Goal: Information Seeking & Learning: Learn about a topic

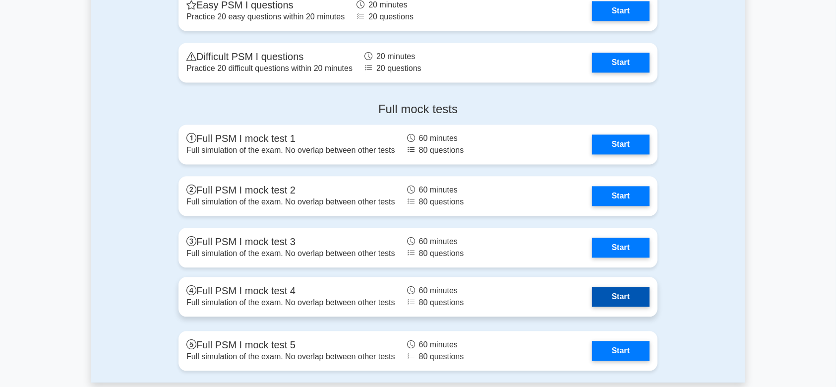
scroll to position [2182, 0]
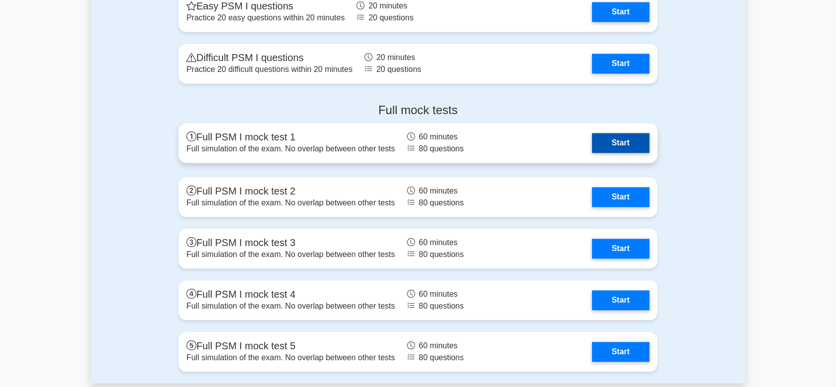
click at [629, 137] on link "Start" at bounding box center [620, 143] width 57 height 20
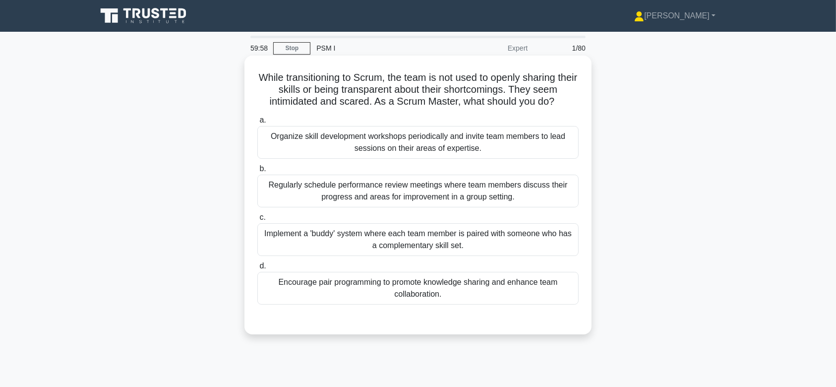
click at [388, 146] on div "Organize skill development workshops periodically and invite team members to le…" at bounding box center [417, 142] width 321 height 33
click at [257, 123] on input "a. Organize skill development workshops periodically and invite team members to…" at bounding box center [257, 120] width 0 height 6
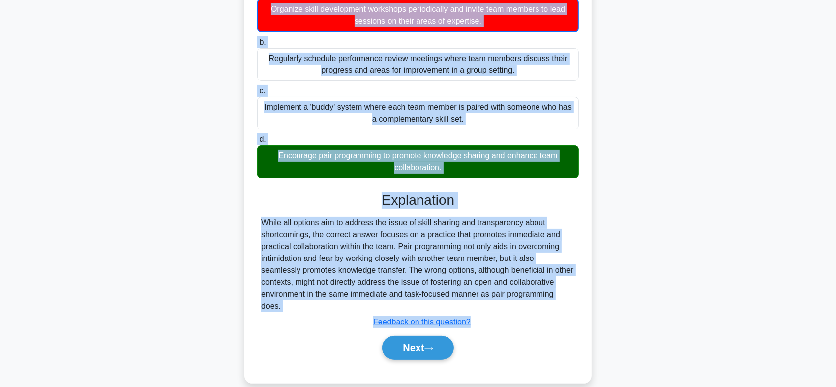
scroll to position [149, 0]
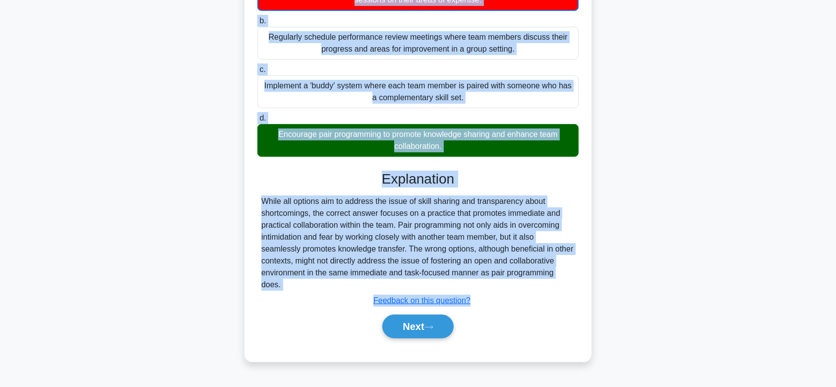
drag, startPoint x: 259, startPoint y: 72, endPoint x: 492, endPoint y: 285, distance: 315.0
click at [492, 285] on div "While transitioning to Scrum, the team is not used to openly sharing their skil…" at bounding box center [417, 134] width 339 height 447
copy div "While transitioning to Scrum, the team is not used to openly sharing their skil…"
click at [416, 325] on button "Next" at bounding box center [417, 326] width 71 height 24
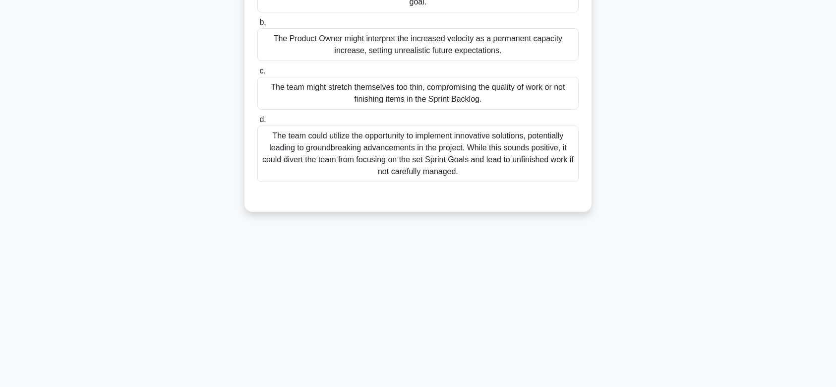
scroll to position [0, 0]
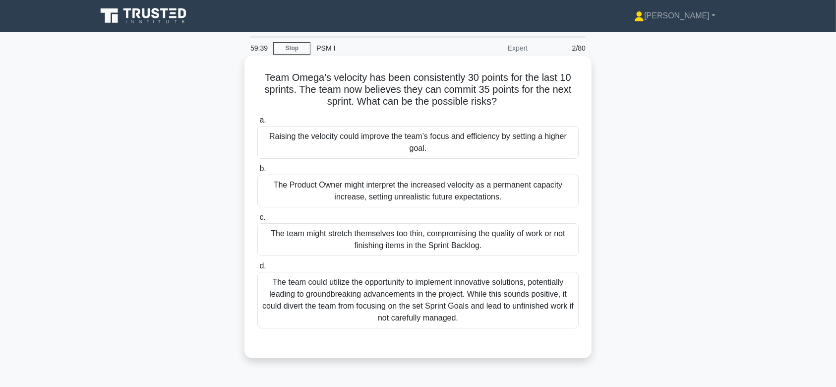
click at [422, 195] on div "The Product Owner might interpret the increased velocity as a permanent capacit…" at bounding box center [417, 190] width 321 height 33
click at [257, 172] on input "b. The Product Owner might interpret the increased velocity as a permanent capa…" at bounding box center [257, 169] width 0 height 6
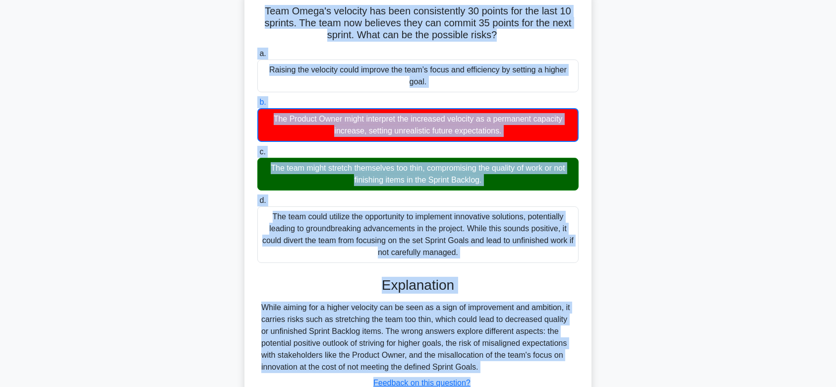
scroll to position [149, 0]
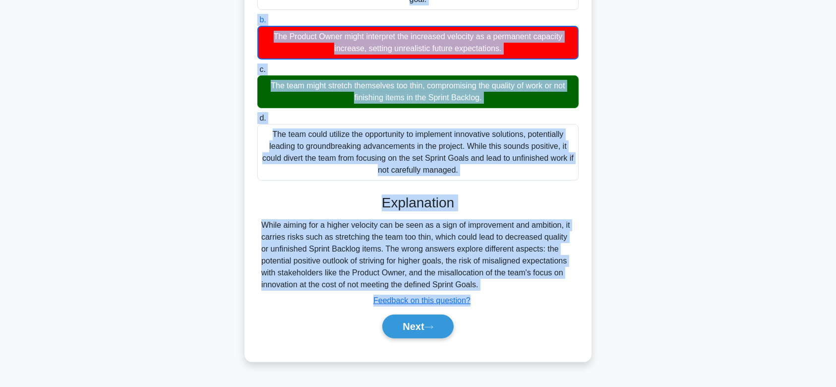
drag, startPoint x: 260, startPoint y: 77, endPoint x: 516, endPoint y: 279, distance: 326.1
click at [516, 279] on div "Team Omega's velocity has been consistently 30 points for the last 10 sprints. …" at bounding box center [417, 134] width 339 height 447
copy div "Team Omega's velocity has been consistently 30 points for the last 10 sprints. …"
click at [410, 322] on button "Next" at bounding box center [417, 326] width 71 height 24
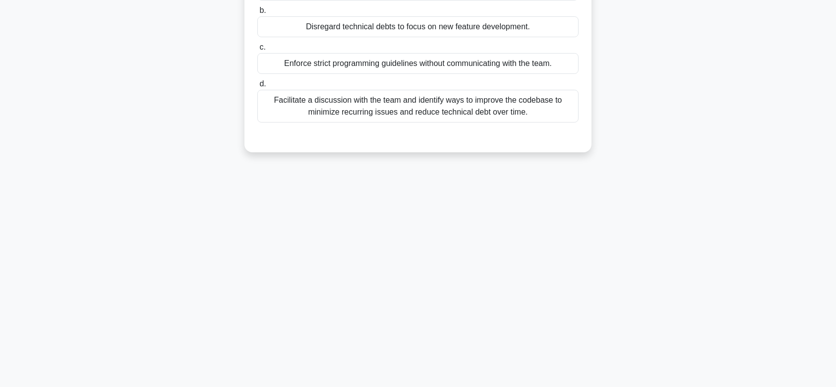
scroll to position [0, 0]
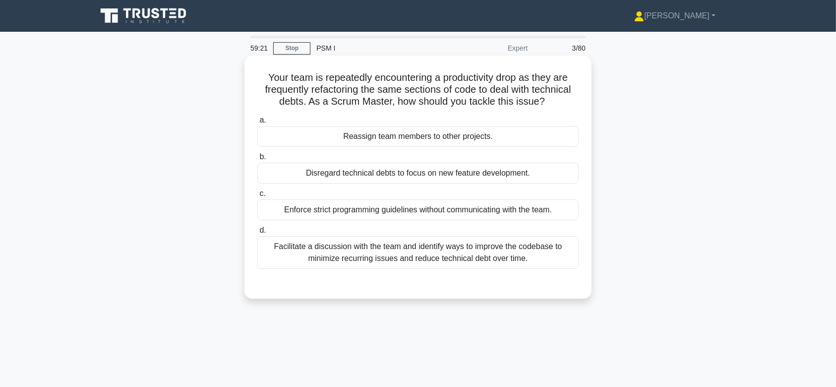
click at [441, 220] on div "Enforce strict programming guidelines without communicating with the team." at bounding box center [417, 209] width 321 height 21
click at [257, 197] on input "c. Enforce strict programming guidelines without communicating with the team." at bounding box center [257, 193] width 0 height 6
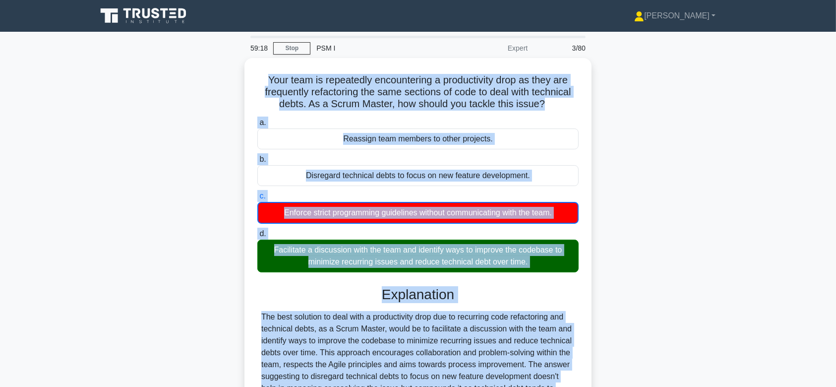
scroll to position [149, 0]
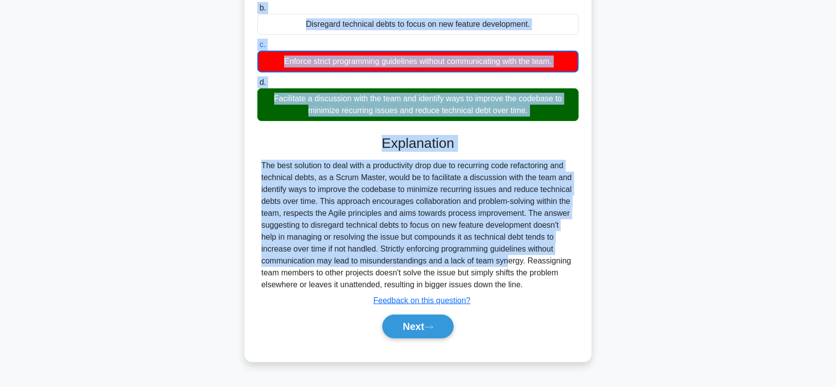
drag, startPoint x: 265, startPoint y: 78, endPoint x: 548, endPoint y: 290, distance: 353.0
click at [548, 290] on div "Your team is repeatedly encountering a productivity drop as they are frequently…" at bounding box center [417, 134] width 339 height 447
copy div "Your team is repeatedly encountering a productivity drop as they are frequently…"
click at [416, 329] on button "Next" at bounding box center [417, 326] width 71 height 24
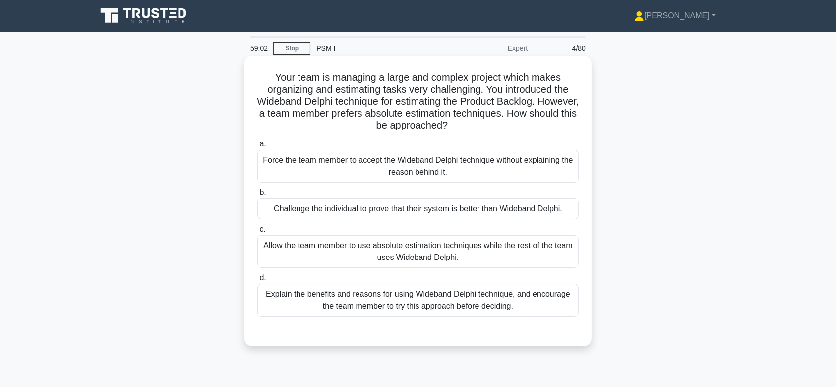
click at [414, 262] on div "Allow the team member to use absolute estimation techniques while the rest of t…" at bounding box center [417, 251] width 321 height 33
click at [257, 232] on input "c. Allow the team member to use absolute estimation techniques while the rest o…" at bounding box center [257, 229] width 0 height 6
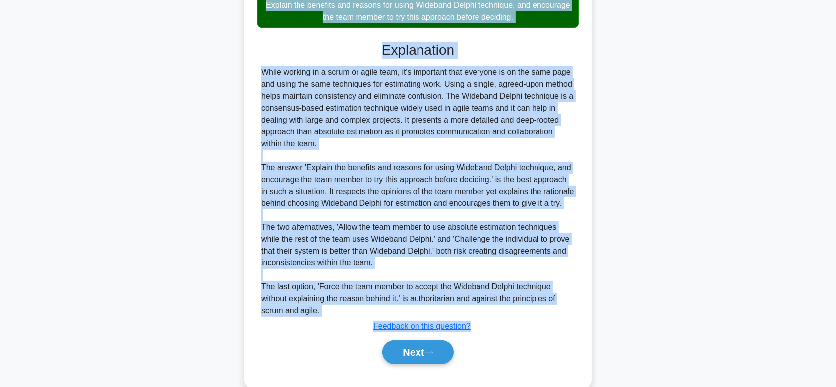
scroll to position [308, 0]
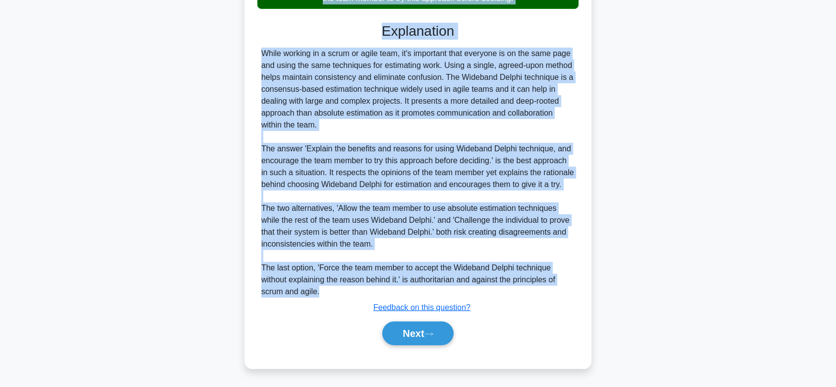
drag, startPoint x: 268, startPoint y: 75, endPoint x: 539, endPoint y: 290, distance: 345.7
click at [539, 290] on div "Your team is managing a large and complex project which makes organizing and es…" at bounding box center [417, 57] width 339 height 613
copy div "Your team is managing a large and complex project which makes organizing and es…"
click at [411, 340] on button "Next" at bounding box center [417, 333] width 71 height 24
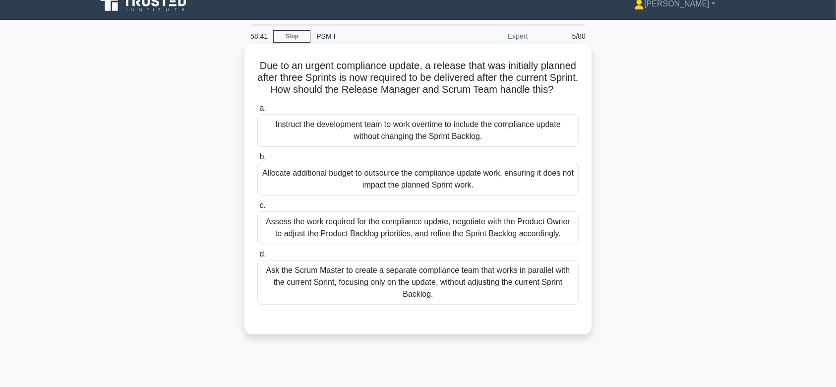
scroll to position [5, 0]
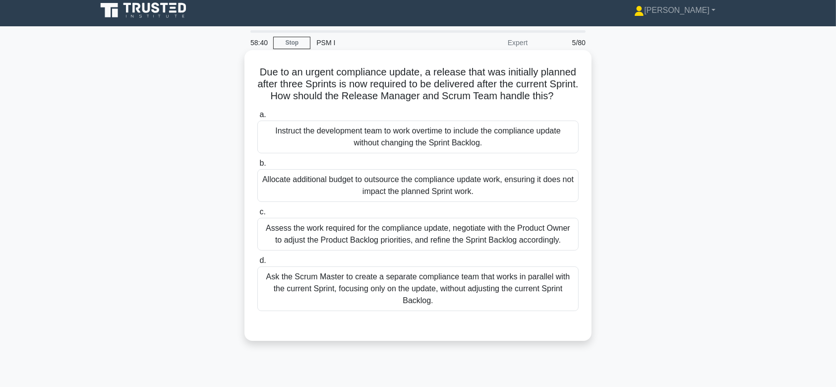
click at [425, 189] on div "Allocate additional budget to outsource the compliance update work, ensuring it…" at bounding box center [417, 185] width 321 height 33
click at [257, 167] on input "b. Allocate additional budget to outsource the compliance update work, ensuring…" at bounding box center [257, 163] width 0 height 6
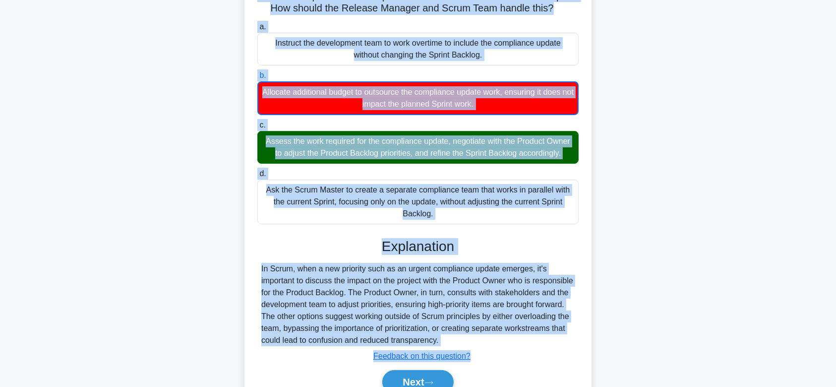
scroll to position [166, 0]
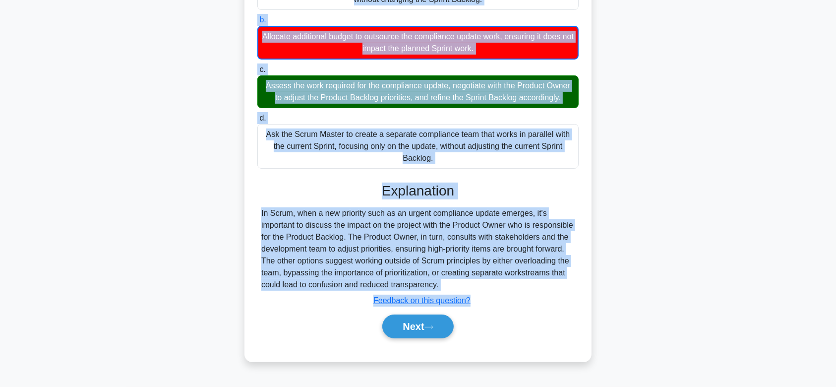
drag, startPoint x: 272, startPoint y: 68, endPoint x: 555, endPoint y: 293, distance: 362.3
click at [555, 293] on div "Due to an urgent compliance update, a release that was initially planned after …" at bounding box center [417, 134] width 339 height 447
copy div "Due to an urgent compliance update, a release that was initially planned after …"
click at [397, 327] on button "Next" at bounding box center [417, 326] width 71 height 24
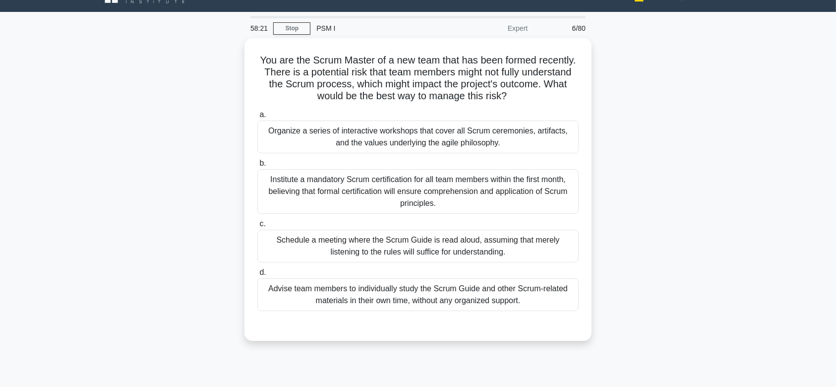
scroll to position [8, 0]
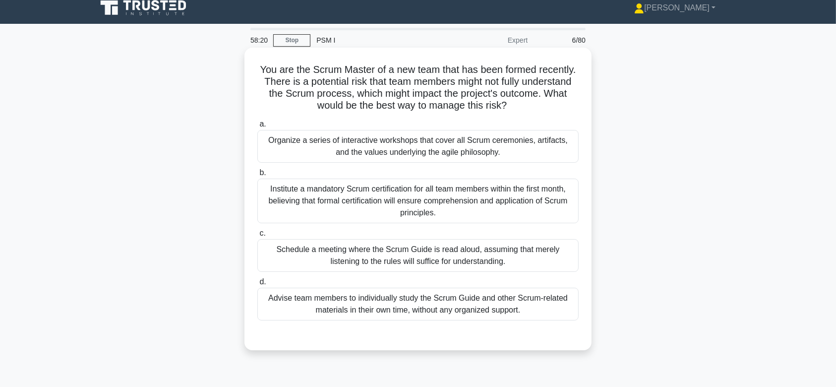
click at [417, 200] on div "Institute a mandatory Scrum certification for all team members within the first…" at bounding box center [417, 200] width 321 height 45
click at [257, 176] on input "b. Institute a mandatory Scrum certification for all team members within the fi…" at bounding box center [257, 173] width 0 height 6
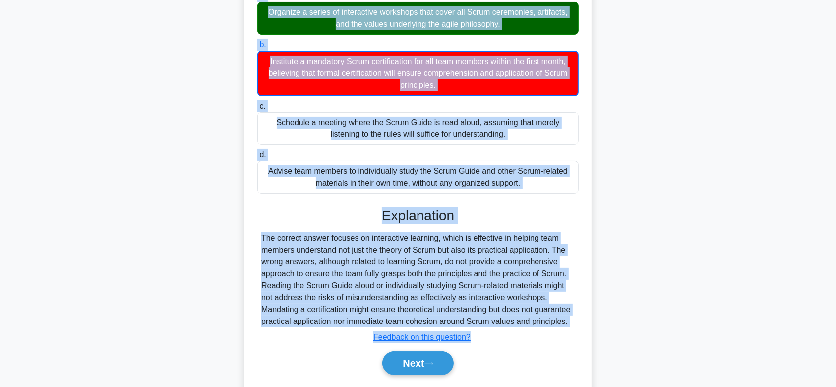
scroll to position [166, 0]
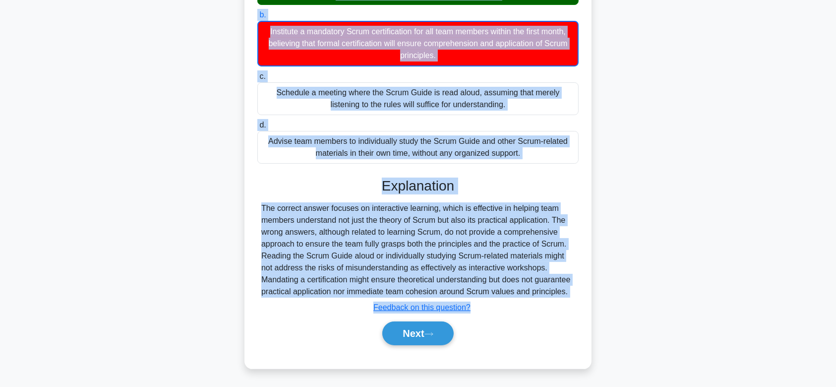
drag, startPoint x: 254, startPoint y: 67, endPoint x: 580, endPoint y: 297, distance: 398.8
click at [580, 297] on div "You are the Scrum Master of a new team that has been formed recently. There is …" at bounding box center [417, 129] width 339 height 470
copy div "You are the Scrum Master of a new team that has been formed recently. There is …"
click at [412, 333] on button "Next" at bounding box center [417, 333] width 71 height 24
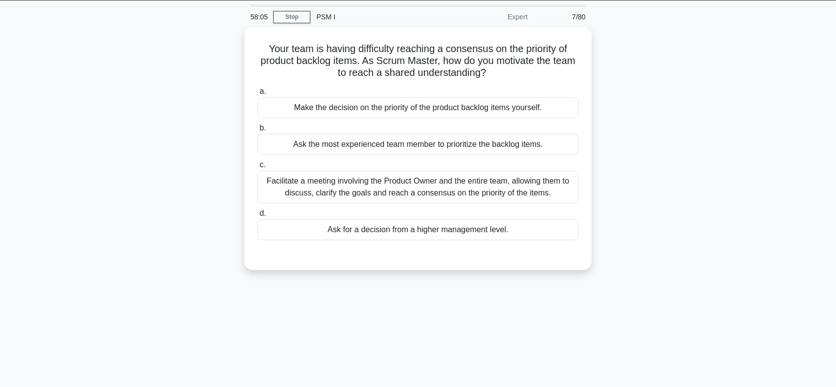
scroll to position [16, 0]
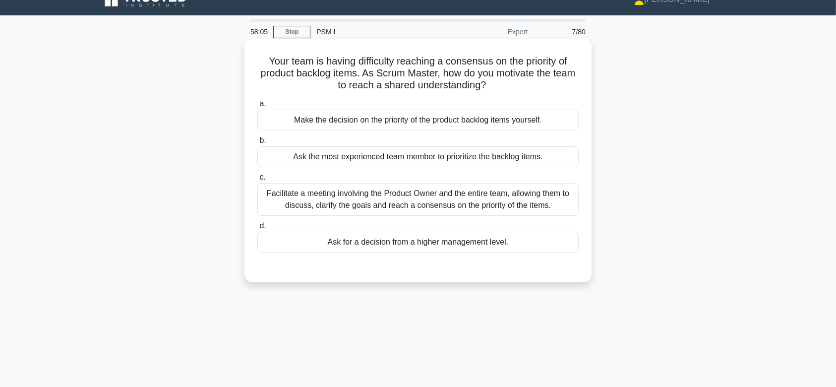
click at [452, 210] on div "Facilitate a meeting involving the Product Owner and the entire team, allowing …" at bounding box center [417, 199] width 321 height 33
click at [257, 180] on input "c. Facilitate a meeting involving the Product Owner and the entire team, allowi…" at bounding box center [257, 177] width 0 height 6
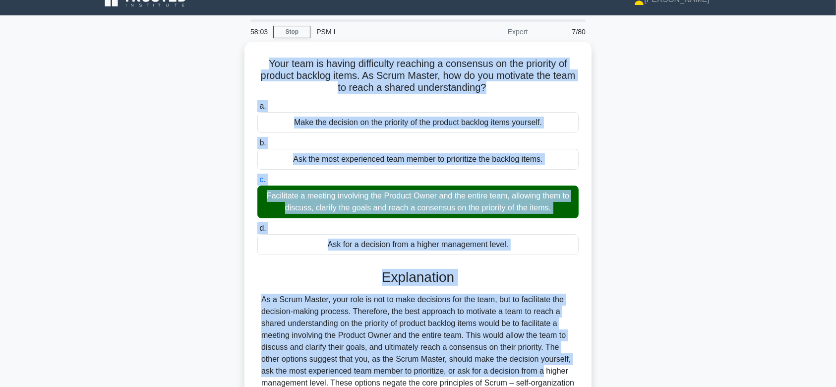
scroll to position [149, 0]
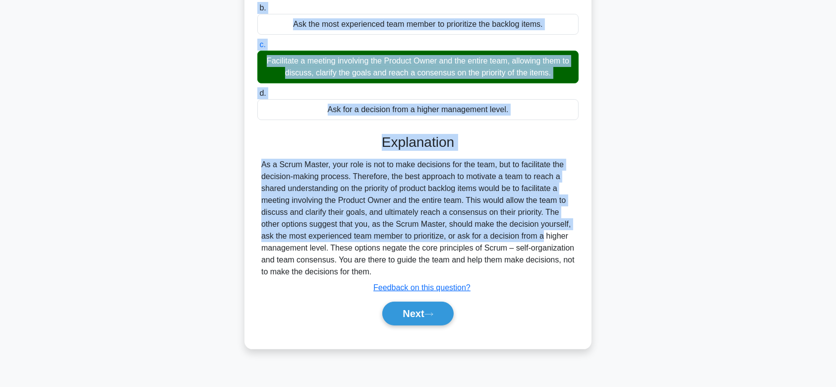
drag, startPoint x: 251, startPoint y: 54, endPoint x: 487, endPoint y: 270, distance: 320.0
click at [487, 270] on div "Your team is having difficulty reaching a consensus on the priority of product …" at bounding box center [417, 128] width 339 height 434
copy div "Your team is having difficulty reaching a consensus on the priority of product …"
click at [421, 311] on button "Next" at bounding box center [417, 313] width 71 height 24
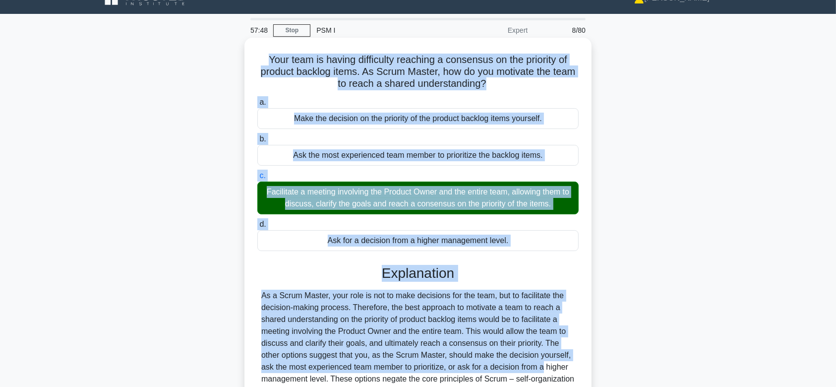
scroll to position [0, 0]
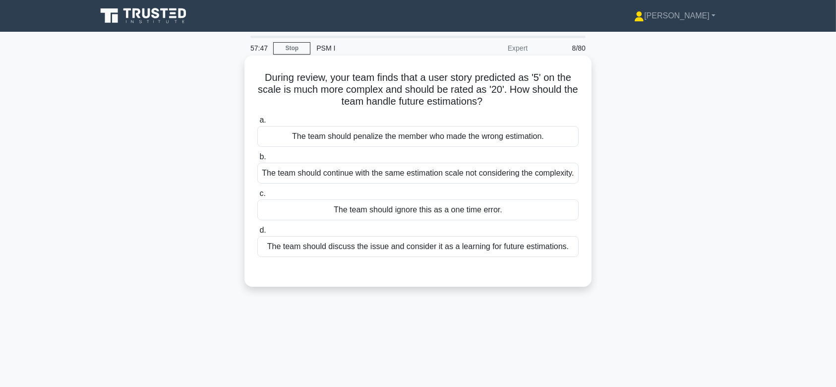
click at [423, 183] on div "The team should continue with the same estimation scale not considering the com…" at bounding box center [417, 173] width 321 height 21
click at [257, 160] on input "b. The team should continue with the same estimation scale not considering the …" at bounding box center [257, 157] width 0 height 6
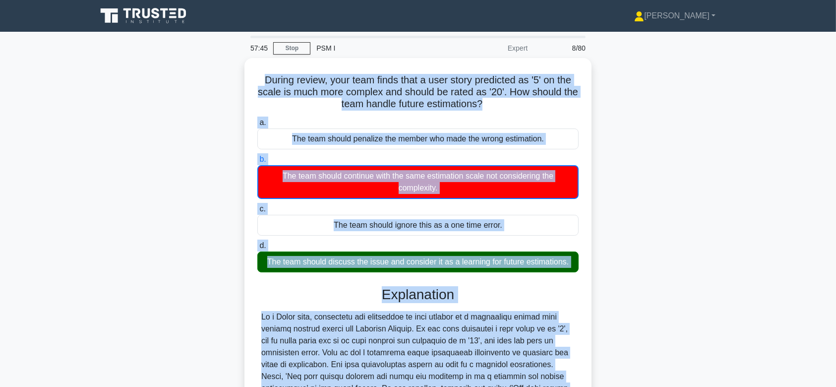
scroll to position [166, 0]
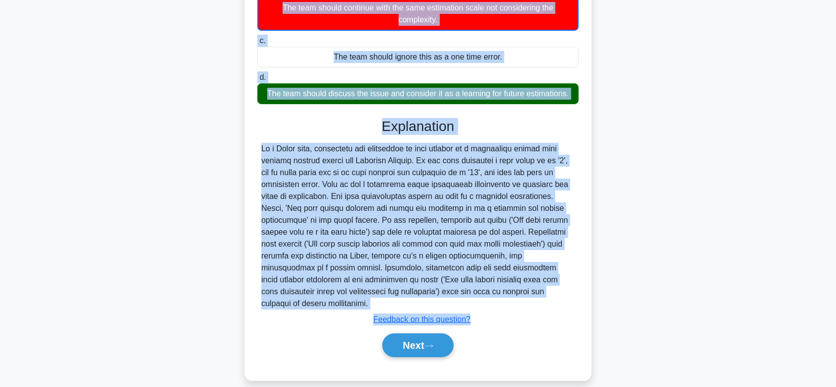
drag, startPoint x: 254, startPoint y: 77, endPoint x: 583, endPoint y: 292, distance: 393.4
click at [583, 292] on div "During review, your team finds that a user story predicted as '5' on the scale …" at bounding box center [417, 135] width 339 height 482
copy div "During review, your team finds that a user story predicted as '5' on the scale …"
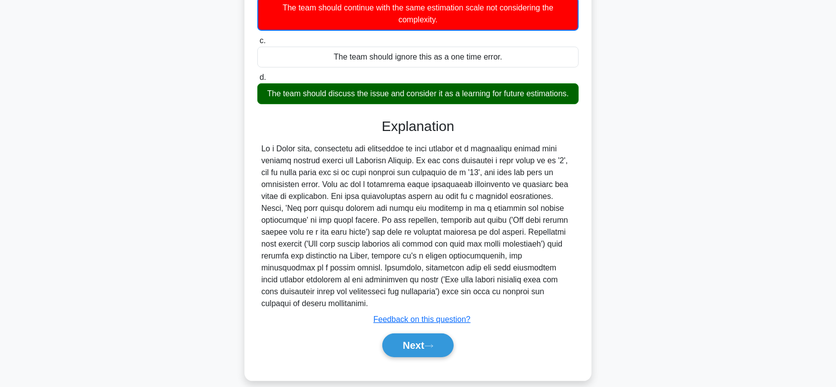
click at [430, 329] on div "Next" at bounding box center [417, 345] width 321 height 32
click at [429, 333] on button "Next" at bounding box center [417, 345] width 71 height 24
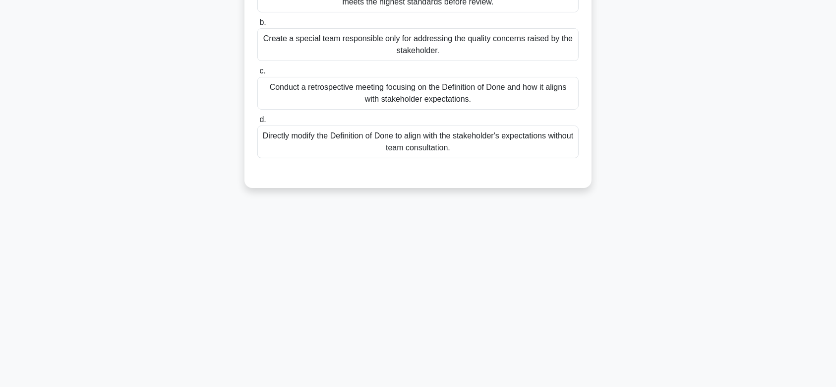
scroll to position [0, 0]
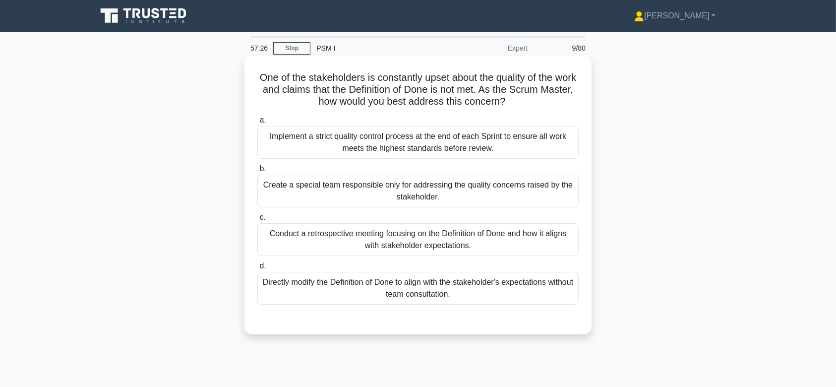
click at [432, 190] on div "Create a special team responsible only for addressing the quality concerns rais…" at bounding box center [417, 190] width 321 height 33
click at [257, 172] on input "b. Create a special team responsible only for addressing the quality concerns r…" at bounding box center [257, 169] width 0 height 6
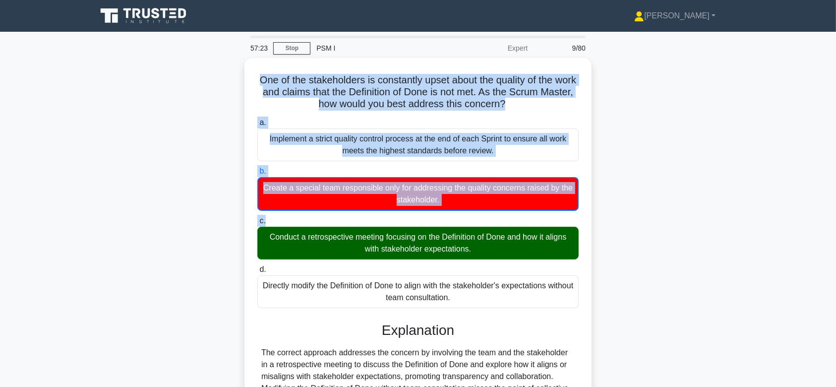
scroll to position [166, 0]
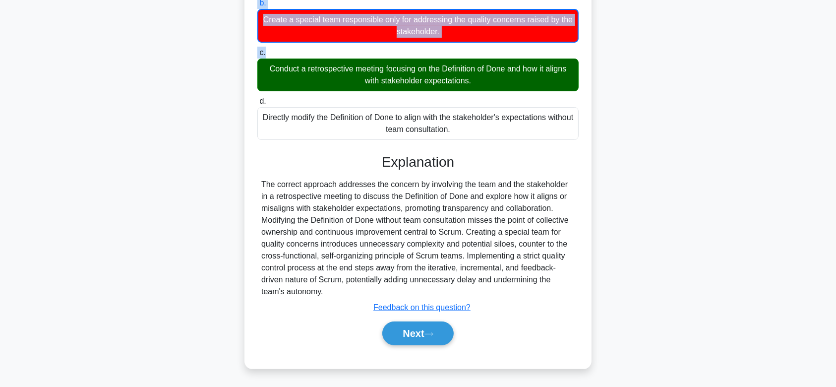
drag, startPoint x: 265, startPoint y: 71, endPoint x: 459, endPoint y: 292, distance: 294.3
click at [459, 292] on div "One of the stakeholders is constantly upset about the quality of the work and c…" at bounding box center [417, 129] width 339 height 470
copy div "One of the stakeholders is constantly upset about the quality of the work and c…"
click at [432, 333] on icon at bounding box center [428, 333] width 9 height 5
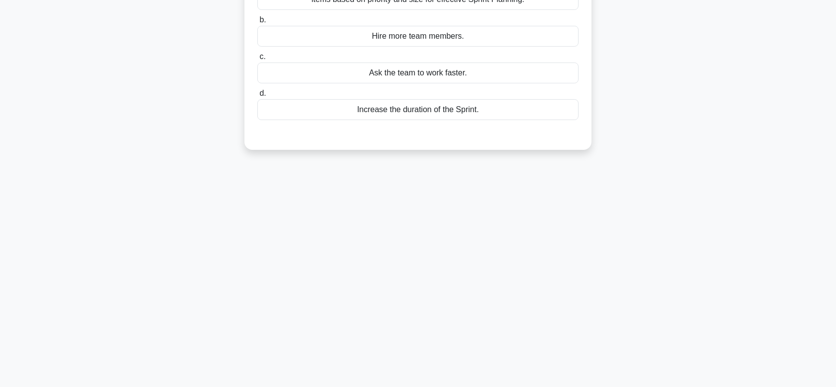
scroll to position [0, 0]
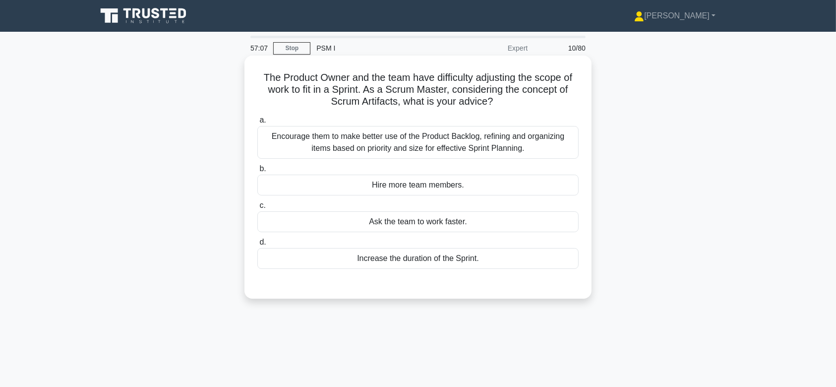
click at [411, 179] on div "Hire more team members." at bounding box center [417, 184] width 321 height 21
click at [257, 172] on input "b. Hire more team members." at bounding box center [257, 169] width 0 height 6
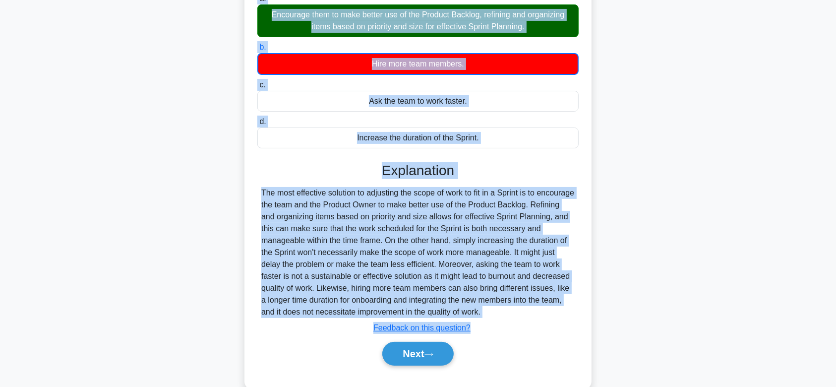
scroll to position [149, 0]
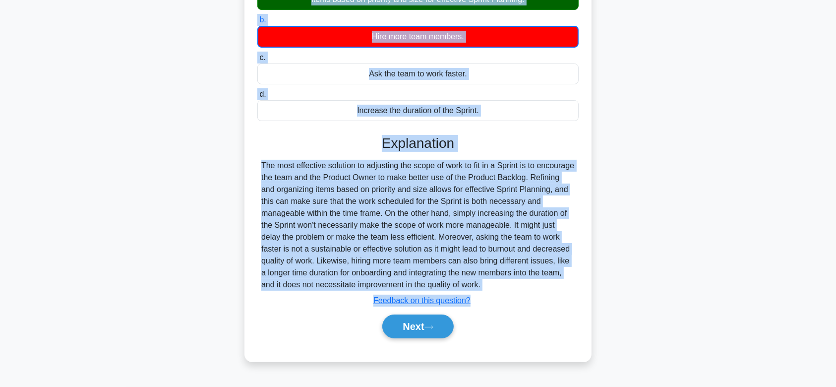
drag, startPoint x: 257, startPoint y: 76, endPoint x: 555, endPoint y: 284, distance: 363.3
click at [555, 284] on div "The Product Owner and the team have difficulty adjusting the scope of work to f…" at bounding box center [417, 134] width 339 height 447
copy div "The Product Owner and the team have difficulty adjusting the scope of work to f…"
click at [407, 331] on button "Next" at bounding box center [417, 326] width 71 height 24
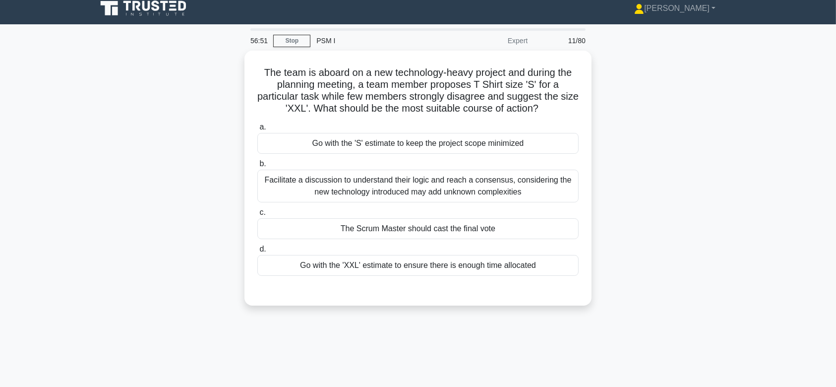
scroll to position [0, 0]
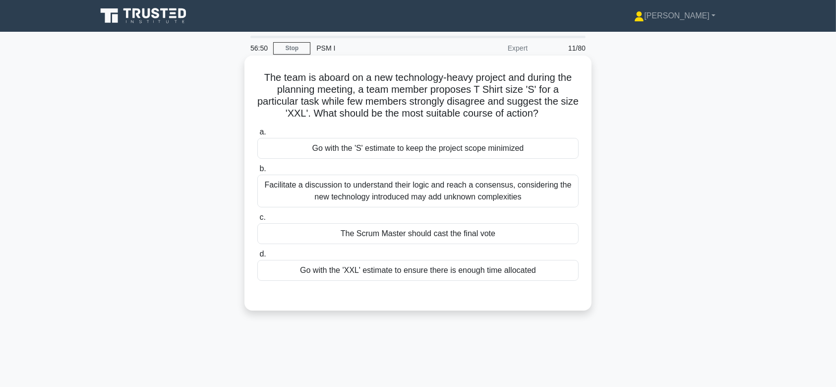
click at [444, 196] on div "Facilitate a discussion to understand their logic and reach a consensus, consid…" at bounding box center [417, 190] width 321 height 33
click at [257, 172] on input "b. Facilitate a discussion to understand their logic and reach a consensus, con…" at bounding box center [257, 169] width 0 height 6
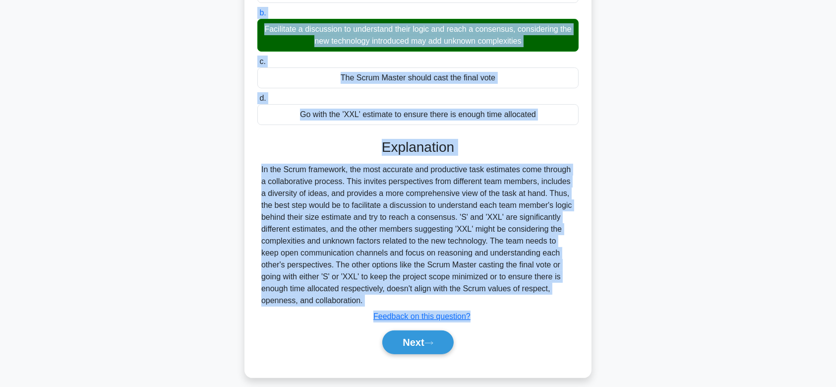
scroll to position [165, 0]
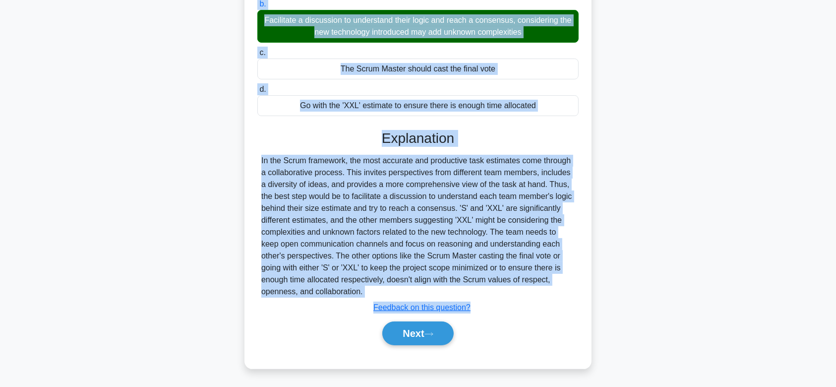
drag, startPoint x: 257, startPoint y: 76, endPoint x: 435, endPoint y: 287, distance: 276.4
click at [435, 287] on div "The team is aboard on a new technology-heavy project and during the planning me…" at bounding box center [417, 129] width 339 height 469
click at [425, 328] on button "Next" at bounding box center [417, 333] width 71 height 24
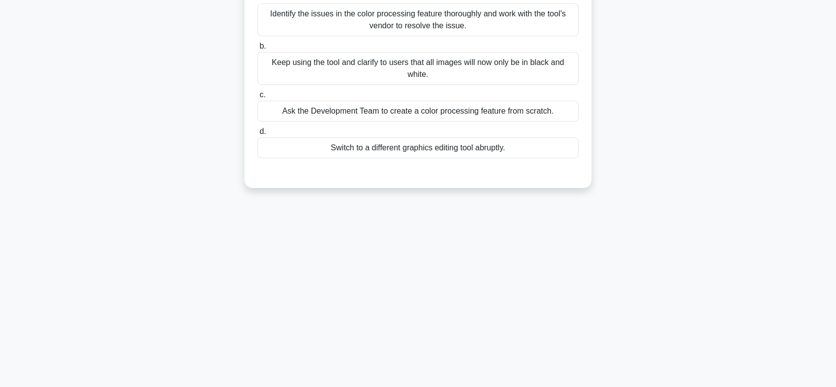
scroll to position [0, 0]
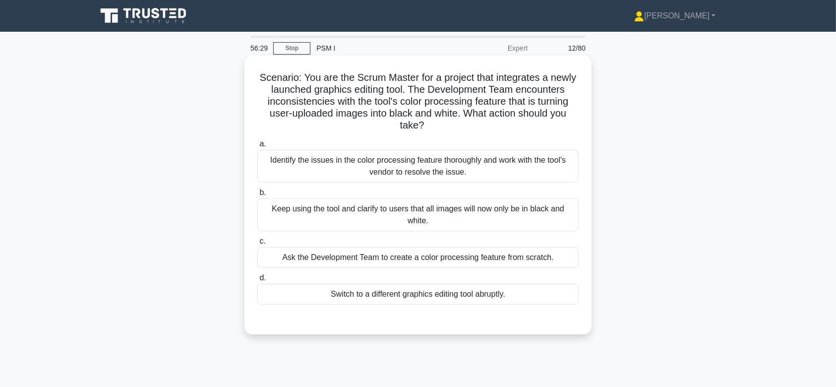
click at [418, 168] on div "Identify the issues in the color processing feature thoroughly and work with th…" at bounding box center [417, 166] width 321 height 33
click at [257, 147] on input "a. Identify the issues in the color processing feature thoroughly and work with…" at bounding box center [257, 144] width 0 height 6
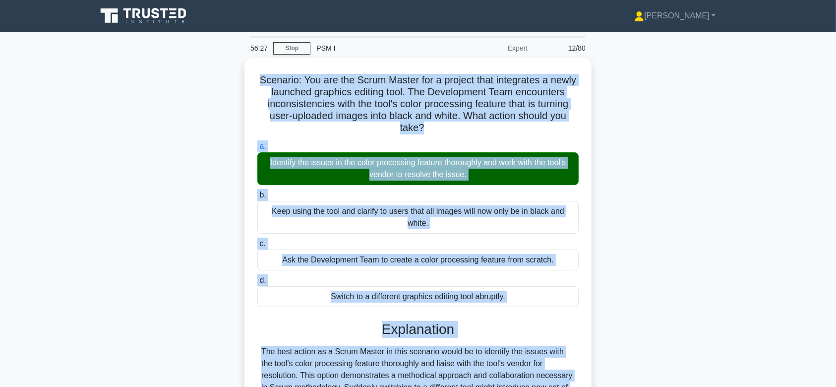
scroll to position [165, 0]
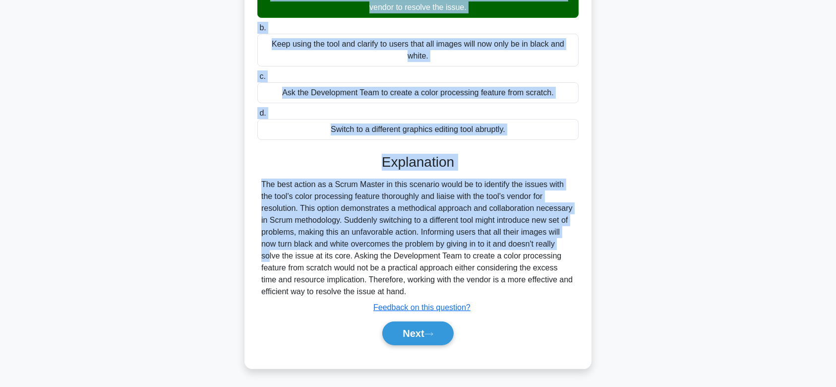
drag, startPoint x: 253, startPoint y: 73, endPoint x: 526, endPoint y: 291, distance: 349.9
click at [526, 291] on div "Scenario: You are the Scrum Master for a project that integrates a newly launch…" at bounding box center [417, 129] width 339 height 469
click at [402, 323] on button "Next" at bounding box center [417, 333] width 71 height 24
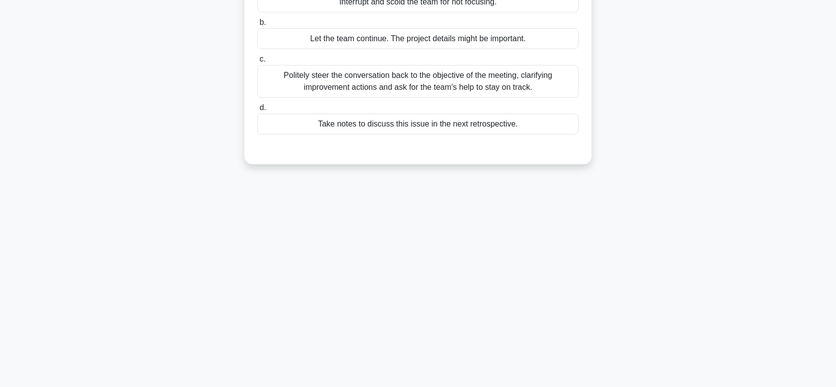
scroll to position [0, 0]
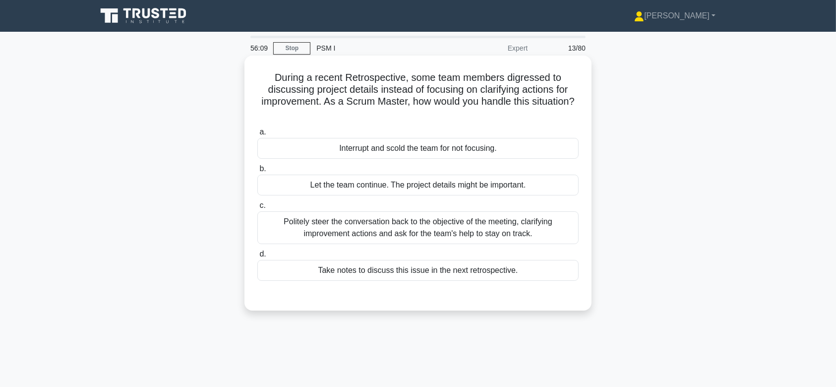
click at [446, 228] on div "Politely steer the conversation back to the objective of the meeting, clarifyin…" at bounding box center [417, 227] width 321 height 33
click at [257, 209] on input "c. Politely steer the conversation back to the objective of the meeting, clarif…" at bounding box center [257, 205] width 0 height 6
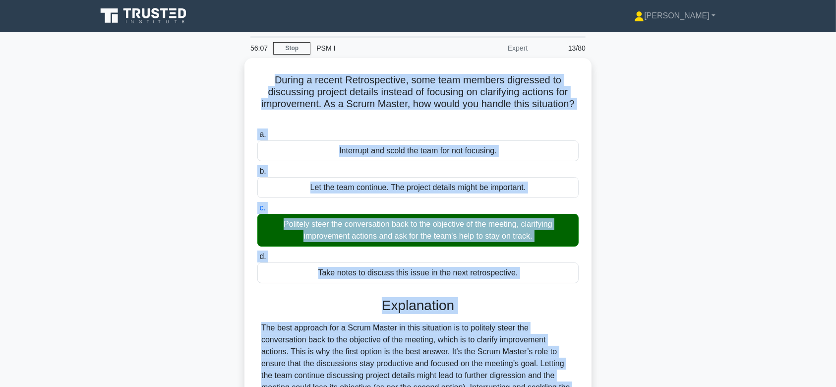
scroll to position [149, 0]
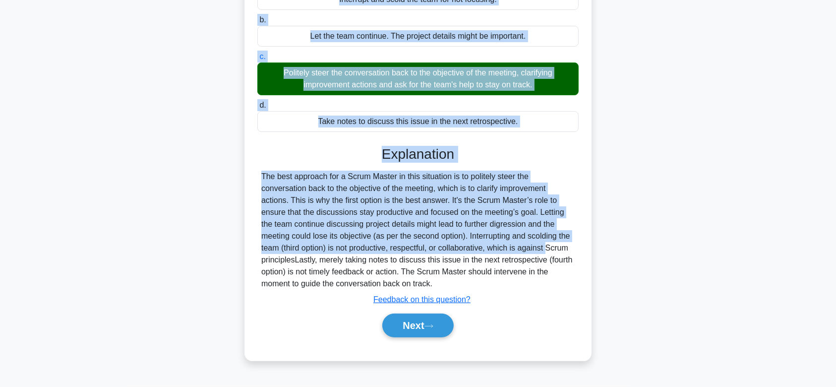
drag, startPoint x: 268, startPoint y: 74, endPoint x: 474, endPoint y: 279, distance: 290.9
click at [474, 279] on div "During a recent Retrospective, some team members digressed to discussing projec…" at bounding box center [417, 134] width 339 height 446
click at [430, 332] on button "Next" at bounding box center [417, 325] width 71 height 24
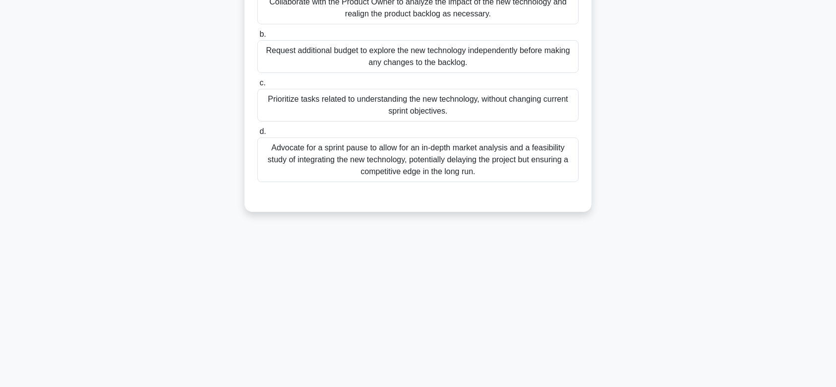
scroll to position [0, 0]
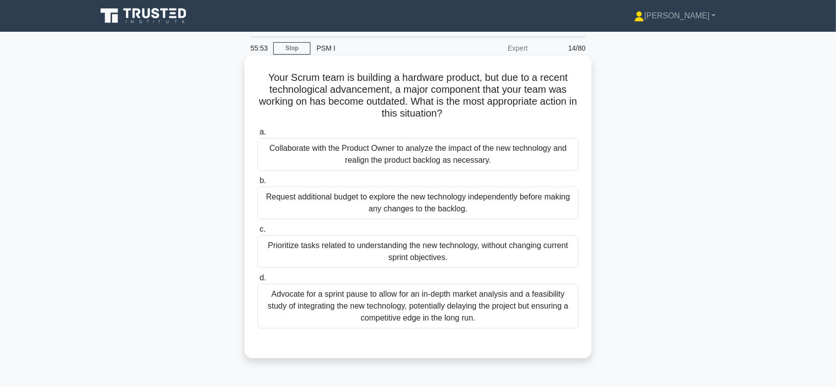
click at [436, 188] on div "Request additional budget to explore the new technology independently before ma…" at bounding box center [417, 202] width 321 height 33
click at [257, 184] on input "b. Request additional budget to explore the new technology independently before…" at bounding box center [257, 180] width 0 height 6
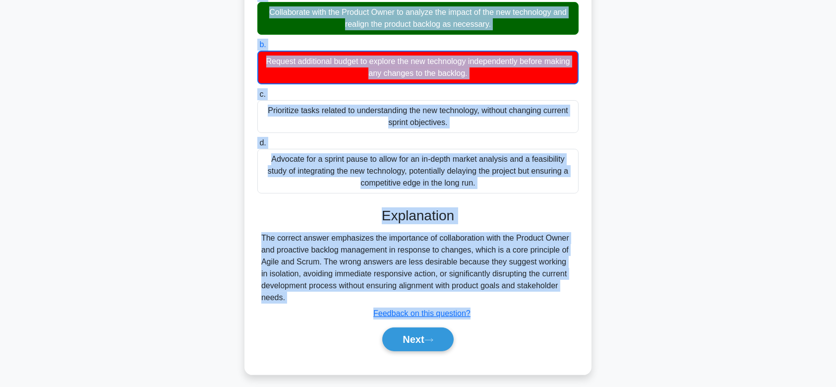
scroll to position [149, 0]
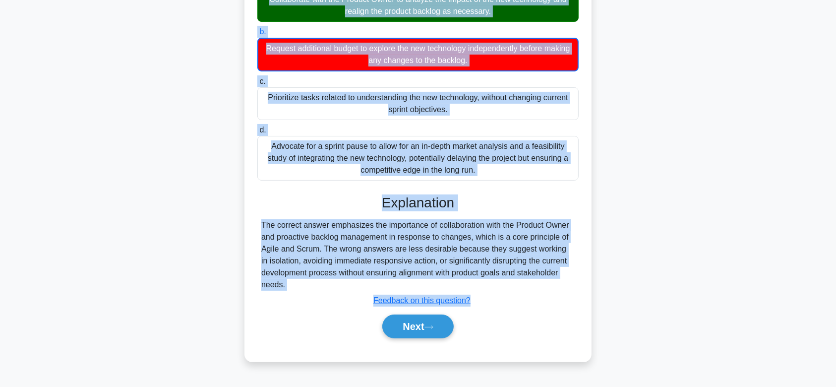
drag, startPoint x: 261, startPoint y: 76, endPoint x: 531, endPoint y: 283, distance: 339.4
click at [531, 283] on div "Your Scrum team is building a hardware product, but due to a recent technologic…" at bounding box center [417, 134] width 339 height 447
click at [415, 331] on button "Next" at bounding box center [417, 326] width 71 height 24
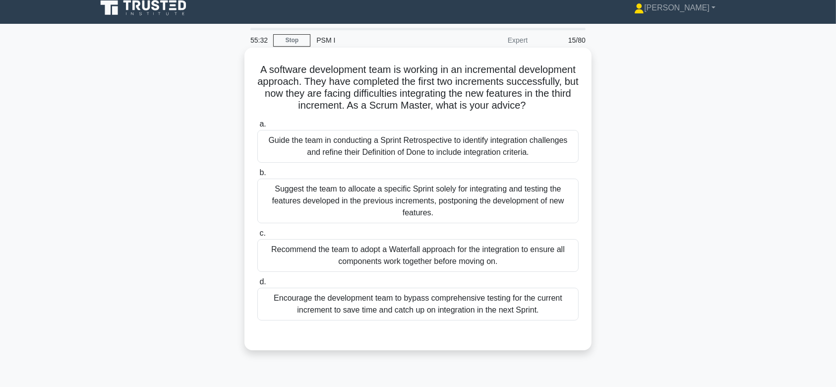
scroll to position [0, 0]
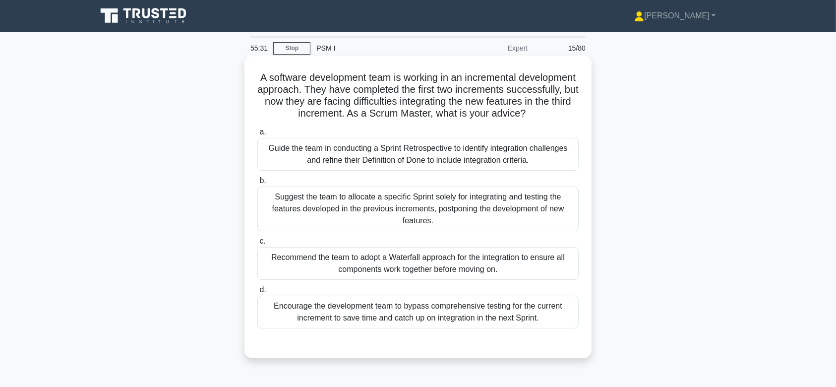
click at [410, 221] on div "Suggest the team to allocate a specific Sprint solely for integrating and testi…" at bounding box center [417, 208] width 321 height 45
click at [257, 184] on input "b. Suggest the team to allocate a specific Sprint solely for integrating and te…" at bounding box center [257, 180] width 0 height 6
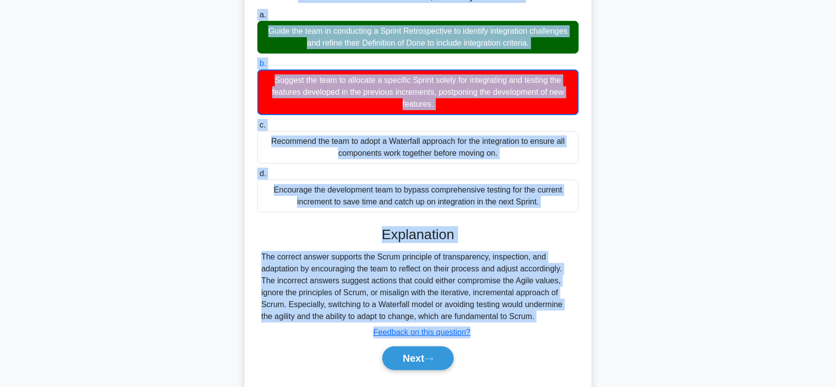
scroll to position [154, 0]
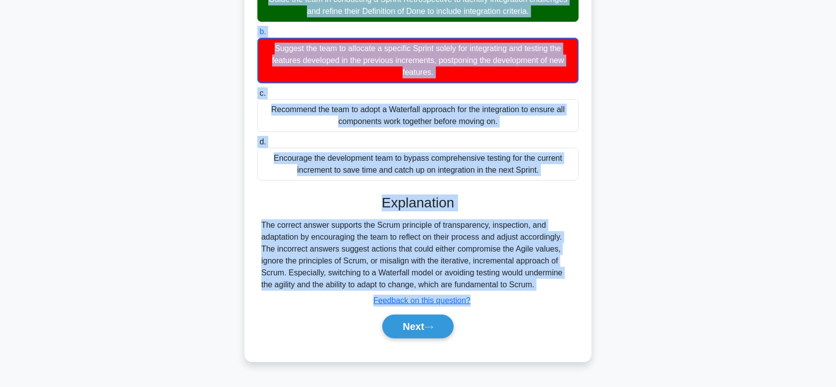
drag, startPoint x: 285, startPoint y: 74, endPoint x: 558, endPoint y: 291, distance: 348.8
click at [558, 291] on div "A software development team is working in an incremental development approach. …" at bounding box center [417, 134] width 339 height 447
click at [432, 330] on icon at bounding box center [428, 326] width 9 height 5
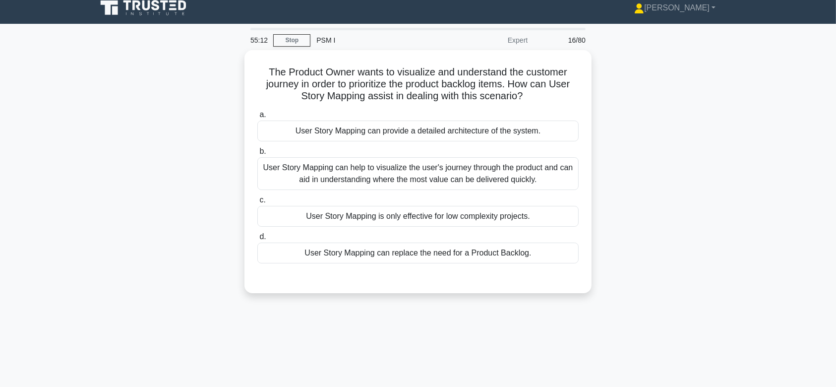
scroll to position [0, 0]
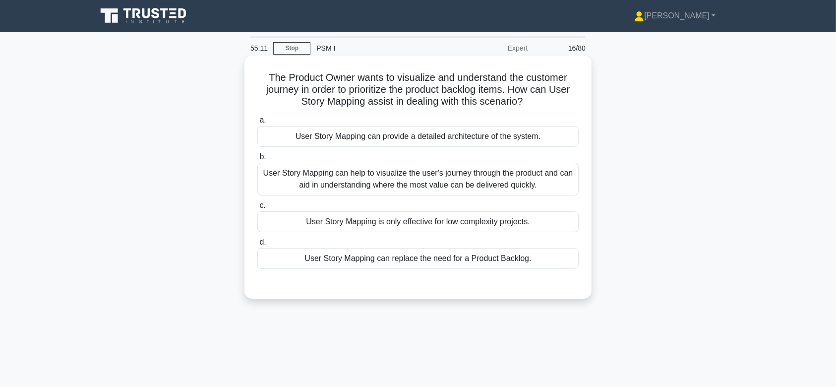
click at [433, 180] on div "User Story Mapping can help to visualize the user's journey through the product…" at bounding box center [417, 179] width 321 height 33
click at [257, 160] on input "b. User Story Mapping can help to visualize the user's journey through the prod…" at bounding box center [257, 157] width 0 height 6
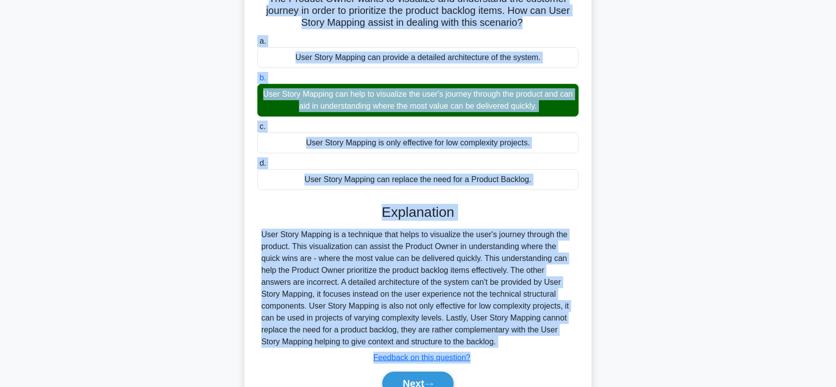
scroll to position [149, 0]
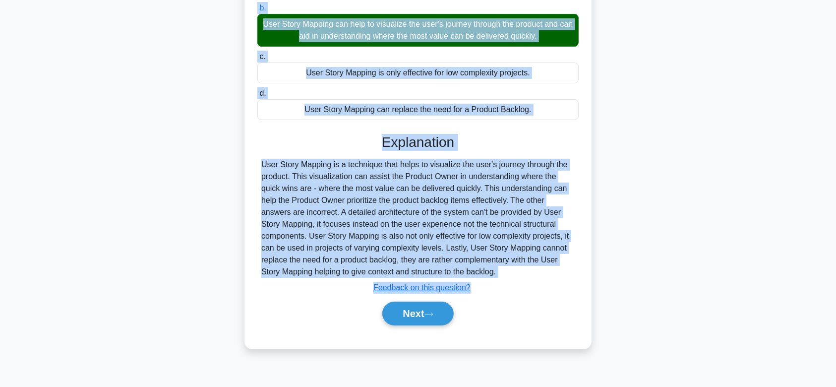
drag, startPoint x: 263, startPoint y: 75, endPoint x: 521, endPoint y: 275, distance: 326.8
click at [521, 275] on div "The Product Owner wants to visualize and understand the customer journey in ord…" at bounding box center [417, 128] width 339 height 434
click at [433, 313] on icon at bounding box center [428, 313] width 9 height 5
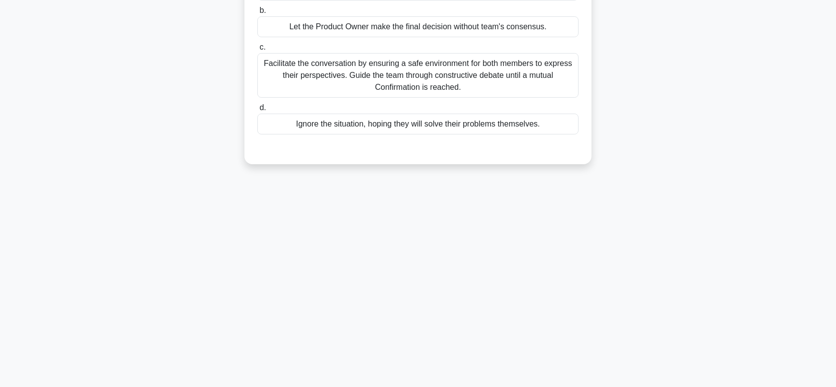
scroll to position [0, 0]
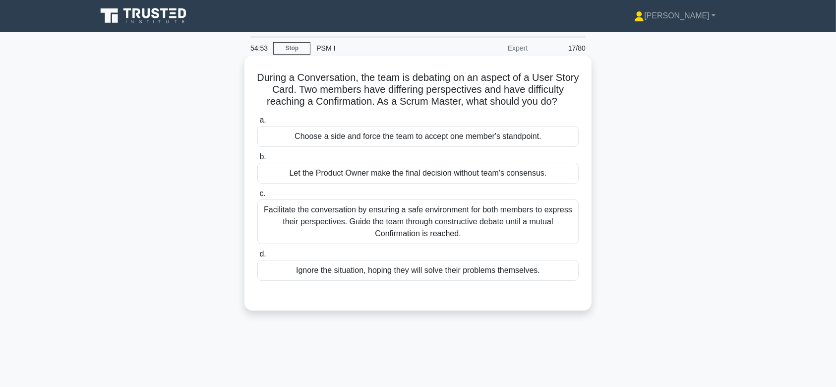
click at [450, 223] on div "Facilitate the conversation by ensuring a safe environment for both members to …" at bounding box center [417, 221] width 321 height 45
click at [257, 197] on input "c. Facilitate the conversation by ensuring a safe environment for both members …" at bounding box center [257, 193] width 0 height 6
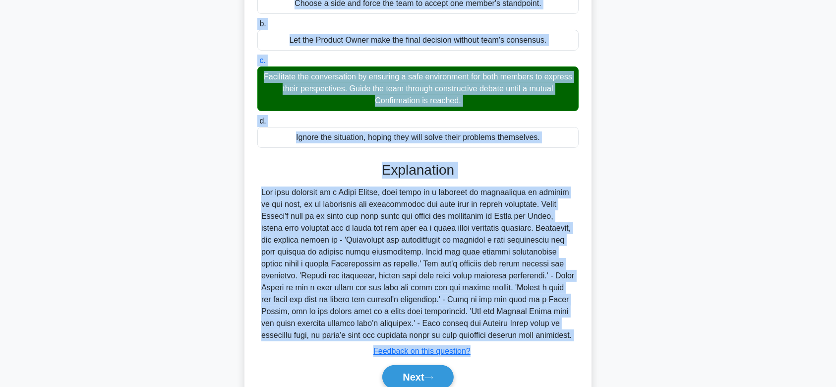
scroll to position [200, 0]
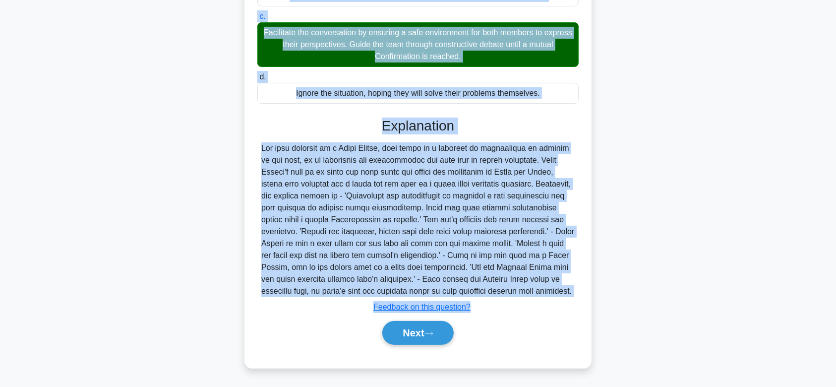
drag, startPoint x: 262, startPoint y: 73, endPoint x: 527, endPoint y: 292, distance: 344.0
click at [527, 292] on div "During a Conversation, the team is debating on an aspect of a User Story Card. …" at bounding box center [417, 123] width 339 height 481
click at [399, 335] on button "Next" at bounding box center [417, 333] width 71 height 24
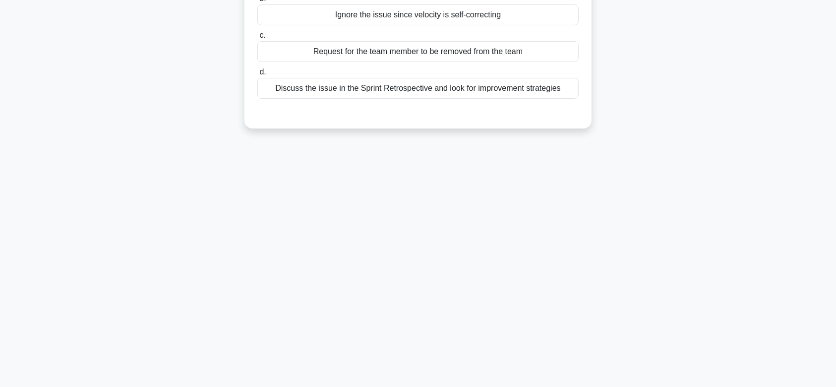
scroll to position [0, 0]
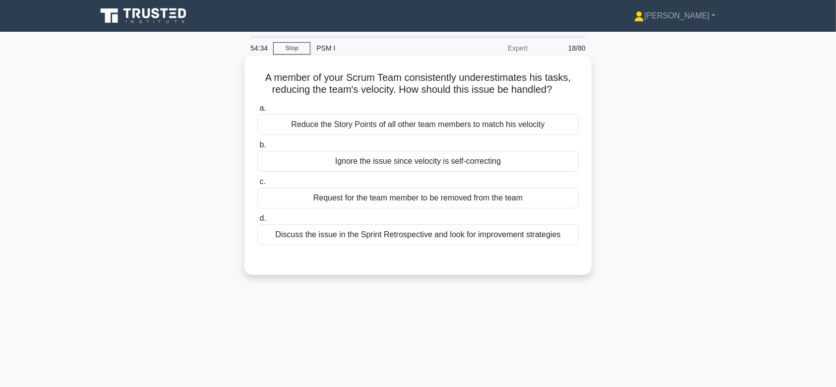
click at [440, 153] on div "Ignore the issue since velocity is self-correcting" at bounding box center [417, 161] width 321 height 21
click at [257, 148] on input "b. Ignore the issue since velocity is self-correcting" at bounding box center [257, 145] width 0 height 6
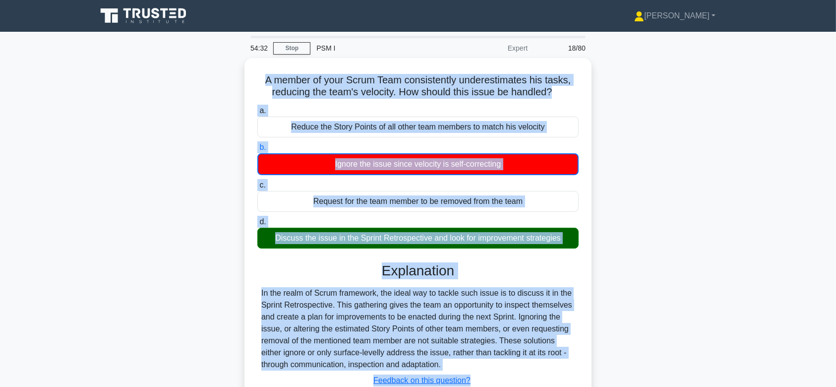
scroll to position [149, 0]
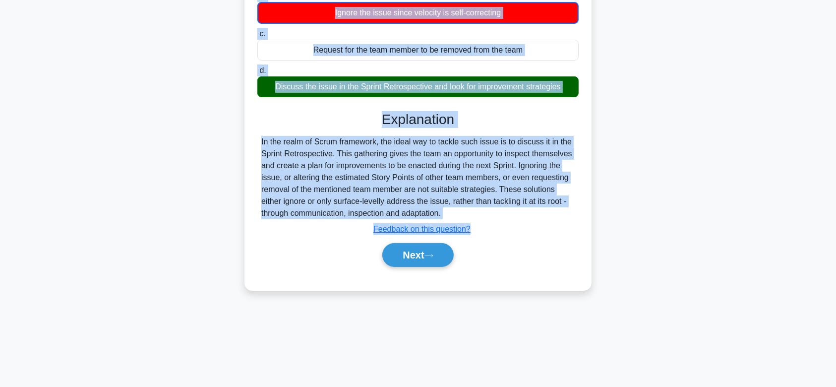
drag, startPoint x: 261, startPoint y: 76, endPoint x: 521, endPoint y: 215, distance: 295.3
click at [521, 215] on div "A member of your Scrum Team consistently underestimates his tasks, reducing the…" at bounding box center [417, 98] width 339 height 375
click at [428, 246] on button "Next" at bounding box center [417, 255] width 71 height 24
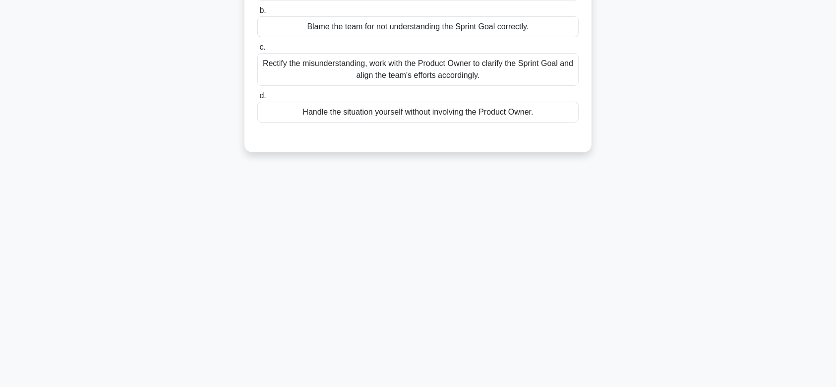
scroll to position [0, 0]
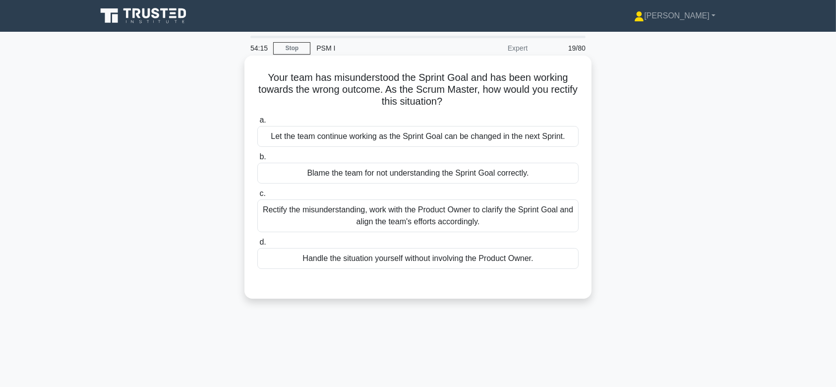
click at [428, 221] on div "Rectify the misunderstanding, work with the Product Owner to clarify the Sprint…" at bounding box center [417, 215] width 321 height 33
click at [257, 197] on input "c. Rectify the misunderstanding, work with the Product Owner to clarify the Spr…" at bounding box center [257, 193] width 0 height 6
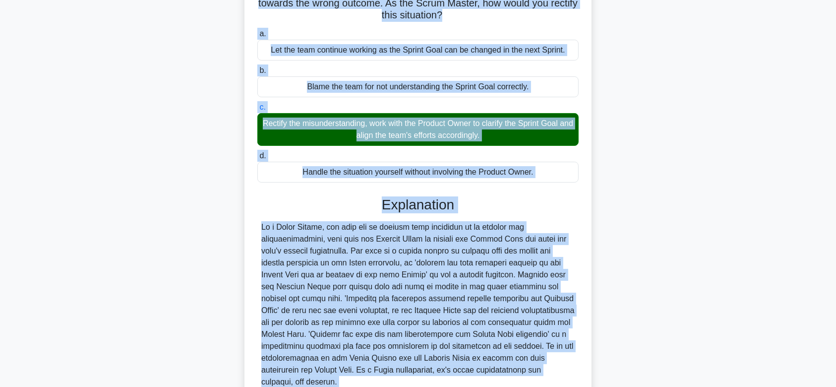
scroll to position [165, 0]
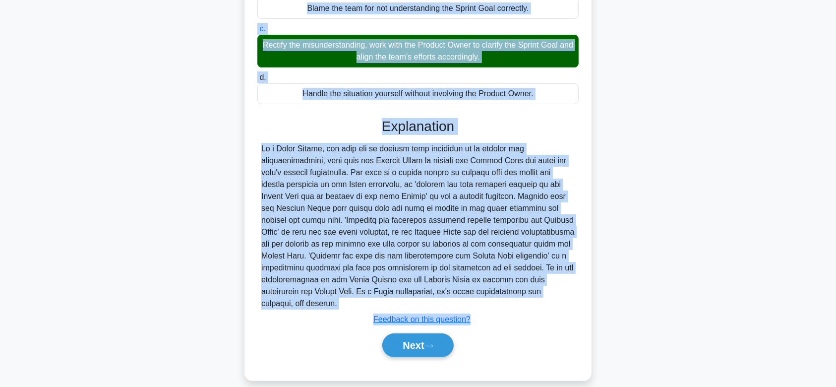
drag, startPoint x: 265, startPoint y: 75, endPoint x: 561, endPoint y: 291, distance: 366.4
click at [561, 291] on div "Your team has misunderstood the Sprint Goal and has been working towards the wr…" at bounding box center [417, 135] width 339 height 481
click at [415, 333] on button "Next" at bounding box center [417, 345] width 71 height 24
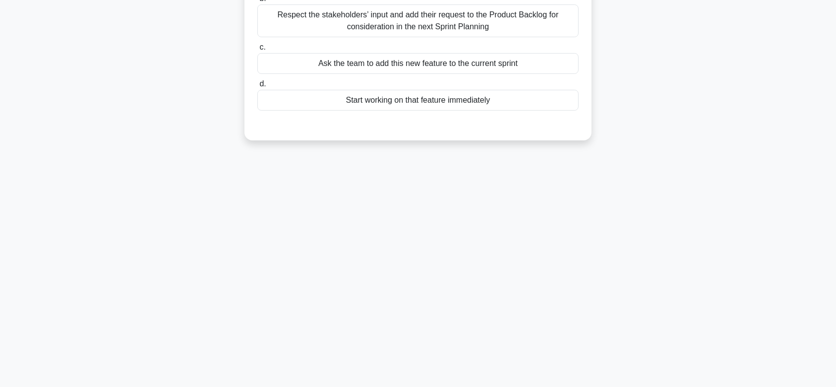
scroll to position [0, 0]
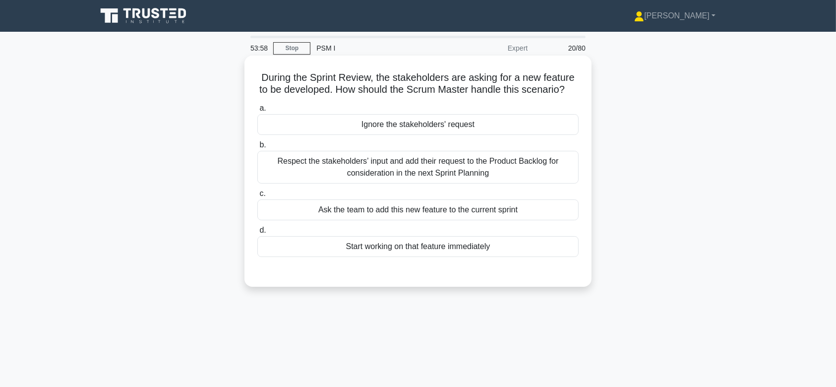
click at [458, 183] on div "Respect the stakeholders’ input and add their request to the Product Backlog fo…" at bounding box center [417, 167] width 321 height 33
click at [257, 148] on input "b. Respect the stakeholders’ input and add their request to the Product Backlog…" at bounding box center [257, 145] width 0 height 6
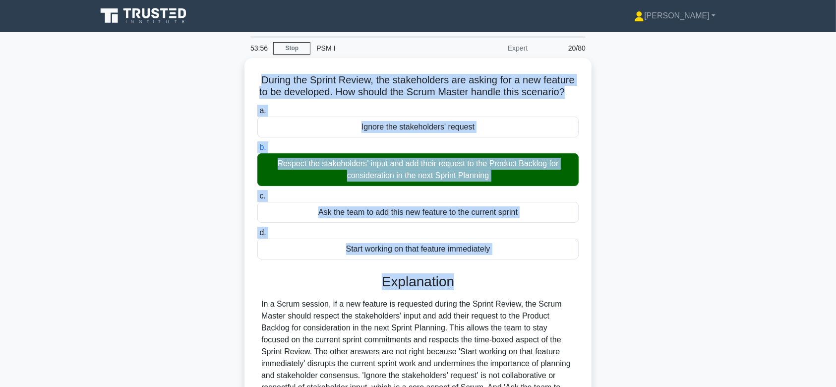
scroll to position [149, 0]
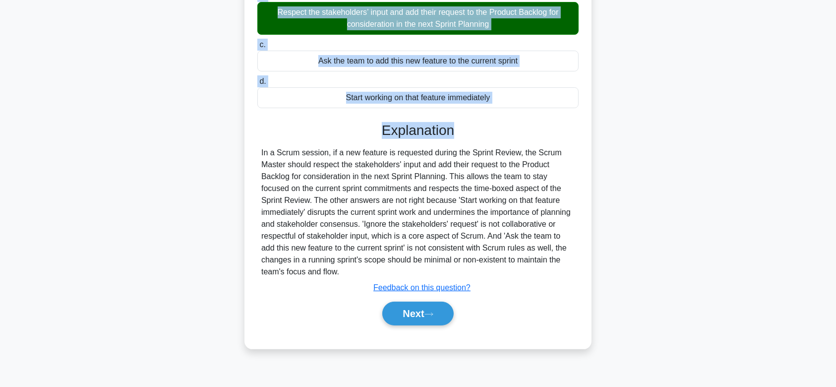
drag, startPoint x: 257, startPoint y: 73, endPoint x: 512, endPoint y: 288, distance: 333.8
click at [512, 288] on div "During the Sprint Review, the stakeholders are asking for a new feature to be d…" at bounding box center [417, 128] width 339 height 434
click at [424, 318] on button "Next" at bounding box center [417, 313] width 71 height 24
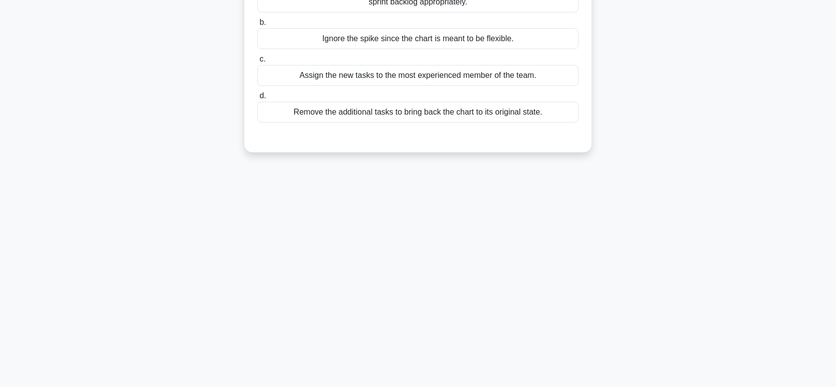
scroll to position [0, 0]
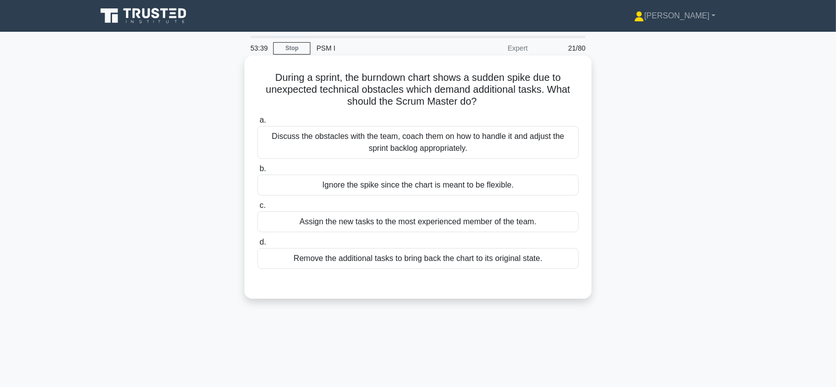
click at [426, 180] on div "Ignore the spike since the chart is meant to be flexible." at bounding box center [417, 184] width 321 height 21
click at [257, 172] on input "b. Ignore the spike since the chart is meant to be flexible." at bounding box center [257, 169] width 0 height 6
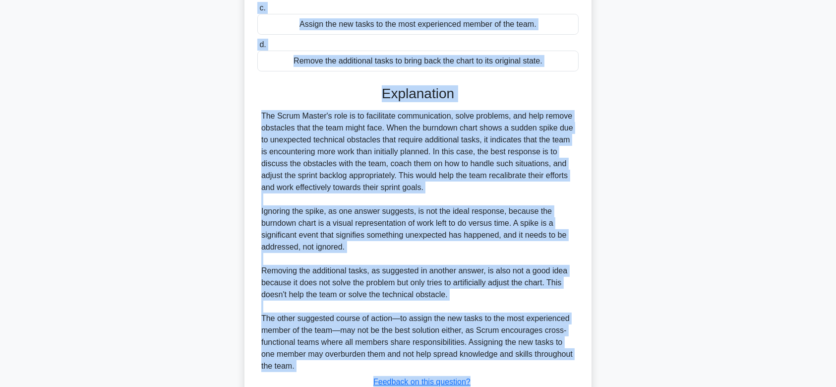
scroll to position [273, 0]
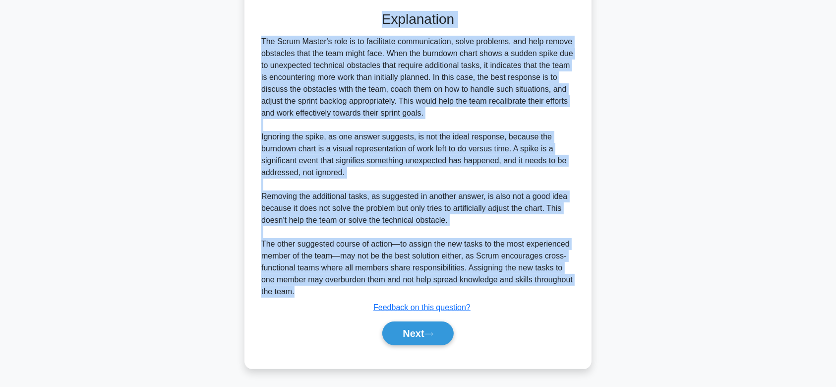
drag, startPoint x: 268, startPoint y: 77, endPoint x: 485, endPoint y: 297, distance: 309.5
click at [485, 297] on div "During a sprint, the burndown chart shows a sudden spike due to unexpected tech…" at bounding box center [417, 75] width 339 height 577
click at [422, 329] on button "Next" at bounding box center [417, 333] width 71 height 24
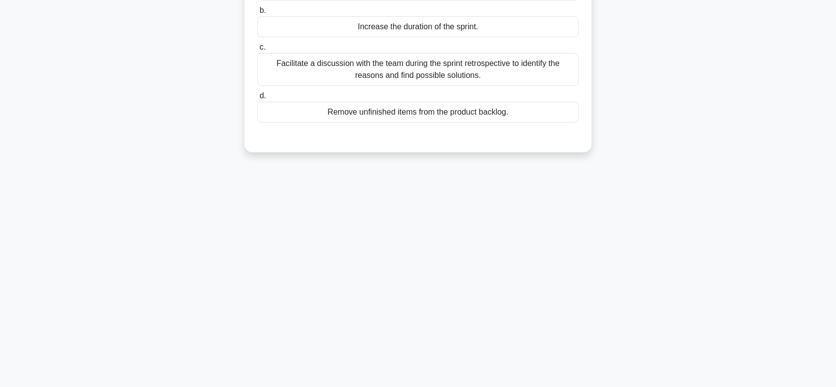
scroll to position [0, 0]
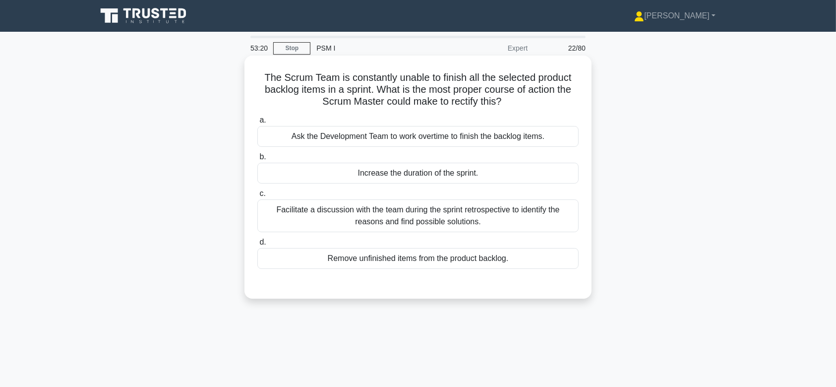
click at [459, 170] on div "Increase the duration of the sprint." at bounding box center [417, 173] width 321 height 21
click at [257, 160] on input "b. Increase the duration of the sprint." at bounding box center [257, 157] width 0 height 6
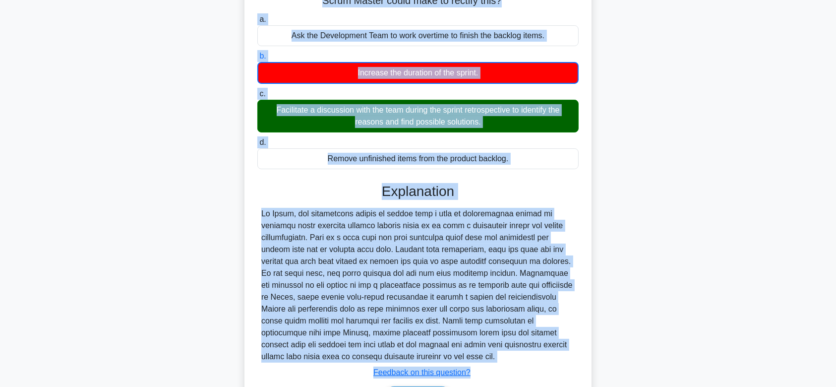
scroll to position [166, 0]
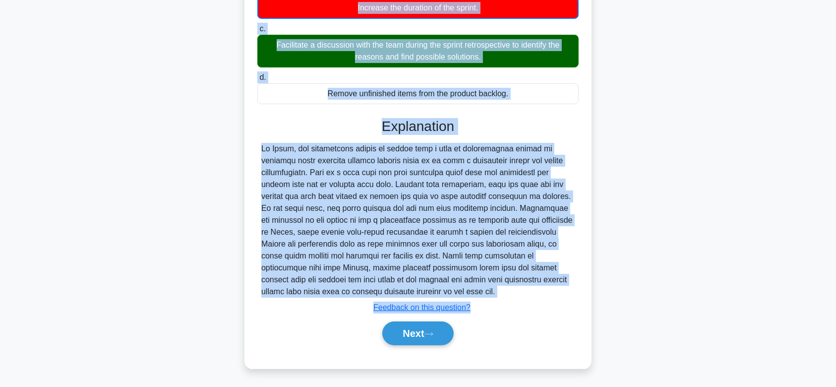
drag, startPoint x: 258, startPoint y: 74, endPoint x: 499, endPoint y: 288, distance: 322.3
click at [499, 288] on div "The Scrum Team is constantly unable to finish all the selected product backlog …" at bounding box center [417, 129] width 339 height 470
click at [409, 325] on button "Next" at bounding box center [417, 333] width 71 height 24
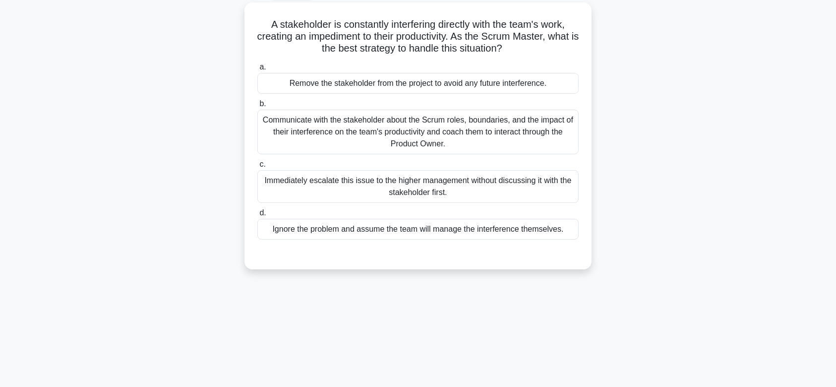
scroll to position [0, 0]
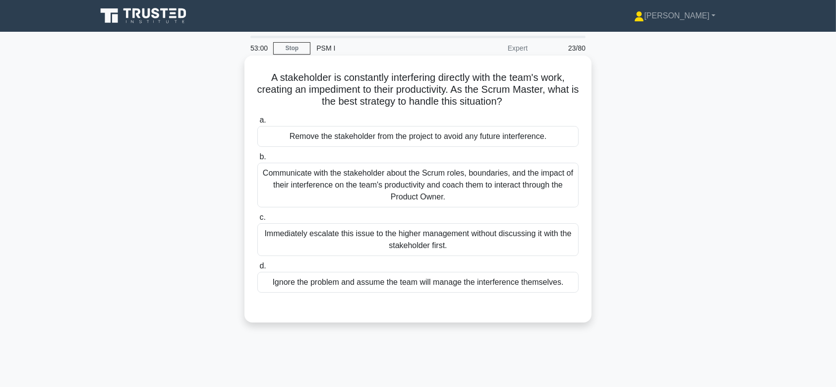
drag, startPoint x: 421, startPoint y: 180, endPoint x: 310, endPoint y: 135, distance: 120.5
click at [310, 135] on div "a. Remove the stakeholder from the project to avoid any future interference. b.…" at bounding box center [417, 203] width 333 height 182
click at [348, 202] on div "Communicate with the stakeholder about the Scrum roles, boundaries, and the imp…" at bounding box center [417, 185] width 321 height 45
click at [257, 160] on input "b. Communicate with the stakeholder about the Scrum roles, boundaries, and the …" at bounding box center [257, 157] width 0 height 6
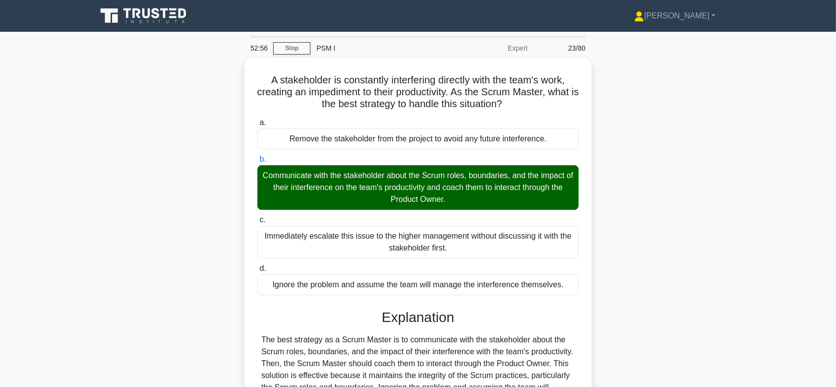
scroll to position [165, 0]
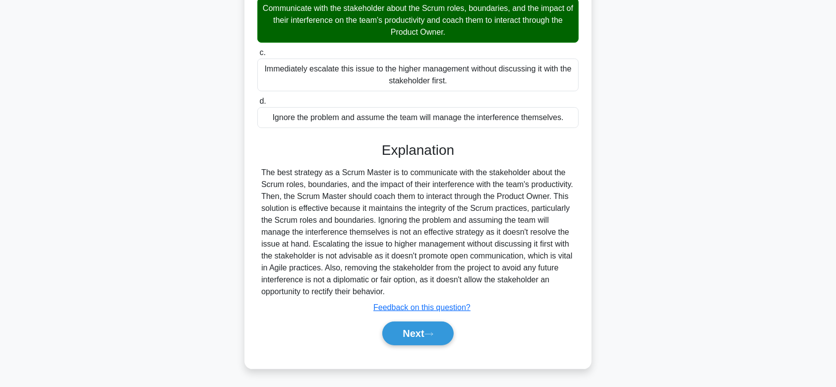
drag, startPoint x: 268, startPoint y: 80, endPoint x: 414, endPoint y: 290, distance: 256.3
click at [414, 290] on div "A stakeholder is constantly interfering directly with the team's work, creating…" at bounding box center [417, 129] width 339 height 469
click at [429, 328] on button "Next" at bounding box center [417, 333] width 71 height 24
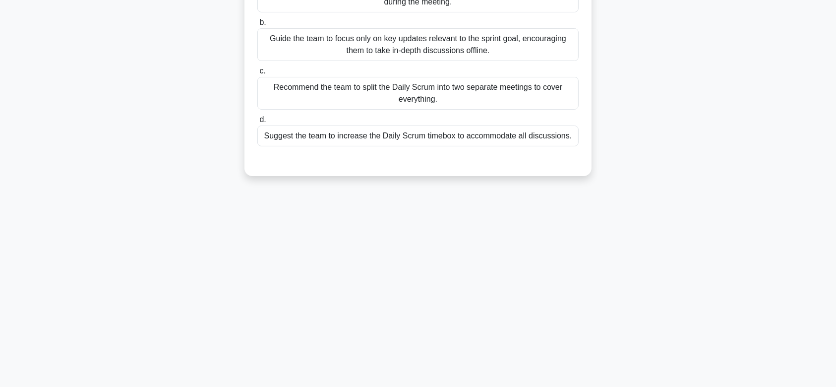
scroll to position [0, 0]
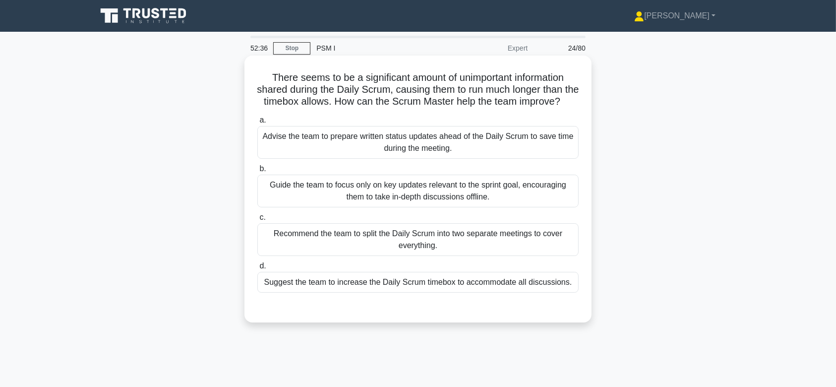
click at [433, 203] on div "Guide the team to focus only on key updates relevant to the sprint goal, encour…" at bounding box center [417, 190] width 321 height 33
click at [257, 172] on input "b. Guide the team to focus only on key updates relevant to the sprint goal, enc…" at bounding box center [257, 169] width 0 height 6
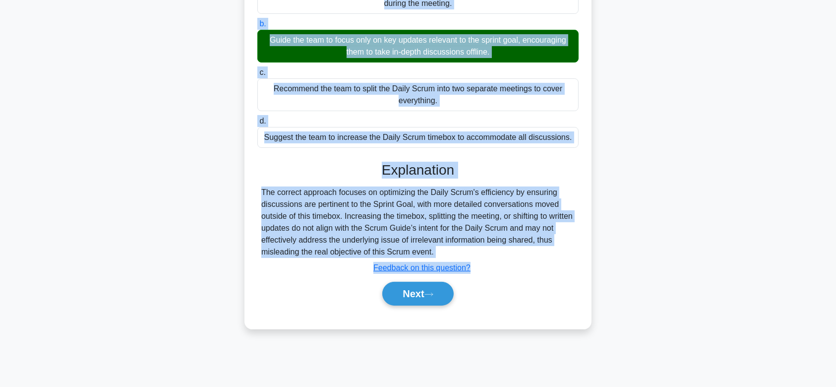
scroll to position [149, 0]
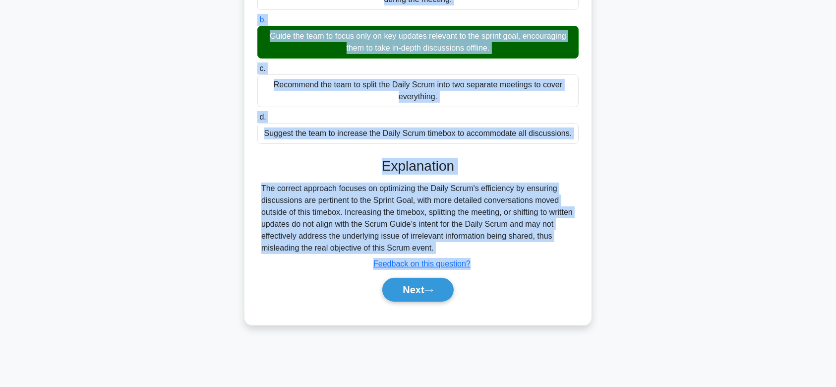
drag, startPoint x: 263, startPoint y: 77, endPoint x: 456, endPoint y: 259, distance: 265.4
click at [456, 259] on div "There seems to be a significant amount of unimportant information shared during…" at bounding box center [417, 116] width 339 height 410
click at [410, 299] on button "Next" at bounding box center [417, 290] width 71 height 24
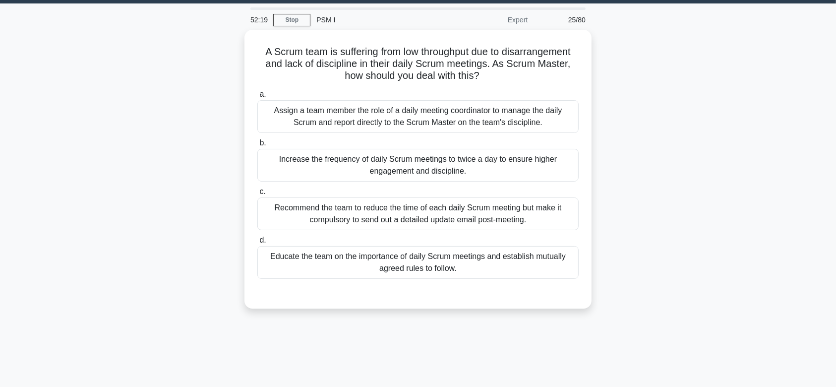
scroll to position [16, 0]
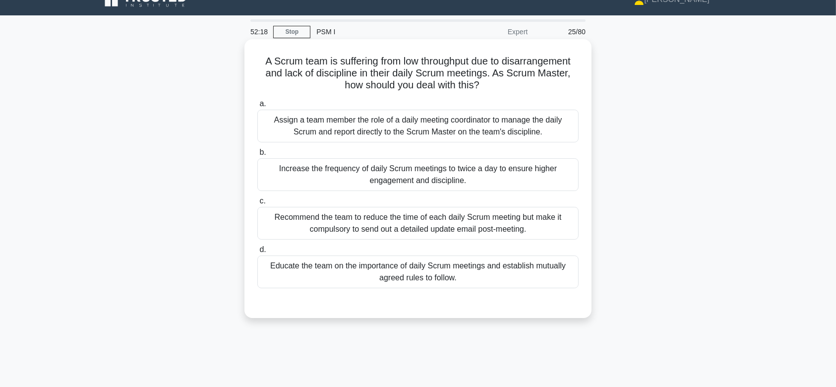
click at [436, 229] on div "Recommend the team to reduce the time of each daily Scrum meeting but make it c…" at bounding box center [417, 223] width 321 height 33
click at [257, 204] on input "c. Recommend the team to reduce the time of each daily Scrum meeting but make i…" at bounding box center [257, 201] width 0 height 6
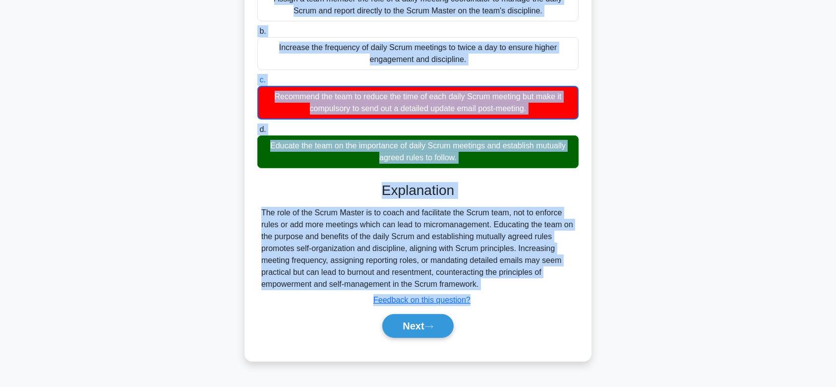
scroll to position [149, 0]
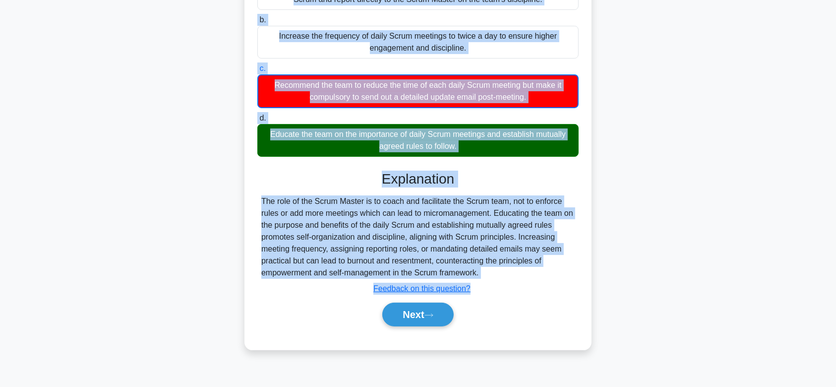
drag, startPoint x: 257, startPoint y: 61, endPoint x: 500, endPoint y: 271, distance: 320.5
click at [500, 271] on div "A Scrum team is suffering from low throughput due to disarrangement and lack of…" at bounding box center [417, 128] width 339 height 435
click at [416, 307] on button "Next" at bounding box center [417, 314] width 71 height 24
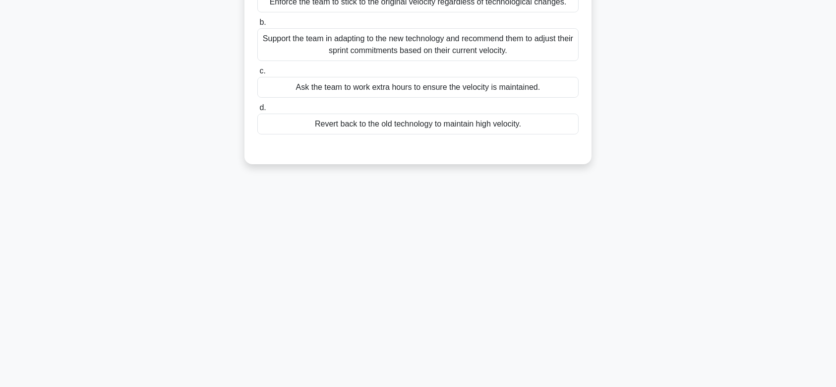
scroll to position [0, 0]
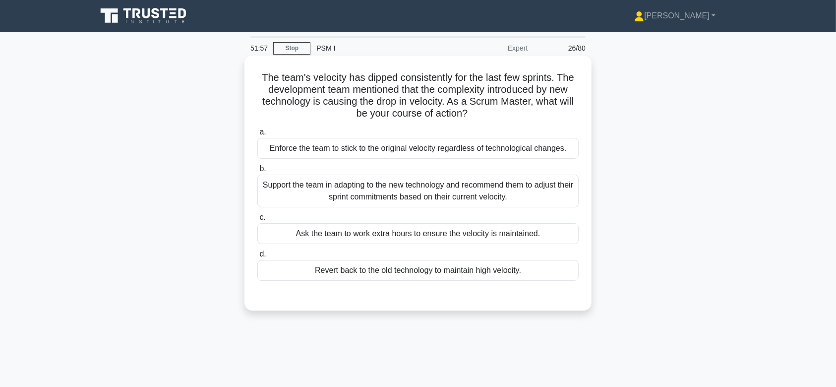
click at [444, 175] on div "Support the team in adapting to the new technology and recommend them to adjust…" at bounding box center [417, 190] width 321 height 33
click at [257, 172] on input "b. Support the team in adapting to the new technology and recommend them to adj…" at bounding box center [257, 169] width 0 height 6
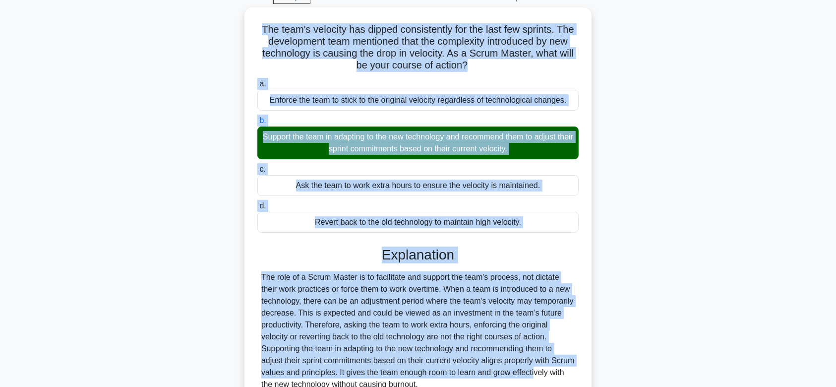
scroll to position [149, 0]
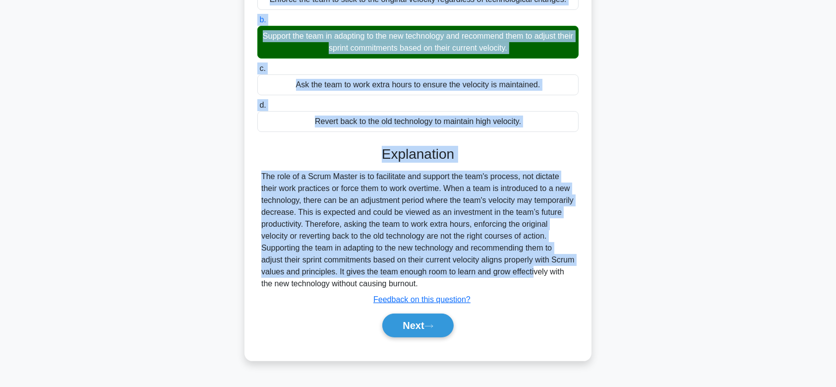
drag, startPoint x: 251, startPoint y: 74, endPoint x: 492, endPoint y: 284, distance: 319.3
click at [492, 284] on div "The team's velocity has dipped consistently for the last few sprints. The devel…" at bounding box center [417, 134] width 339 height 446
click at [422, 326] on button "Next" at bounding box center [417, 325] width 71 height 24
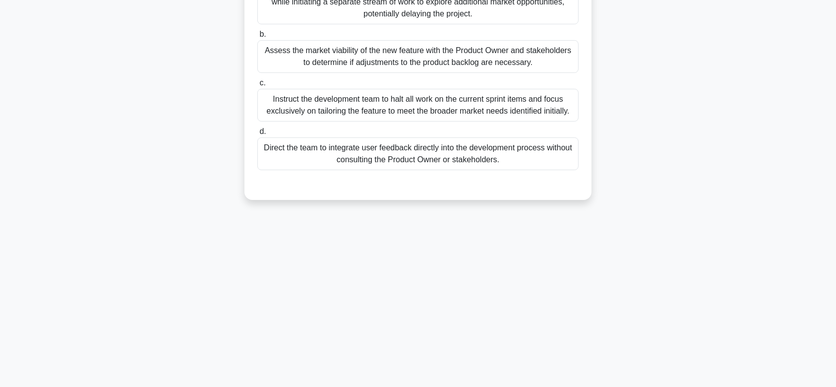
scroll to position [0, 0]
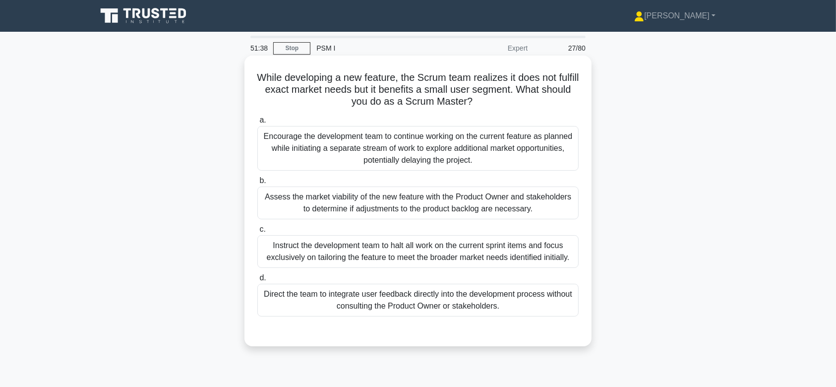
click at [436, 215] on div "Assess the market viability of the new feature with the Product Owner and stake…" at bounding box center [417, 202] width 321 height 33
click at [257, 184] on input "b. Assess the market viability of the new feature with the Product Owner and st…" at bounding box center [257, 180] width 0 height 6
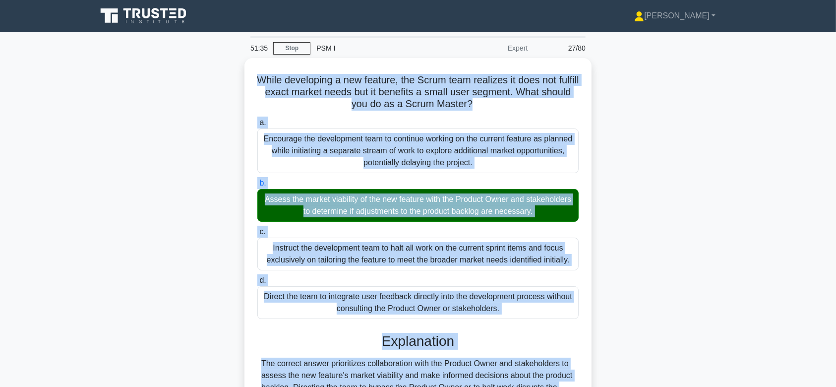
scroll to position [149, 0]
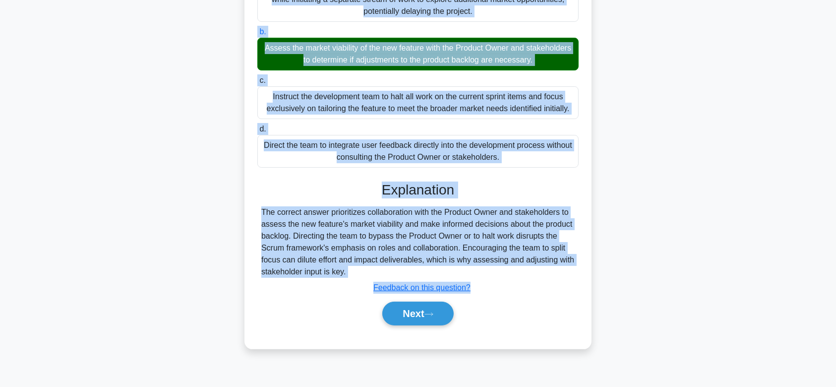
drag, startPoint x: 263, startPoint y: 78, endPoint x: 466, endPoint y: 271, distance: 280.1
click at [466, 271] on div "While developing a new feature, the Scrum team realizes it does not fulfill exa…" at bounding box center [417, 128] width 339 height 434
click at [438, 308] on button "Next" at bounding box center [417, 313] width 71 height 24
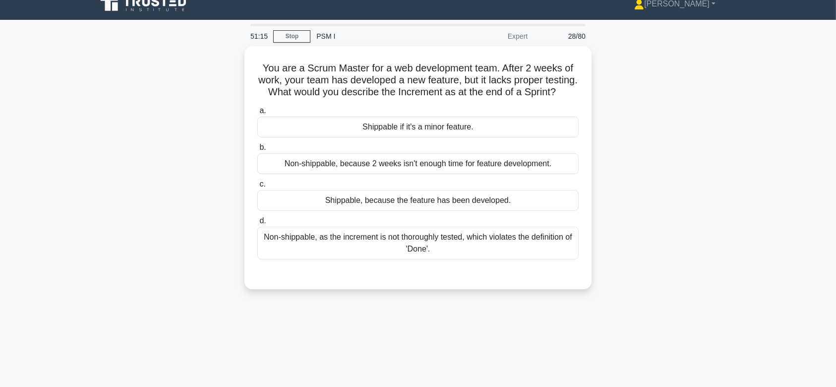
scroll to position [0, 0]
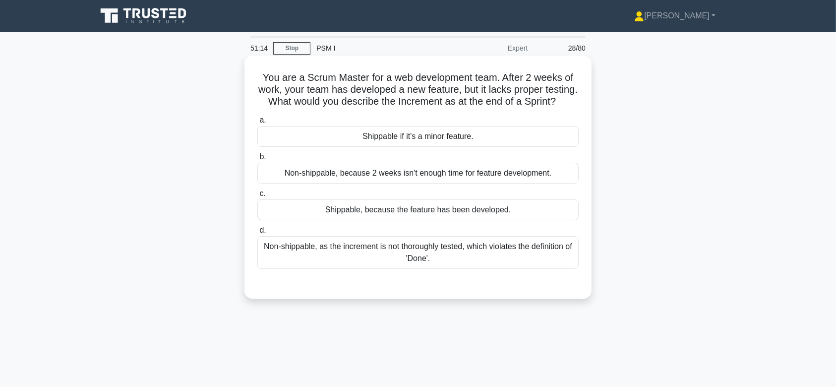
click at [417, 183] on div "Non-shippable, because 2 weeks isn't enough time for feature development." at bounding box center [417, 173] width 321 height 21
click at [257, 160] on input "b. Non-shippable, because 2 weeks isn't enough time for feature development." at bounding box center [257, 157] width 0 height 6
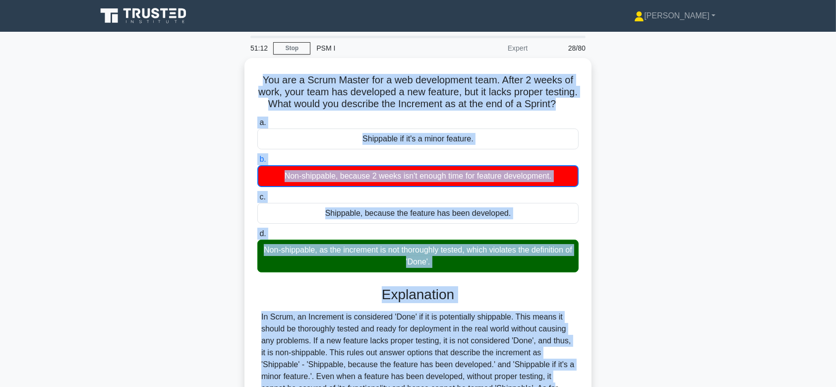
scroll to position [149, 0]
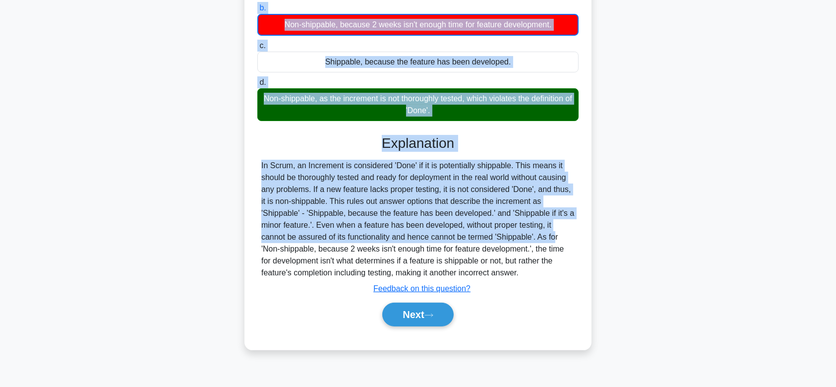
drag, startPoint x: 255, startPoint y: 73, endPoint x: 552, endPoint y: 285, distance: 365.0
click at [552, 285] on div "You are a Scrum Master for a web development team. After 2 weeks of work, your …" at bounding box center [417, 128] width 339 height 435
click at [417, 320] on button "Next" at bounding box center [417, 314] width 71 height 24
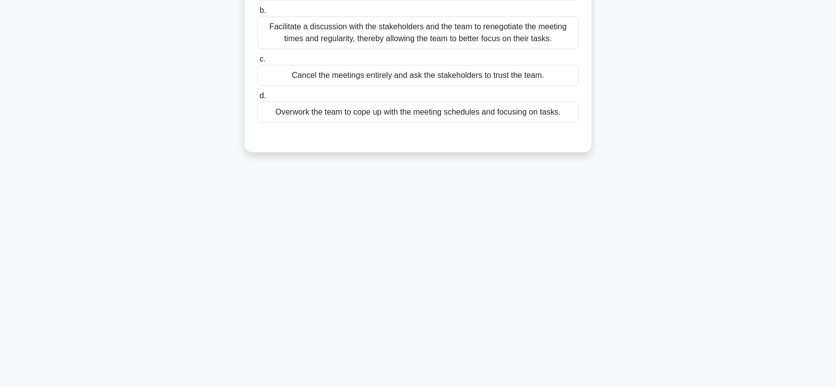
scroll to position [0, 0]
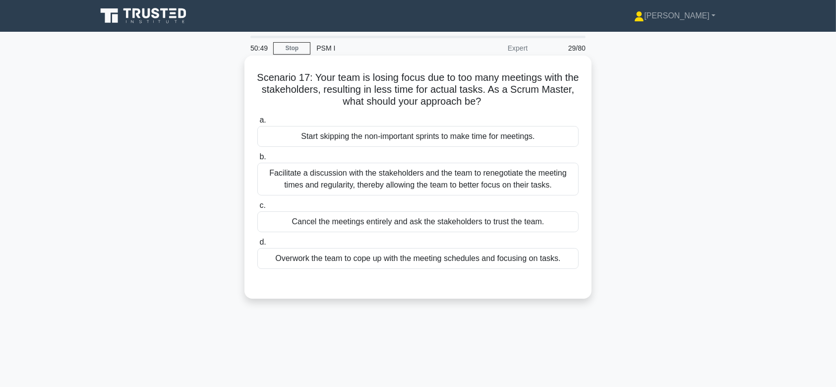
click at [434, 181] on div "Facilitate a discussion with the stakeholders and the team to renegotiate the m…" at bounding box center [417, 179] width 321 height 33
click at [257, 160] on input "b. Facilitate a discussion with the stakeholders and the team to renegotiate th…" at bounding box center [257, 157] width 0 height 6
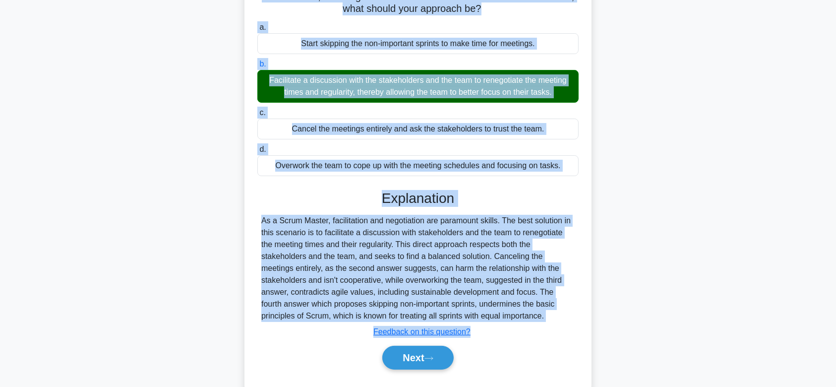
scroll to position [149, 0]
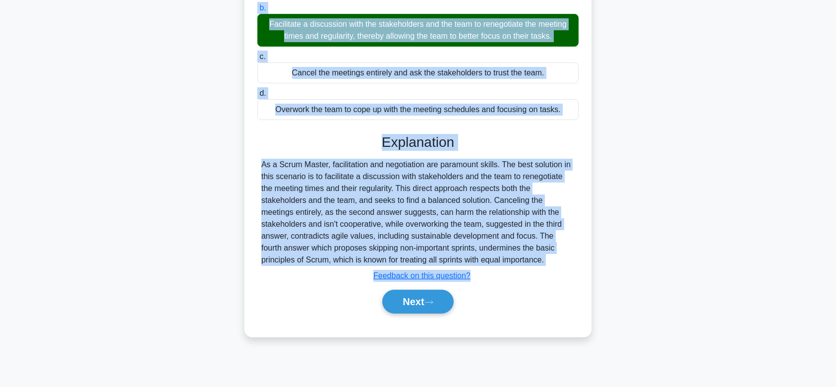
drag, startPoint x: 260, startPoint y: 74, endPoint x: 523, endPoint y: 259, distance: 321.9
click at [523, 259] on div "Scenario 17: Your team is losing focus due to too many meetings with the stakeh…" at bounding box center [417, 122] width 339 height 422
click at [416, 298] on button "Next" at bounding box center [417, 301] width 71 height 24
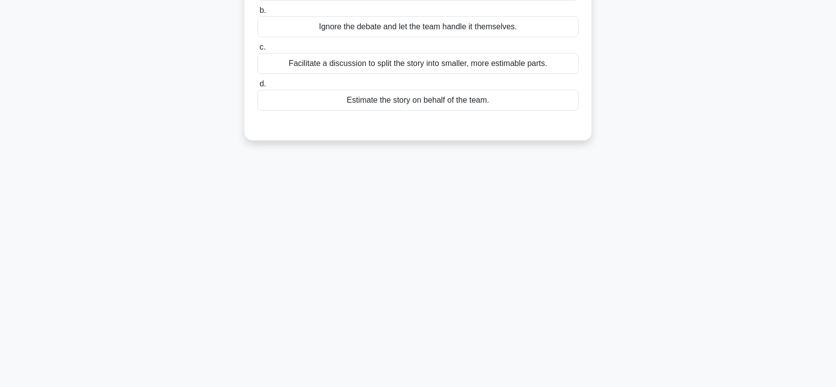
scroll to position [0, 0]
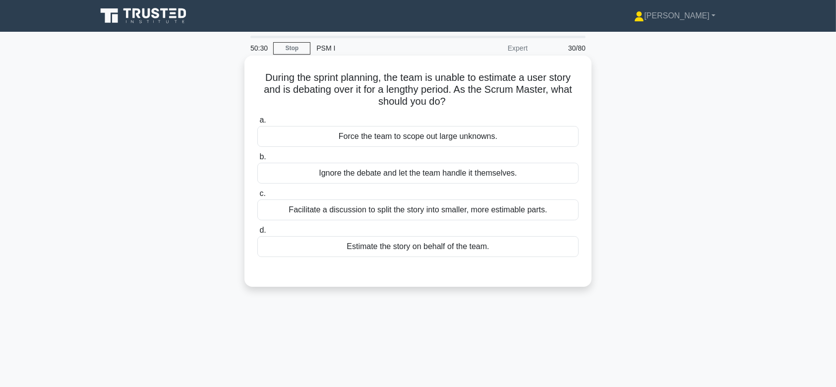
click at [416, 169] on div "Ignore the debate and let the team handle it themselves." at bounding box center [417, 173] width 321 height 21
click at [257, 160] on input "b. Ignore the debate and let the team handle it themselves." at bounding box center [257, 157] width 0 height 6
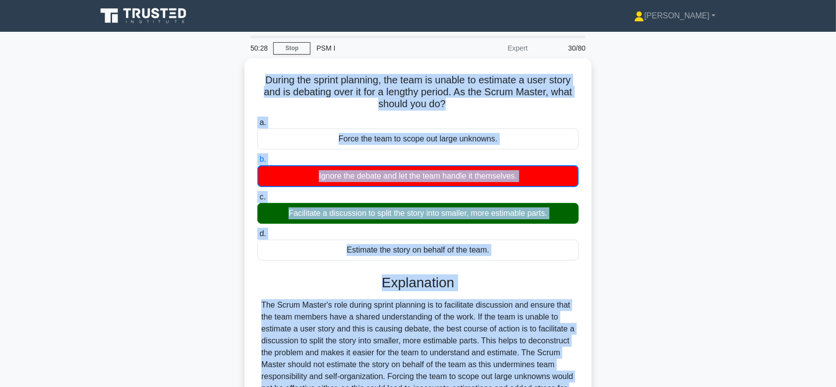
scroll to position [149, 0]
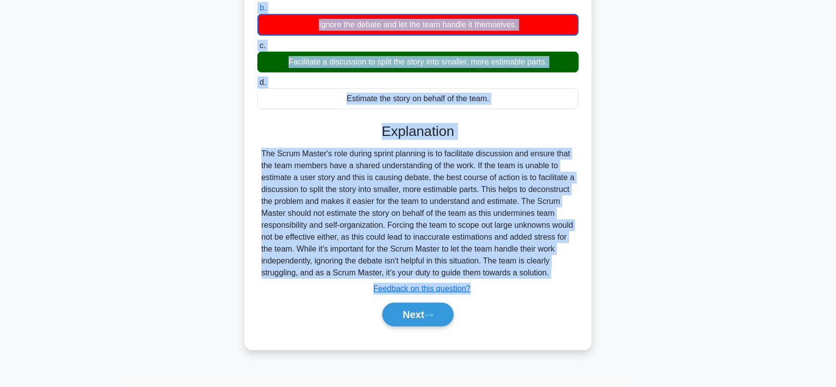
drag, startPoint x: 258, startPoint y: 76, endPoint x: 560, endPoint y: 273, distance: 360.5
click at [560, 273] on div "During the sprint planning, the team is unable to estimate a user story and is …" at bounding box center [417, 128] width 339 height 435
click at [408, 315] on button "Next" at bounding box center [417, 314] width 71 height 24
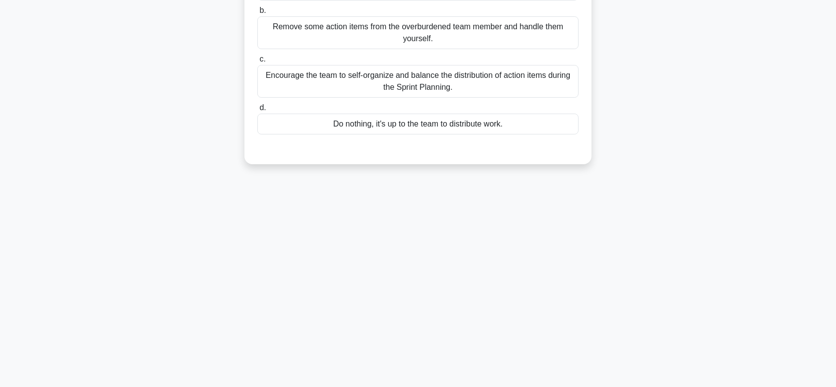
scroll to position [0, 0]
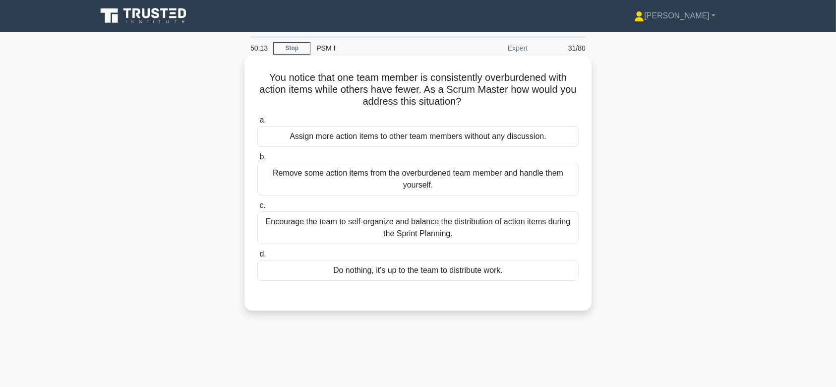
click at [403, 179] on div "Remove some action items from the overburdened team member and handle them your…" at bounding box center [417, 179] width 321 height 33
click at [257, 160] on input "b. Remove some action items from the overburdened team member and handle them y…" at bounding box center [257, 157] width 0 height 6
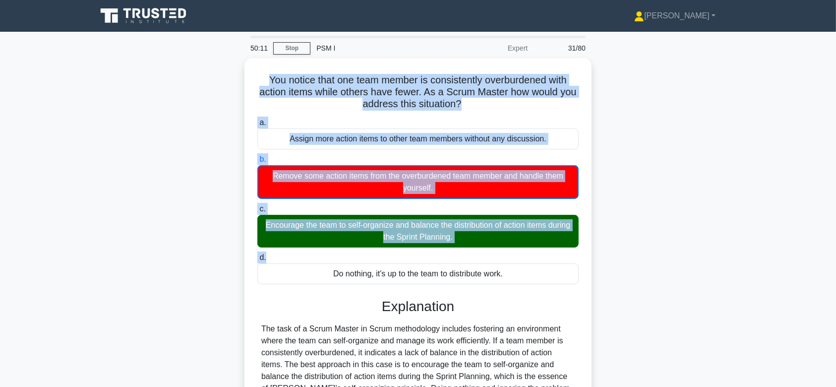
scroll to position [154, 0]
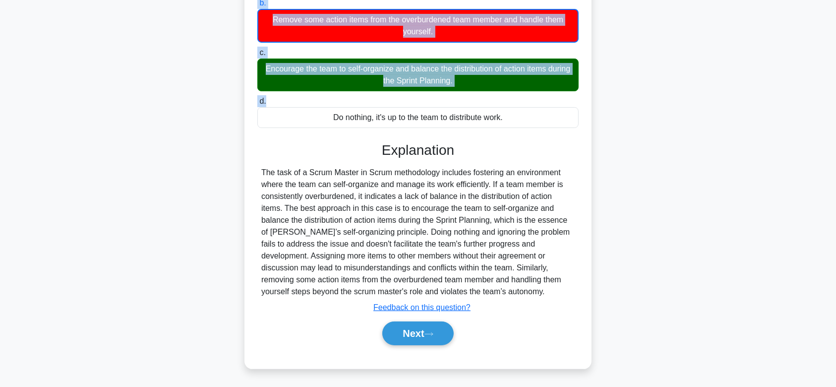
drag, startPoint x: 261, startPoint y: 76, endPoint x: 515, endPoint y: 293, distance: 334.3
click at [515, 293] on div "You notice that one team member is consistently overburdened with action items …" at bounding box center [417, 135] width 339 height 458
click at [423, 331] on button "Next" at bounding box center [417, 333] width 71 height 24
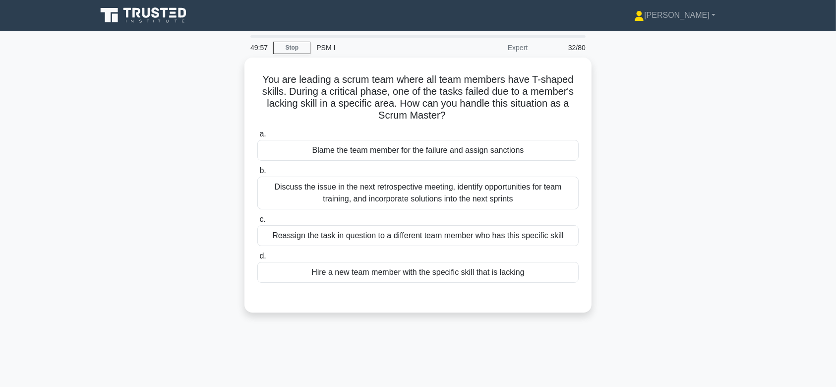
scroll to position [0, 0]
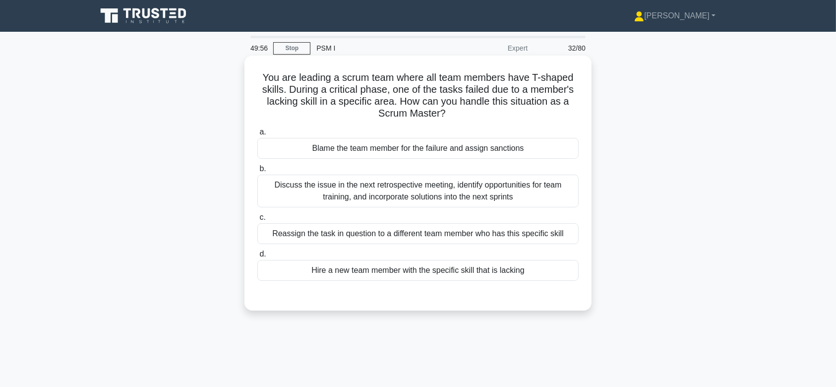
click at [411, 198] on div "Discuss the issue in the next retrospective meeting, identify opportunities for…" at bounding box center [417, 190] width 321 height 33
click at [257, 172] on input "b. Discuss the issue in the next retrospective meeting, identify opportunities …" at bounding box center [257, 169] width 0 height 6
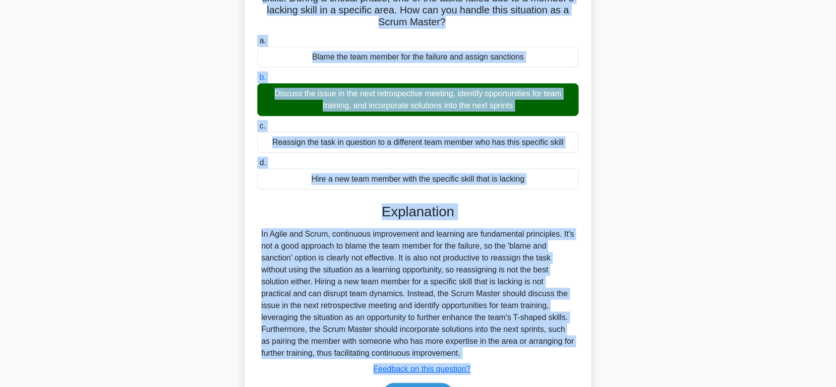
scroll to position [153, 0]
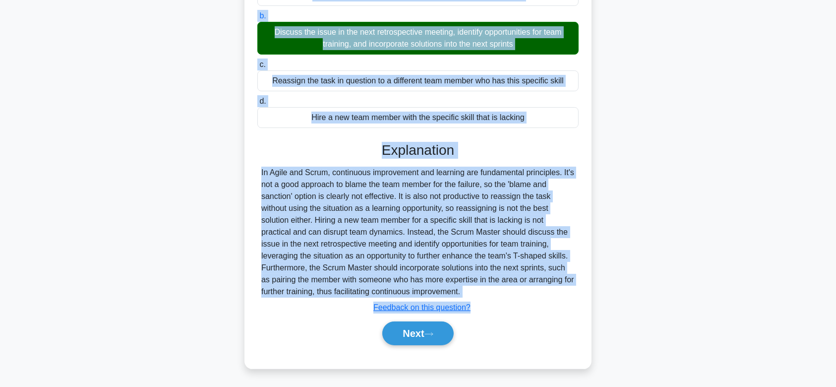
drag, startPoint x: 258, startPoint y: 75, endPoint x: 507, endPoint y: 291, distance: 329.2
click at [507, 291] on div "You are leading a scrum team where all team members have T-shaped skills. Durin…" at bounding box center [417, 135] width 339 height 457
click at [442, 325] on button "Next" at bounding box center [417, 333] width 71 height 24
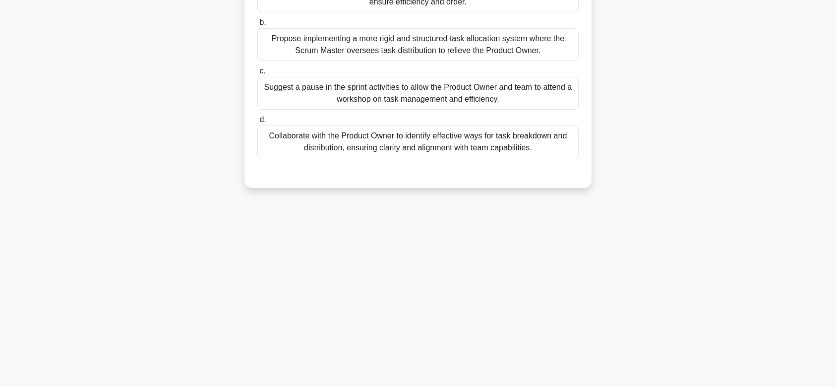
scroll to position [0, 0]
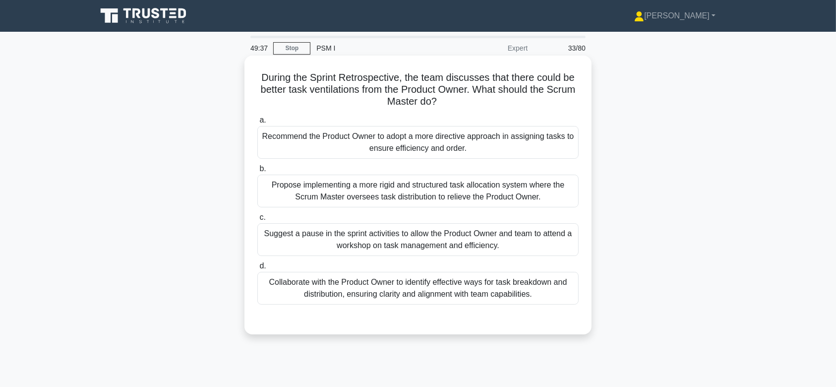
click at [416, 200] on div "Propose implementing a more rigid and structured task allocation system where t…" at bounding box center [417, 190] width 321 height 33
click at [257, 172] on input "b. Propose implementing a more rigid and structured task allocation system wher…" at bounding box center [257, 169] width 0 height 6
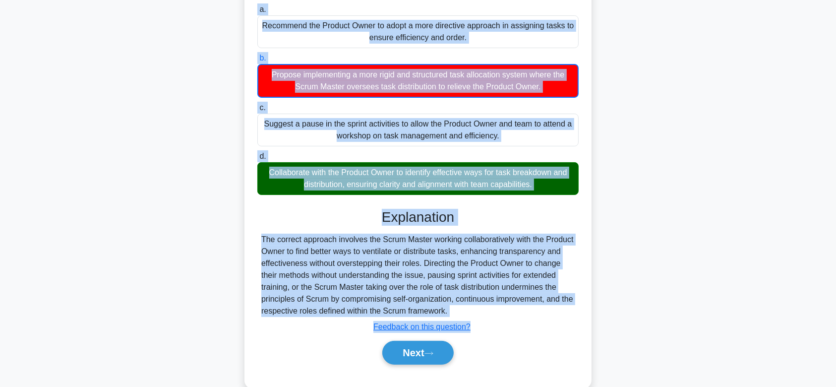
scroll to position [149, 0]
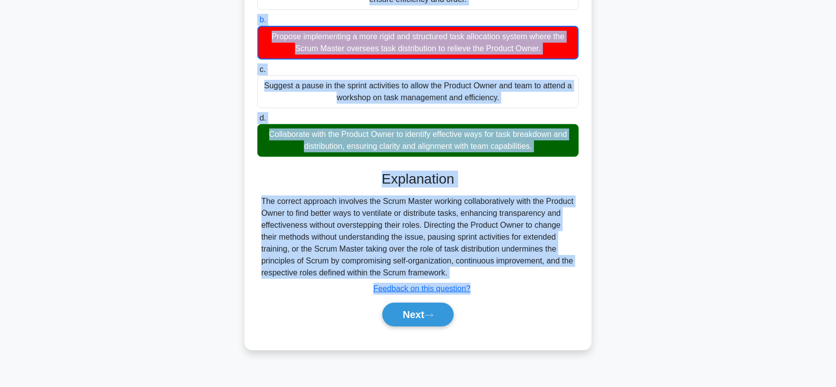
drag, startPoint x: 257, startPoint y: 78, endPoint x: 504, endPoint y: 273, distance: 314.0
click at [504, 273] on div "During the Sprint Retrospective, the team discusses that there could be better …" at bounding box center [417, 128] width 339 height 435
click at [420, 311] on button "Next" at bounding box center [417, 314] width 71 height 24
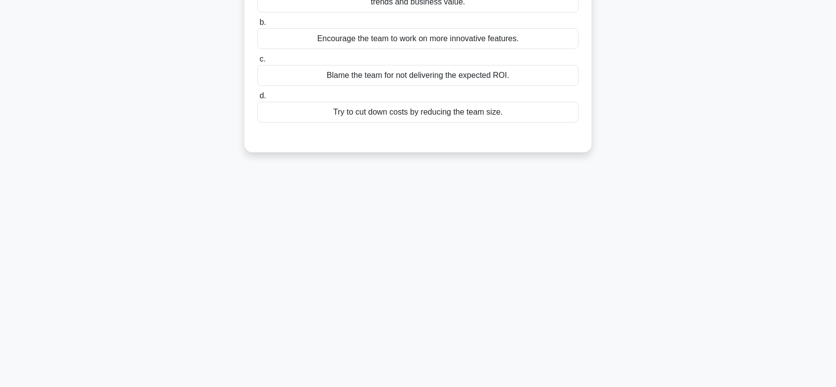
scroll to position [0, 0]
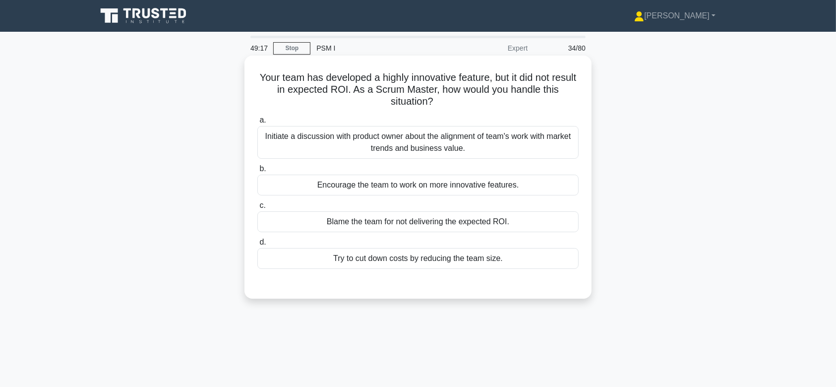
click at [414, 178] on div "Encourage the team to work on more innovative features." at bounding box center [417, 184] width 321 height 21
click at [257, 172] on input "b. Encourage the team to work on more innovative features." at bounding box center [257, 169] width 0 height 6
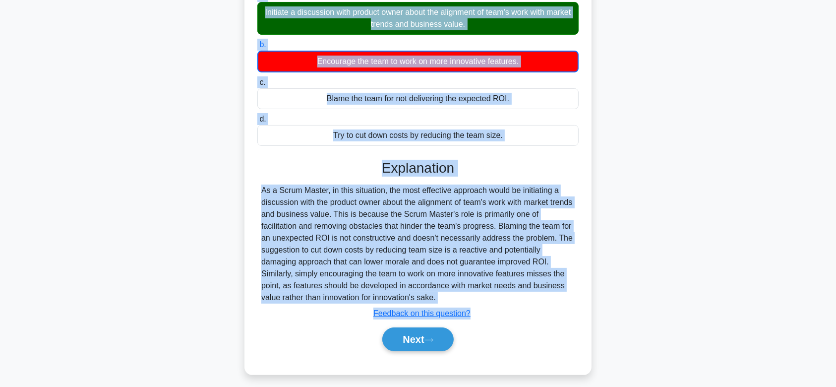
scroll to position [149, 0]
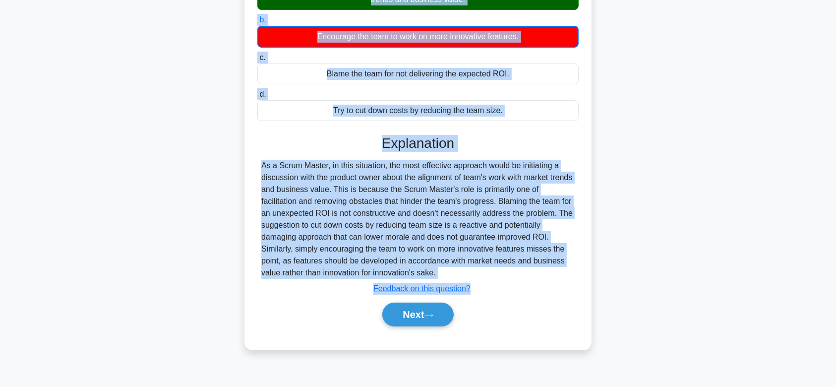
drag, startPoint x: 266, startPoint y: 77, endPoint x: 563, endPoint y: 279, distance: 359.4
click at [563, 279] on div "Your team has developed a highly innovative feature, but it did not result in e…" at bounding box center [417, 128] width 339 height 435
click at [563, 279] on div "Explanation As a Scrum Master, in this situation, the most effective approach w…" at bounding box center [417, 232] width 321 height 195
drag, startPoint x: 266, startPoint y: 72, endPoint x: 466, endPoint y: 278, distance: 287.4
click at [466, 278] on div "Your team has developed a highly innovative feature, but it did not result in e…" at bounding box center [417, 128] width 339 height 435
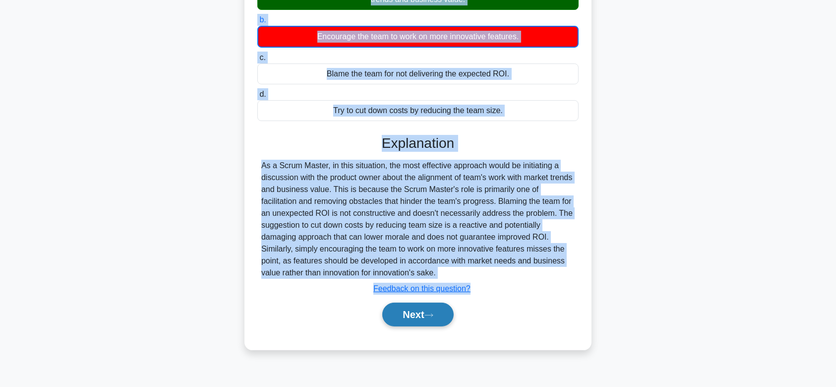
click at [440, 302] on button "Next" at bounding box center [417, 314] width 71 height 24
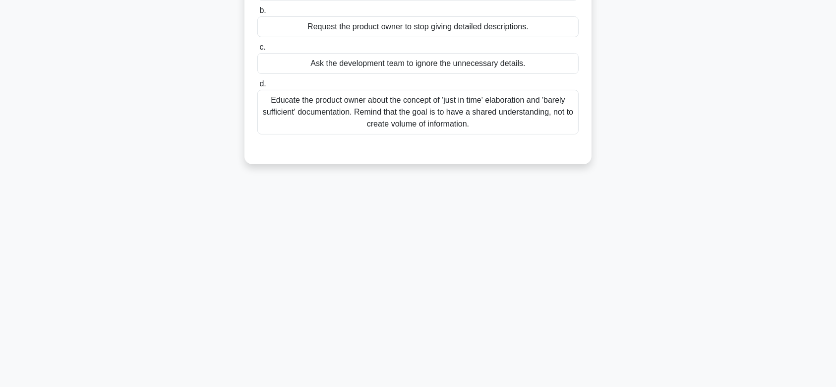
scroll to position [0, 0]
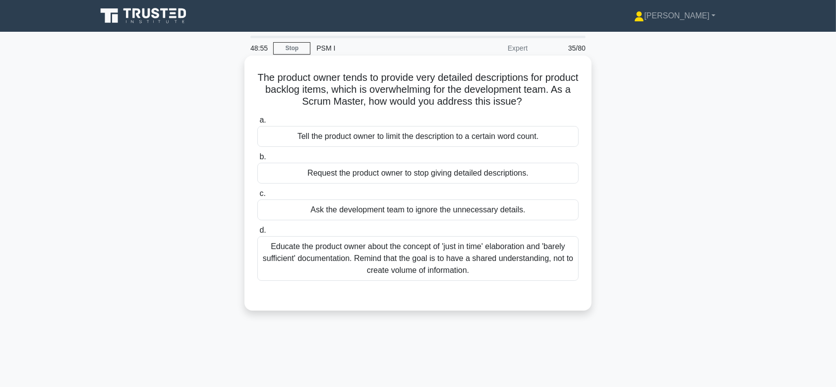
click at [383, 133] on div "Tell the product owner to limit the description to a certain word count." at bounding box center [417, 136] width 321 height 21
click at [257, 123] on input "a. Tell the product owner to limit the description to a certain word count." at bounding box center [257, 120] width 0 height 6
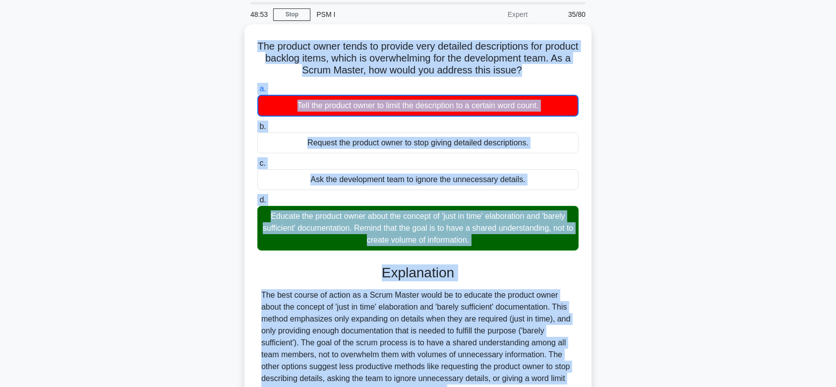
scroll to position [149, 0]
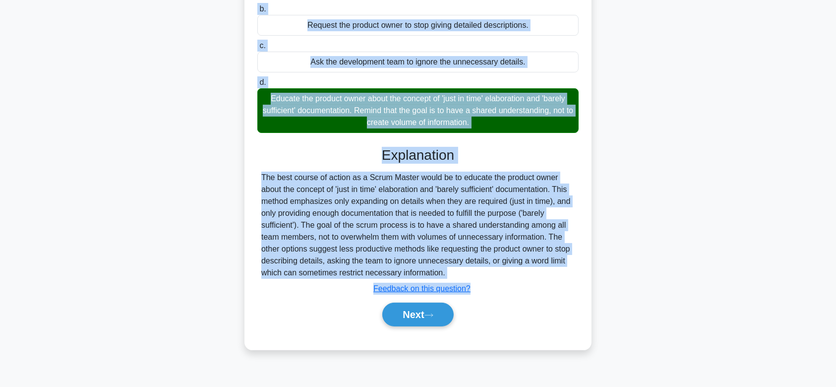
drag, startPoint x: 266, startPoint y: 71, endPoint x: 533, endPoint y: 268, distance: 331.8
click at [533, 268] on div "The product owner tends to provide very detailed descriptions for product backl…" at bounding box center [417, 128] width 339 height 435
click at [410, 308] on button "Next" at bounding box center [417, 314] width 71 height 24
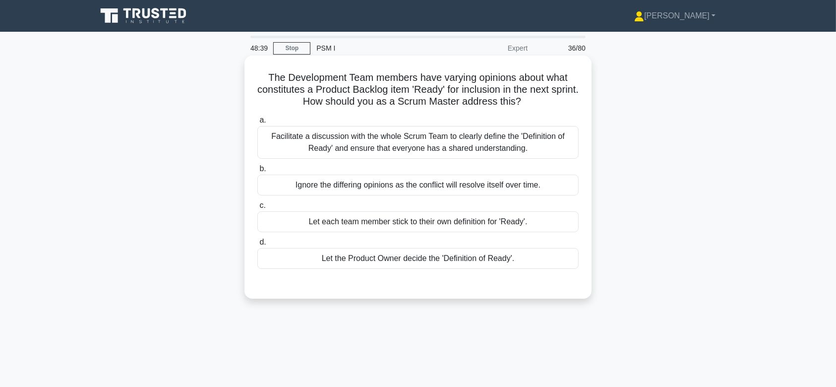
click at [393, 144] on div "Facilitate a discussion with the whole Scrum Team to clearly define the 'Defini…" at bounding box center [417, 142] width 321 height 33
click at [257, 123] on input "a. Facilitate a discussion with the whole Scrum Team to clearly define the 'Def…" at bounding box center [257, 120] width 0 height 6
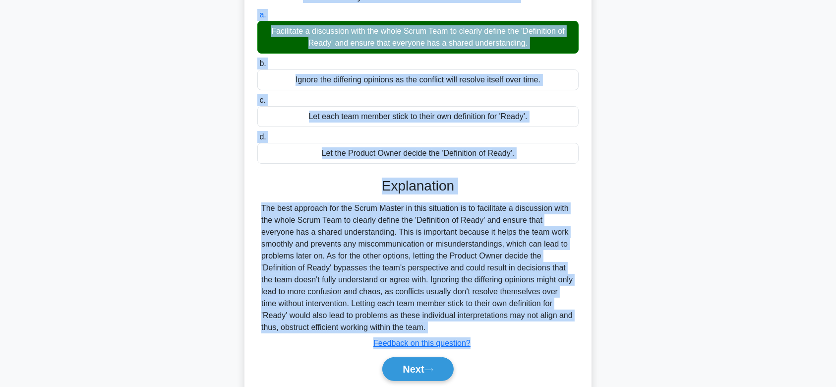
scroll to position [149, 0]
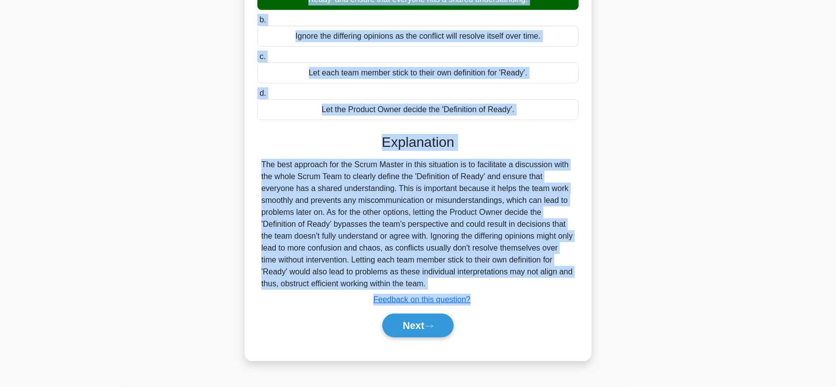
drag, startPoint x: 261, startPoint y: 73, endPoint x: 496, endPoint y: 287, distance: 317.5
click at [496, 287] on div "The Development Team members have varying opinions about what constitutes a Pro…" at bounding box center [417, 134] width 339 height 446
drag, startPoint x: 409, startPoint y: 327, endPoint x: 460, endPoint y: 145, distance: 189.4
click at [460, 145] on div "Explanation Submit feedback Feedback on this question? Next" at bounding box center [417, 237] width 321 height 207
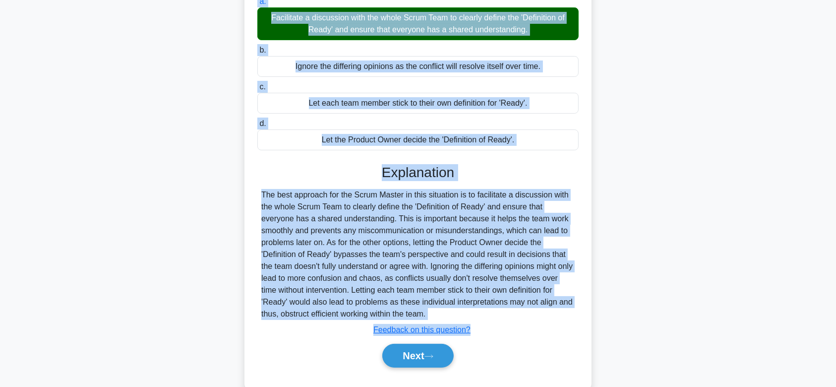
scroll to position [119, 0]
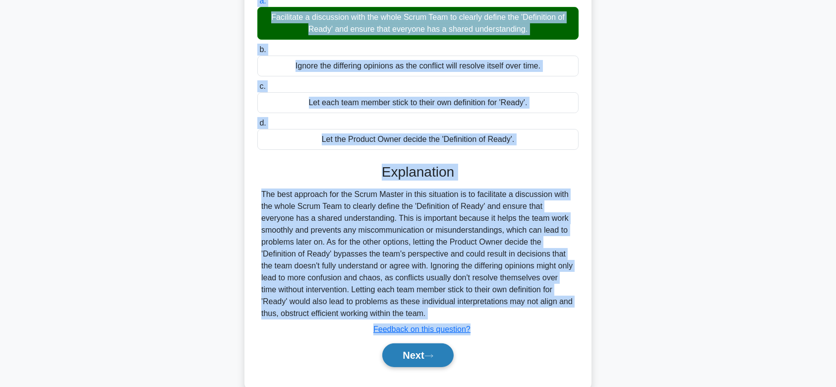
click at [432, 349] on button "Next" at bounding box center [417, 355] width 71 height 24
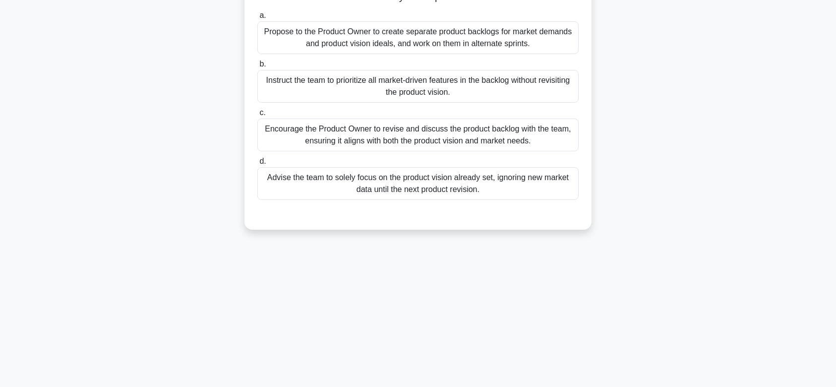
scroll to position [0, 0]
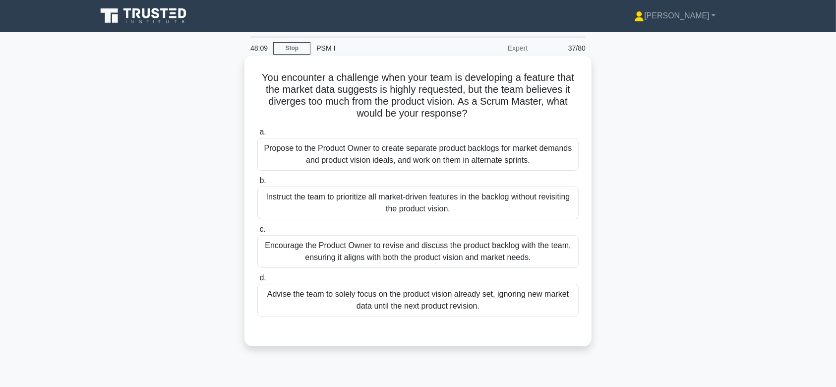
click at [413, 193] on div "Instruct the team to prioritize all market-driven features in the backlog witho…" at bounding box center [417, 202] width 321 height 33
click at [257, 184] on input "b. Instruct the team to prioritize all market-driven features in the backlog wi…" at bounding box center [257, 180] width 0 height 6
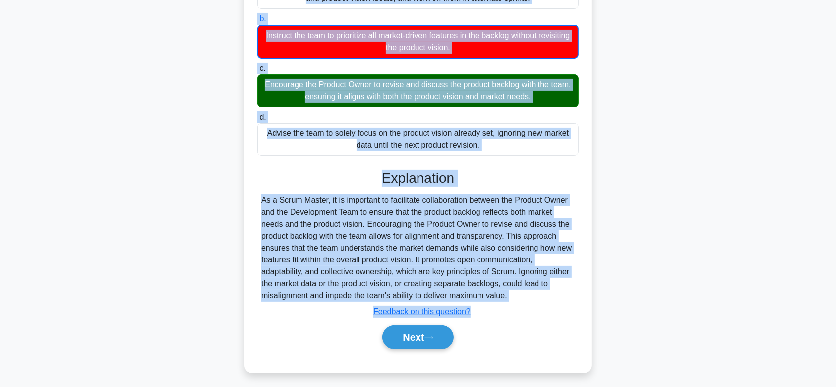
scroll to position [166, 0]
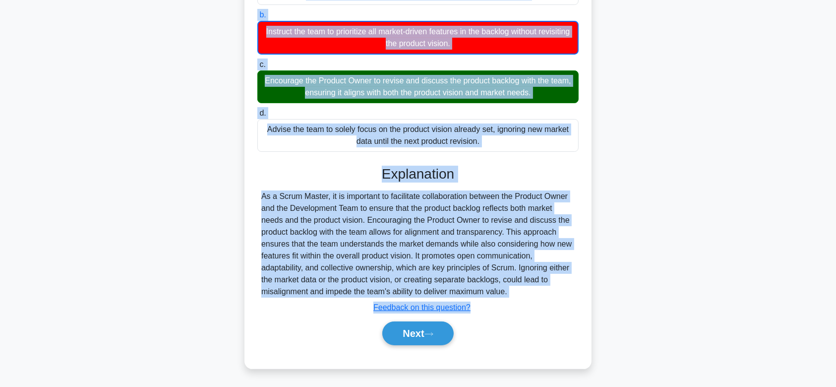
drag, startPoint x: 254, startPoint y: 74, endPoint x: 530, endPoint y: 292, distance: 352.2
click at [530, 292] on div "You encounter a challenge when your team is developing a feature that the marke…" at bounding box center [417, 129] width 339 height 470
click at [432, 331] on icon at bounding box center [428, 333] width 9 height 5
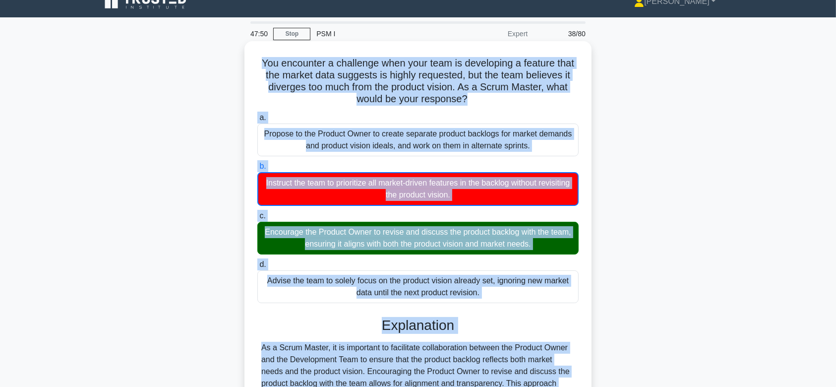
scroll to position [0, 0]
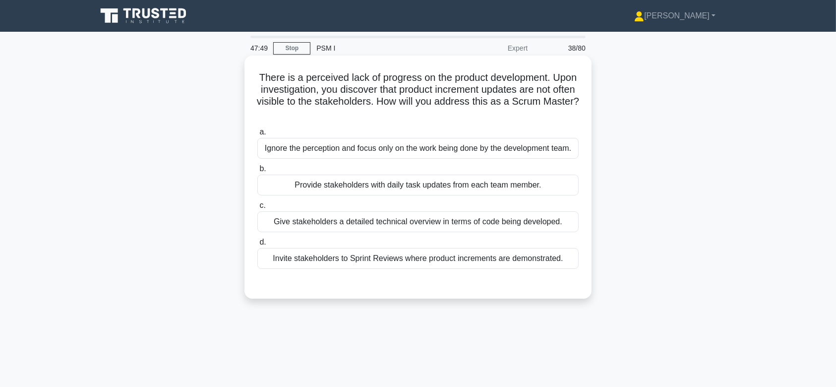
click at [419, 157] on div "Ignore the perception and focus only on the work being done by the development …" at bounding box center [417, 148] width 321 height 21
click at [257, 135] on input "a. Ignore the perception and focus only on the work being done by the developme…" at bounding box center [257, 132] width 0 height 6
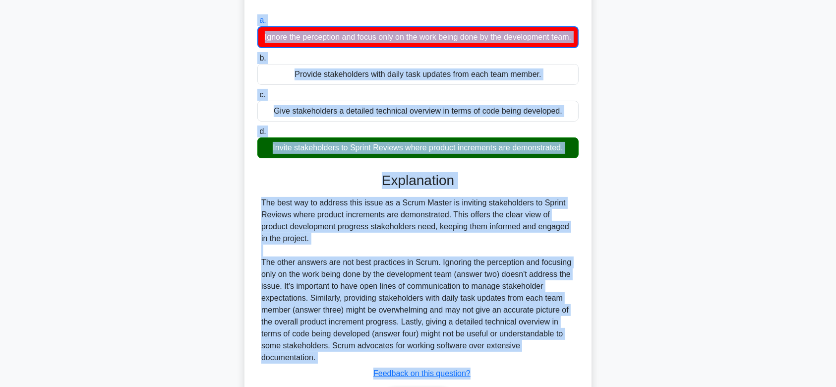
scroll to position [177, 0]
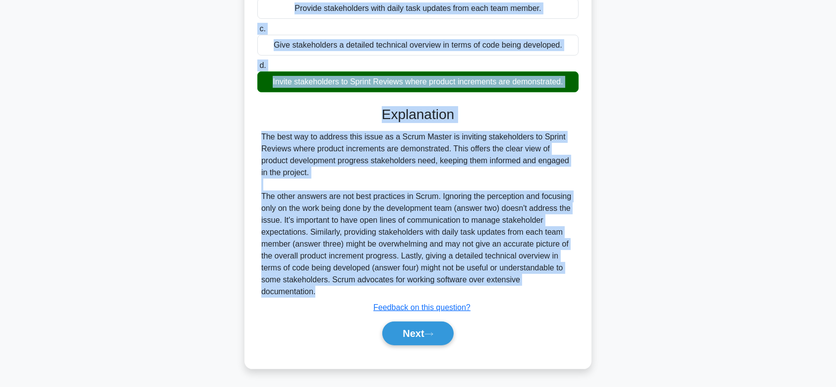
drag, startPoint x: 270, startPoint y: 75, endPoint x: 589, endPoint y: 295, distance: 387.4
click at [589, 295] on div "There is a perceived lack of progress on the product development. Upon investig…" at bounding box center [417, 123] width 347 height 490
click at [424, 327] on button "Next" at bounding box center [417, 333] width 71 height 24
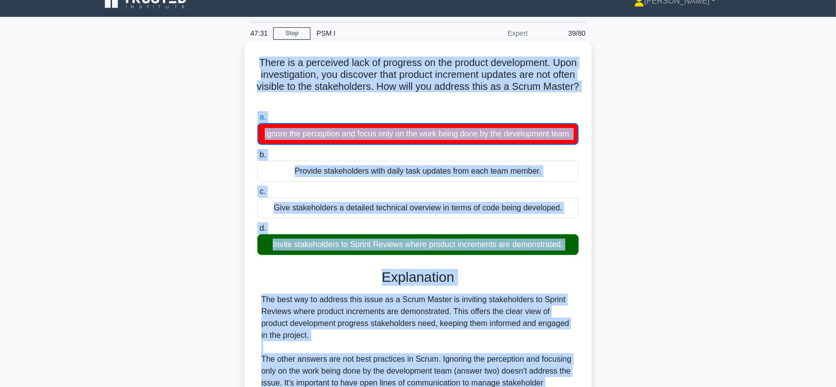
scroll to position [0, 0]
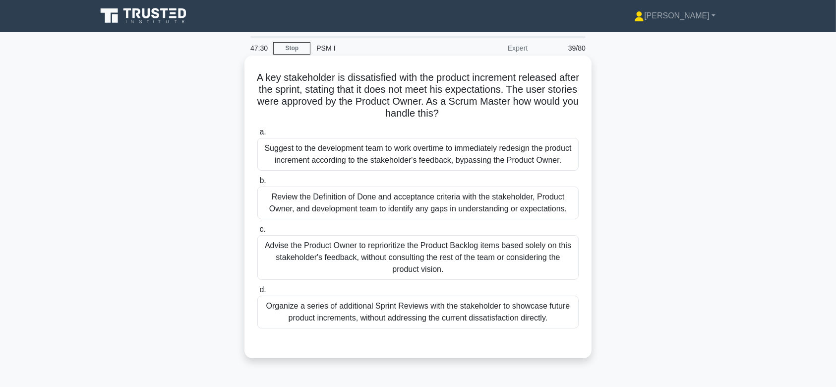
click at [404, 205] on div "Review the Definition of Done and acceptance criteria with the stakeholder, Pro…" at bounding box center [417, 202] width 321 height 33
click at [257, 184] on input "b. Review the Definition of Done and acceptance criteria with the stakeholder, …" at bounding box center [257, 180] width 0 height 6
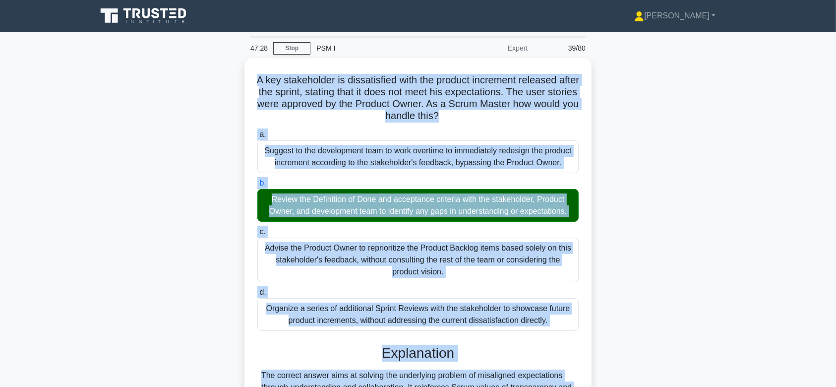
scroll to position [149, 0]
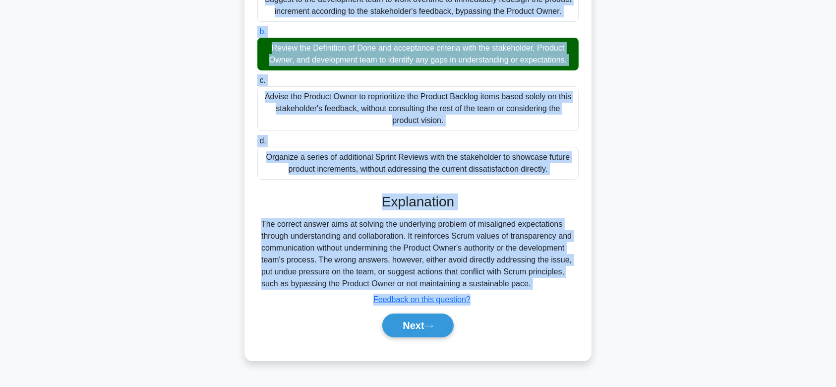
drag, startPoint x: 261, startPoint y: 71, endPoint x: 550, endPoint y: 285, distance: 359.0
click at [550, 285] on div "A key stakeholder is dissatisfied with the product increment released after the…" at bounding box center [417, 134] width 339 height 446
click at [424, 319] on button "Next" at bounding box center [417, 325] width 71 height 24
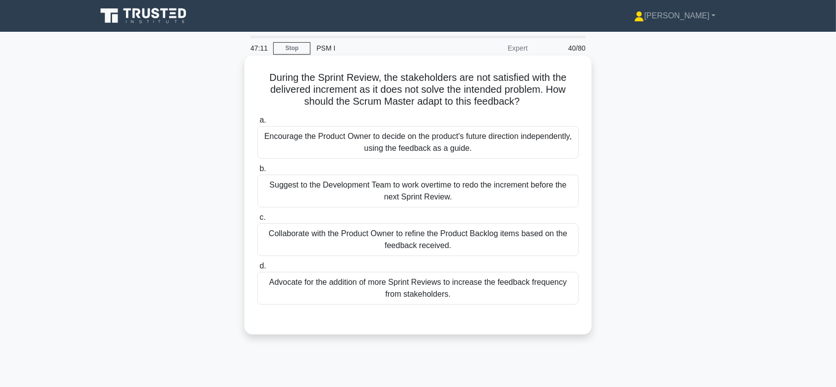
click at [416, 149] on div "Encourage the Product Owner to decide on the product's future direction indepen…" at bounding box center [417, 142] width 321 height 33
click at [257, 123] on input "a. Encourage the Product Owner to decide on the product's future direction inde…" at bounding box center [257, 120] width 0 height 6
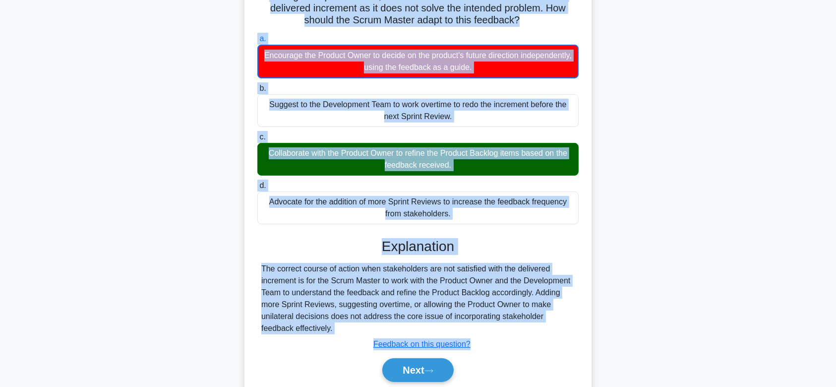
scroll to position [91, 0]
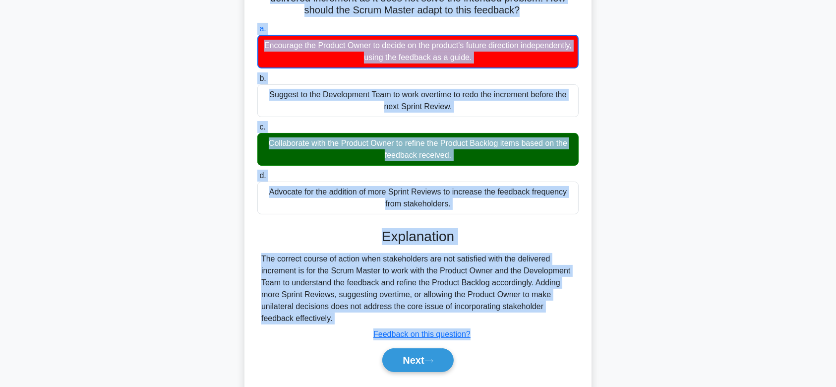
drag, startPoint x: 264, startPoint y: 74, endPoint x: 434, endPoint y: 316, distance: 295.6
click at [434, 316] on div "During the Sprint Review, the stakeholders are not satisfied with the delivered…" at bounding box center [417, 179] width 339 height 423
drag, startPoint x: 417, startPoint y: 362, endPoint x: 424, endPoint y: 140, distance: 222.7
click at [424, 140] on div "a. Encourage the Product Owner to decide on the product's future direction inde…" at bounding box center [417, 202] width 323 height 363
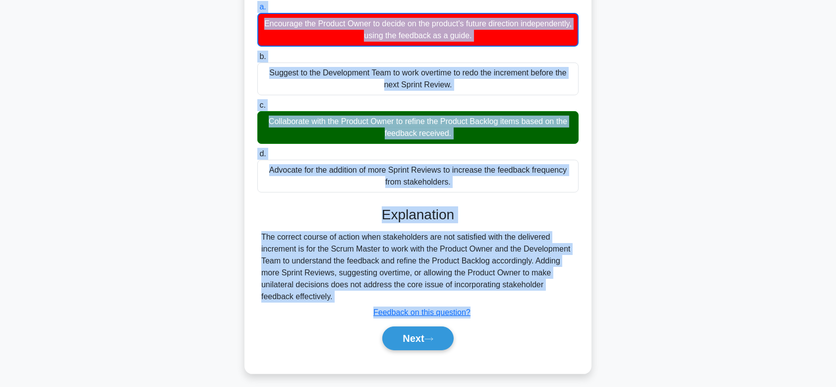
scroll to position [149, 0]
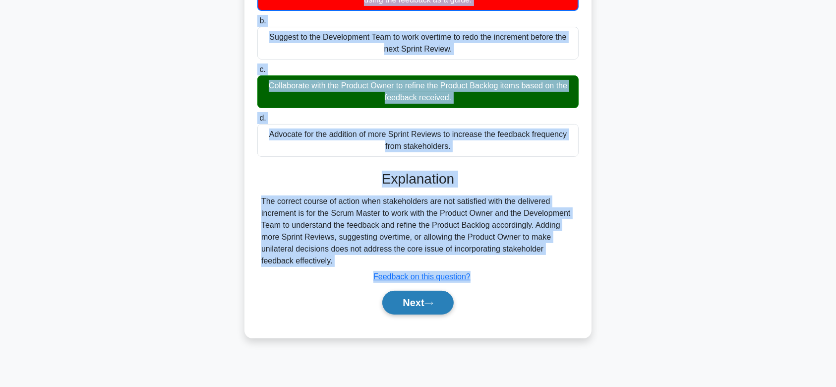
click at [428, 294] on button "Next" at bounding box center [417, 302] width 71 height 24
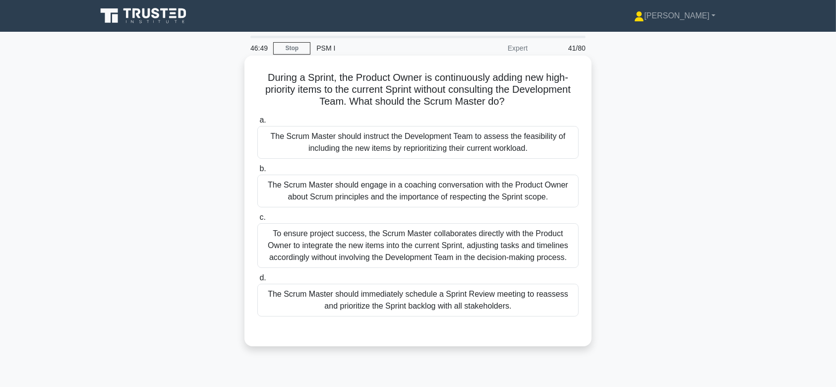
click at [381, 139] on div "The Scrum Master should instruct the Development Team to assess the feasibility…" at bounding box center [417, 142] width 321 height 33
click at [257, 123] on input "a. The Scrum Master should instruct the Development Team to assess the feasibil…" at bounding box center [257, 120] width 0 height 6
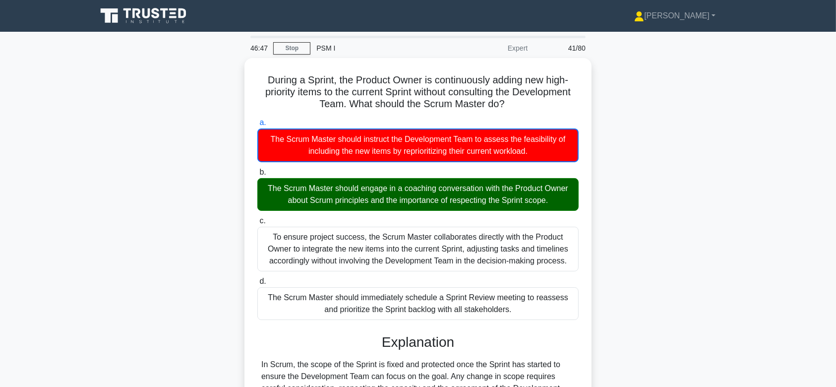
scroll to position [166, 0]
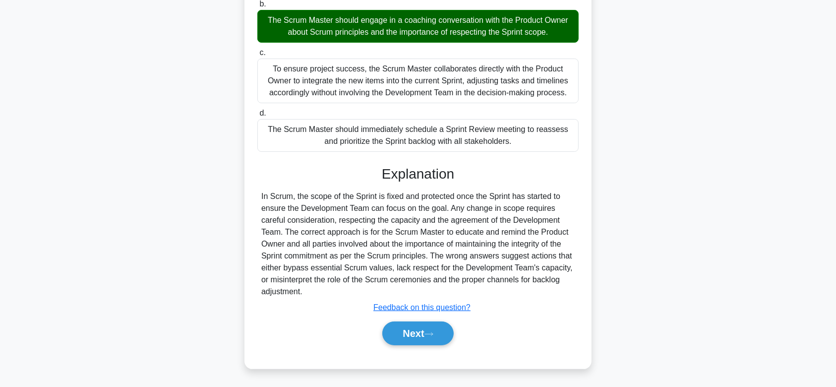
drag, startPoint x: 260, startPoint y: 79, endPoint x: 560, endPoint y: 293, distance: 368.4
click at [560, 293] on div "During a Sprint, the Product Owner is continuously adding new high-priority ite…" at bounding box center [417, 129] width 339 height 470
click at [414, 335] on button "Next" at bounding box center [417, 333] width 71 height 24
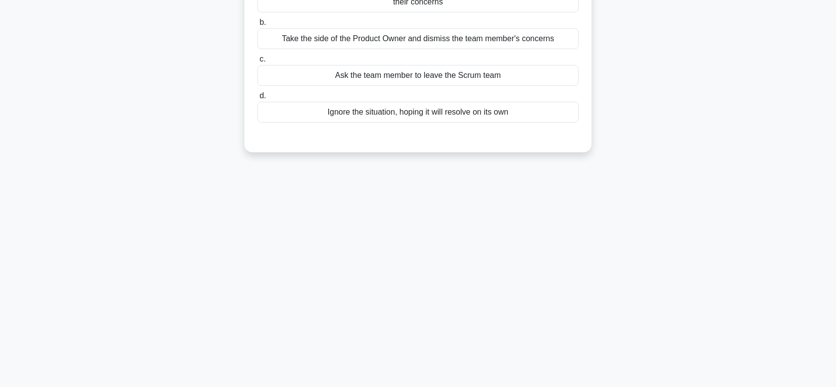
scroll to position [0, 0]
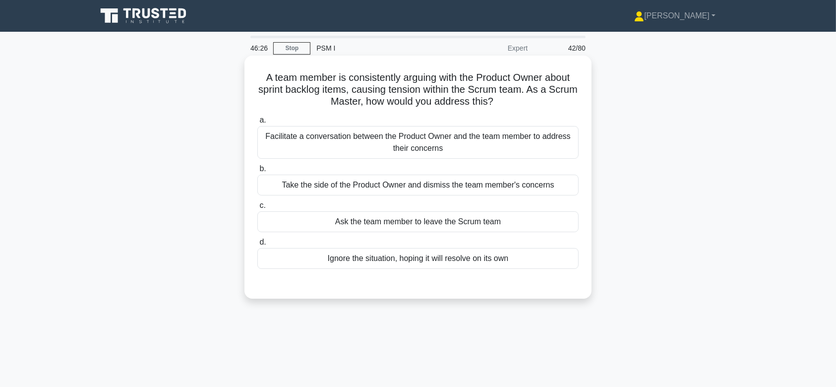
click at [461, 143] on div "Facilitate a conversation between the Product Owner and the team member to addr…" at bounding box center [417, 142] width 321 height 33
click at [257, 123] on input "a. Facilitate a conversation between the Product Owner and the team member to a…" at bounding box center [257, 120] width 0 height 6
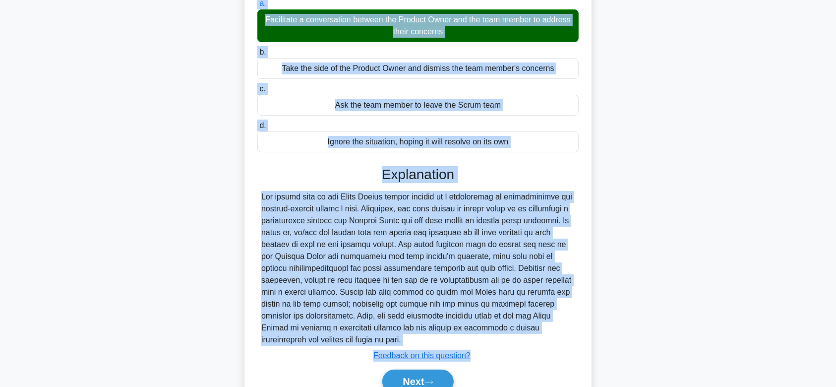
scroll to position [165, 0]
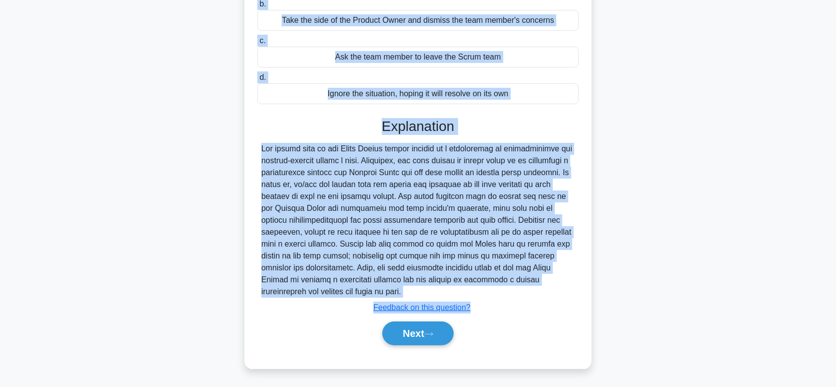
drag, startPoint x: 259, startPoint y: 76, endPoint x: 485, endPoint y: 286, distance: 309.0
click at [485, 286] on div "A team member is consistently arguing with the Product Owner about sprint backl…" at bounding box center [417, 129] width 339 height 469
click at [427, 336] on button "Next" at bounding box center [417, 333] width 71 height 24
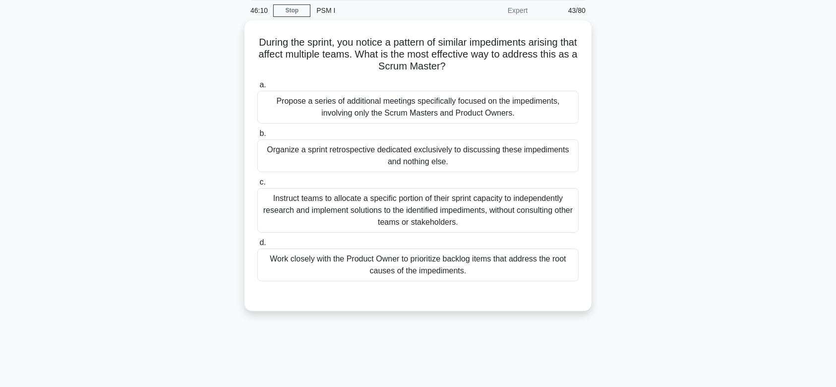
scroll to position [0, 0]
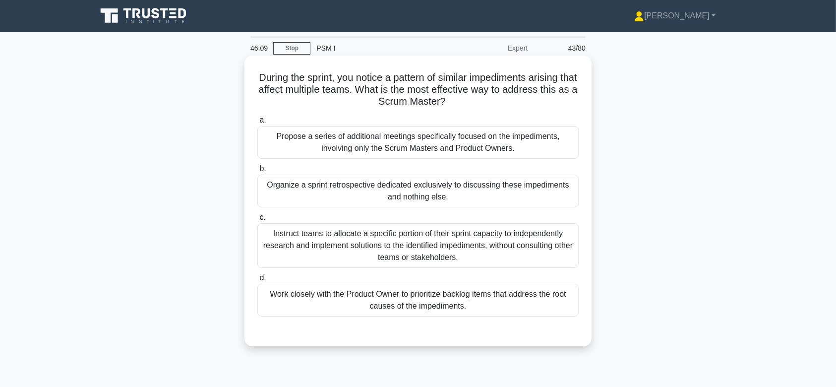
click at [444, 234] on div "Instruct teams to allocate a specific portion of their sprint capacity to indep…" at bounding box center [417, 245] width 321 height 45
click at [257, 221] on input "c. Instruct teams to allocate a specific portion of their sprint capacity to in…" at bounding box center [257, 217] width 0 height 6
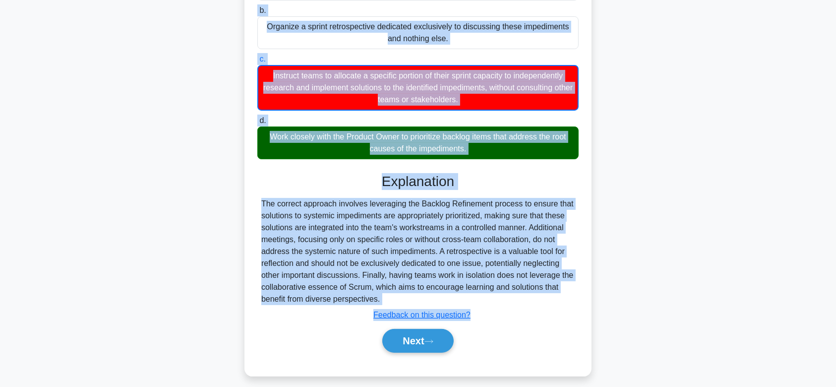
scroll to position [166, 0]
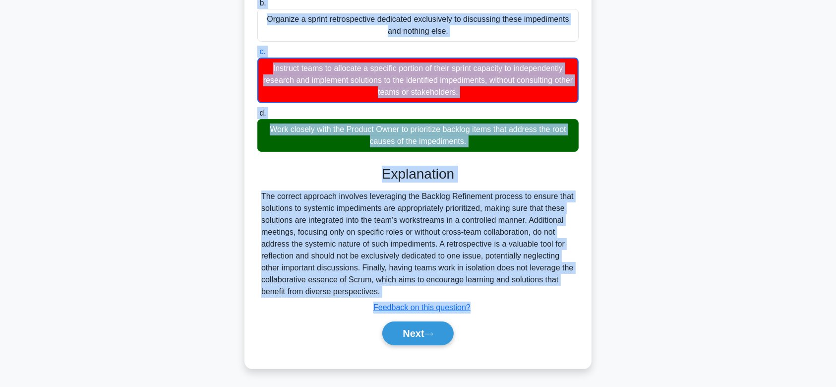
drag, startPoint x: 262, startPoint y: 76, endPoint x: 540, endPoint y: 289, distance: 350.7
click at [540, 289] on div "During the sprint, you notice a pattern of similar impediments arising that aff…" at bounding box center [417, 129] width 339 height 470
click at [422, 335] on button "Next" at bounding box center [417, 333] width 71 height 24
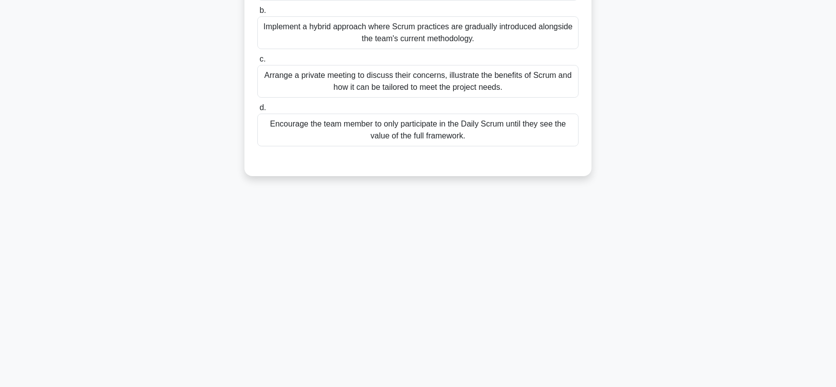
scroll to position [0, 0]
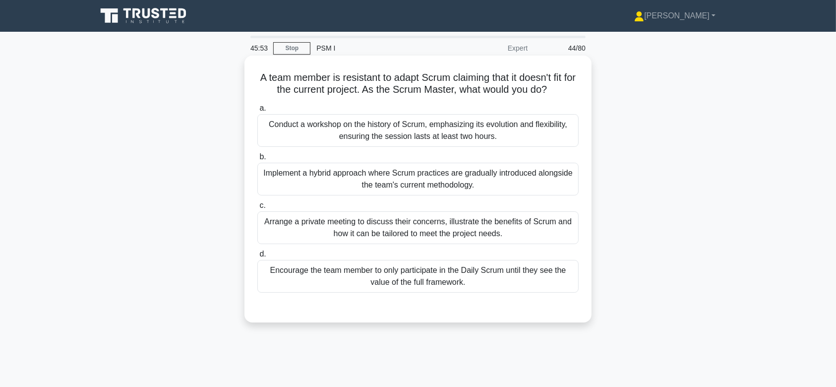
click at [433, 174] on div "Implement a hybrid approach where Scrum practices are gradually introduced alon…" at bounding box center [417, 179] width 321 height 33
click at [257, 160] on input "b. Implement a hybrid approach where Scrum practices are gradually introduced a…" at bounding box center [257, 157] width 0 height 6
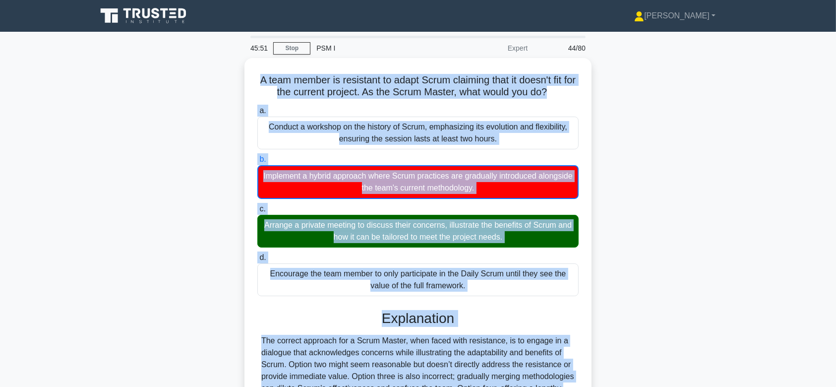
scroll to position [149, 0]
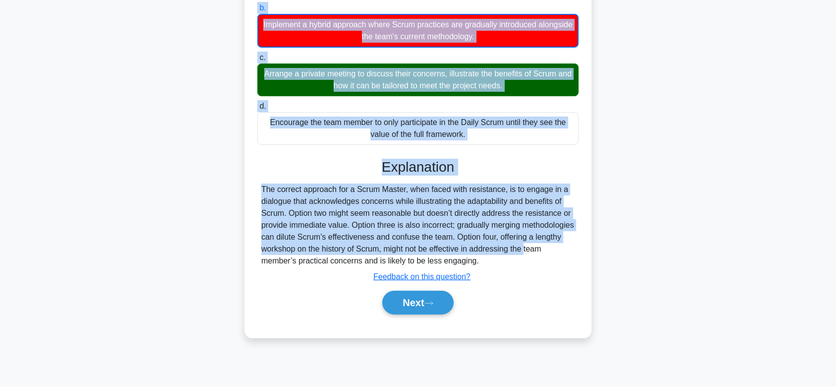
drag, startPoint x: 260, startPoint y: 76, endPoint x: 530, endPoint y: 254, distance: 323.5
click at [530, 254] on div "A team member is resistant to adapt Scrum claiming that it doesn't fit for the …" at bounding box center [417, 122] width 339 height 423
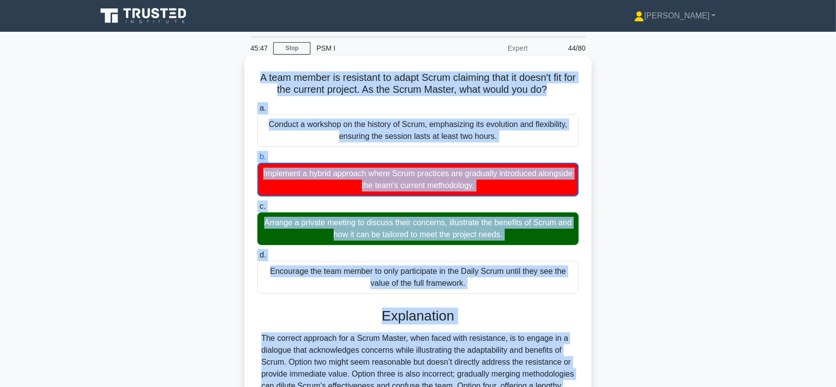
click at [352, 103] on label "a. Conduct a workshop on the history of Scrum, emphasizing its evolution and fl…" at bounding box center [417, 124] width 321 height 45
click at [257, 105] on input "a. Conduct a workshop on the history of Scrum, emphasizing its evolution and fl…" at bounding box center [257, 108] width 0 height 6
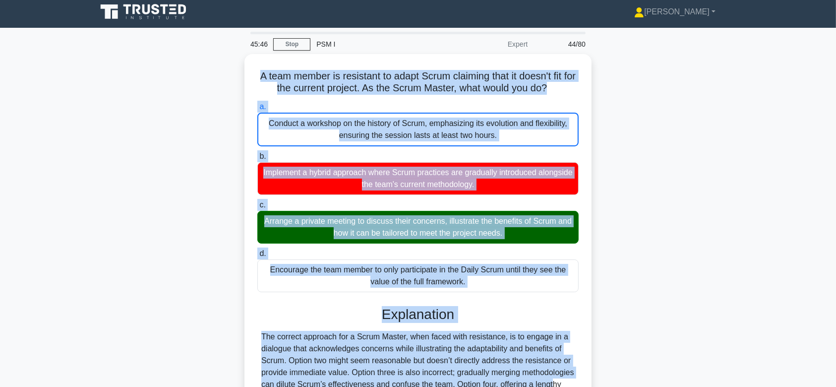
scroll to position [149, 0]
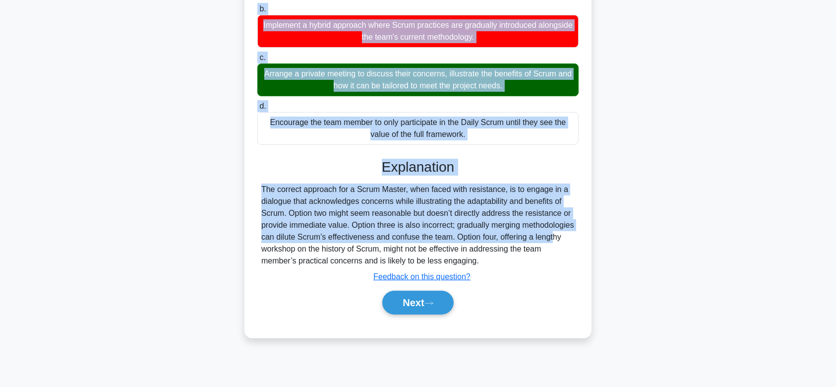
drag, startPoint x: 261, startPoint y: 77, endPoint x: 541, endPoint y: 260, distance: 334.2
click at [541, 260] on div "A team member is resistant to adapt Scrum claiming that it doesn't fit for the …" at bounding box center [417, 122] width 339 height 423
click at [442, 307] on button "Next" at bounding box center [417, 302] width 71 height 24
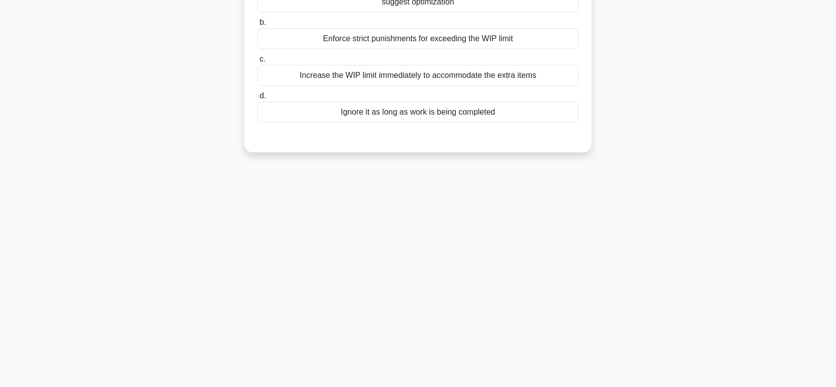
scroll to position [0, 0]
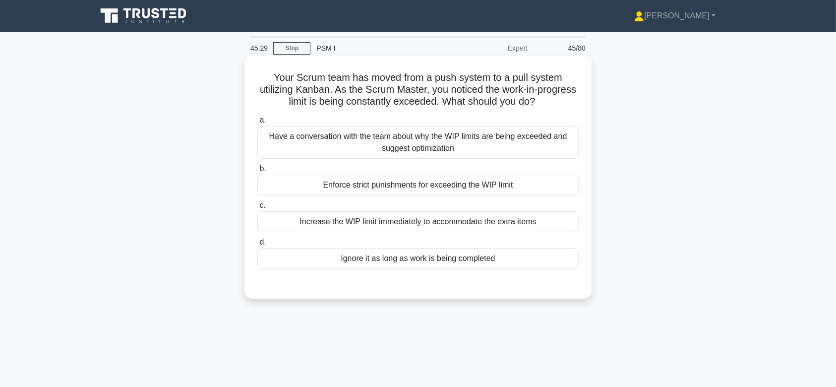
click at [390, 149] on div "Have a conversation with the team about why the WIP limits are being exceeded a…" at bounding box center [417, 142] width 321 height 33
click at [257, 123] on input "a. Have a conversation with the team about why the WIP limits are being exceede…" at bounding box center [257, 120] width 0 height 6
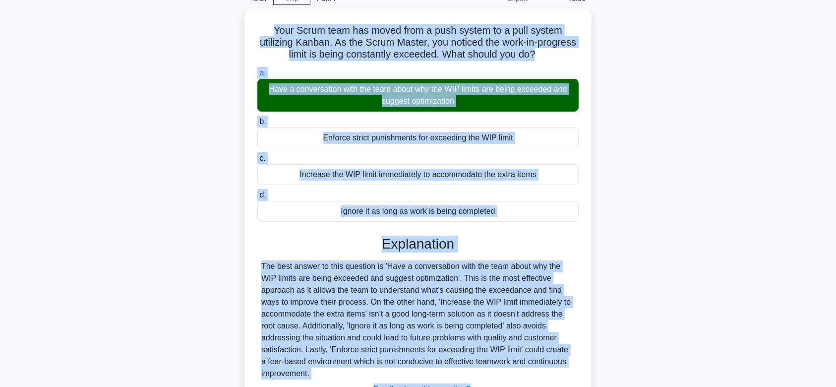
scroll to position [149, 0]
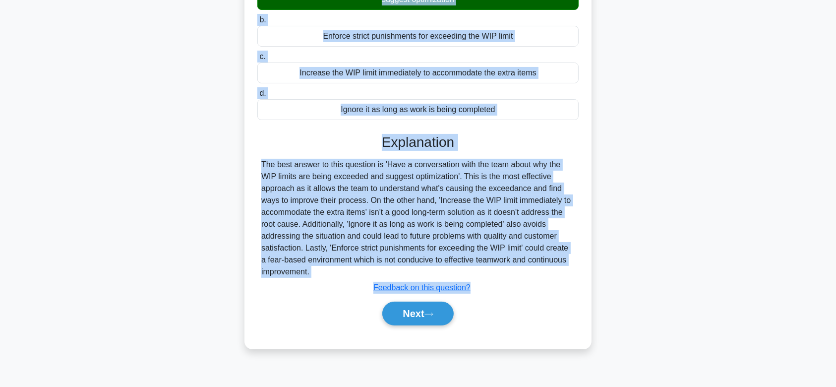
drag, startPoint x: 269, startPoint y: 77, endPoint x: 496, endPoint y: 268, distance: 296.5
click at [496, 268] on div "Your Scrum team has moved from a push system to a pull system utilizing Kanban.…" at bounding box center [417, 128] width 339 height 434
click at [434, 307] on button "Next" at bounding box center [417, 313] width 71 height 24
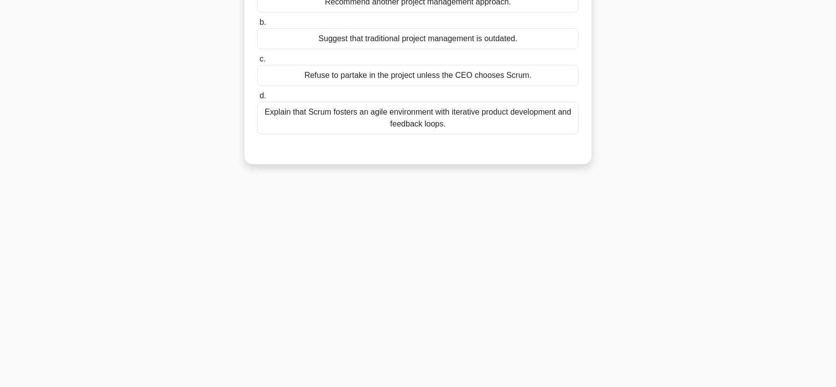
scroll to position [0, 0]
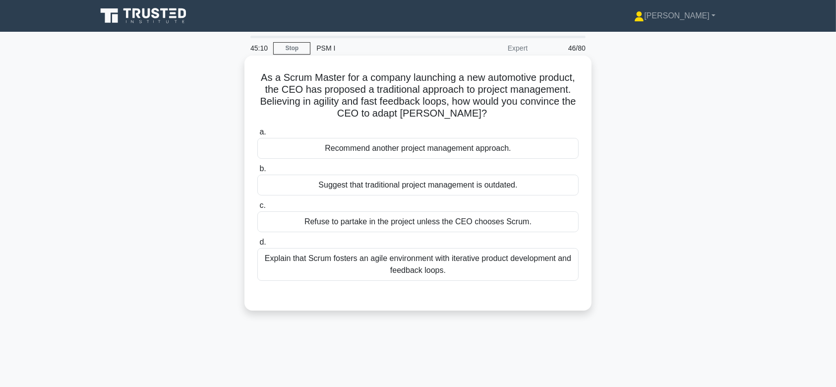
click at [421, 220] on div "Refuse to partake in the project unless the CEO chooses Scrum." at bounding box center [417, 221] width 321 height 21
click at [257, 209] on input "c. Refuse to partake in the project unless the CEO chooses Scrum." at bounding box center [257, 205] width 0 height 6
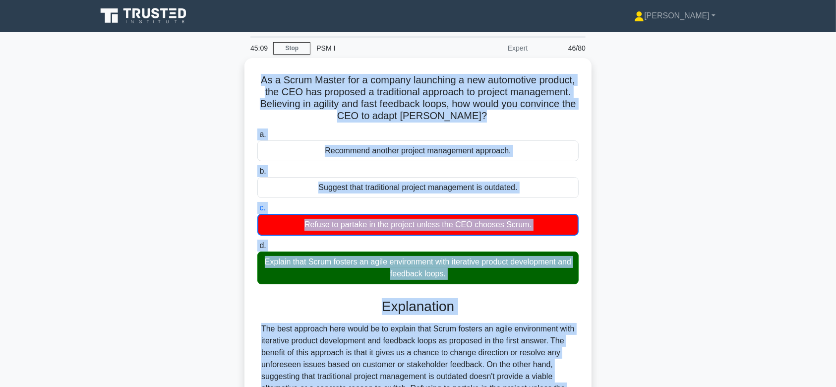
scroll to position [149, 0]
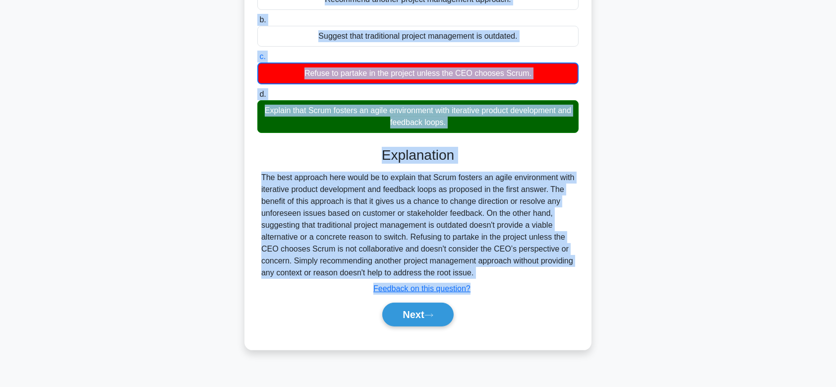
drag, startPoint x: 255, startPoint y: 77, endPoint x: 537, endPoint y: 274, distance: 343.6
click at [537, 274] on div "As a Scrum Master for a company launching a new automotive product, the CEO has…" at bounding box center [417, 128] width 339 height 435
click at [404, 307] on button "Next" at bounding box center [417, 314] width 71 height 24
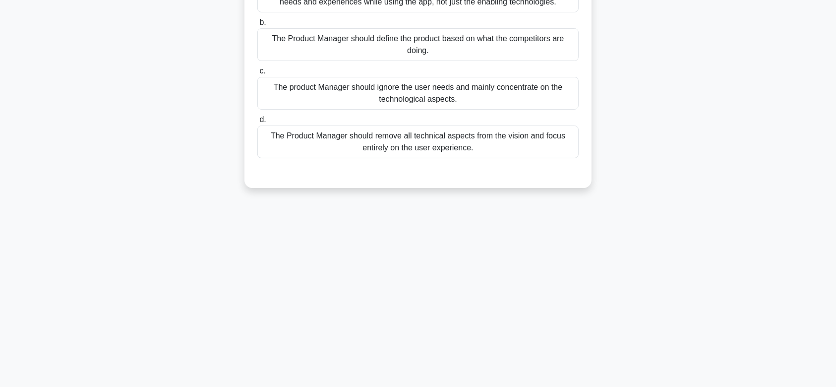
scroll to position [0, 0]
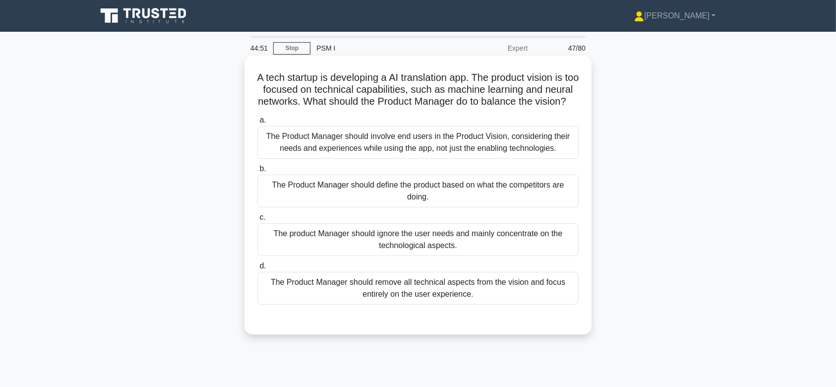
click at [406, 197] on div "The Product Manager should define the product based on what the competitors are…" at bounding box center [417, 190] width 321 height 33
click at [257, 172] on input "b. The Product Manager should define the product based on what the competitors …" at bounding box center [257, 169] width 0 height 6
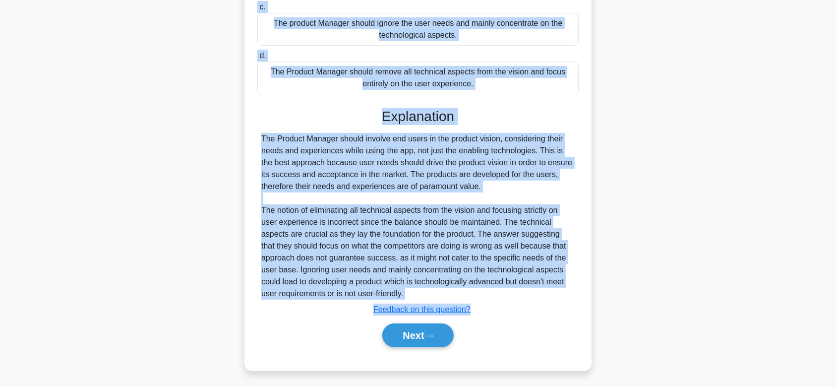
scroll to position [225, 0]
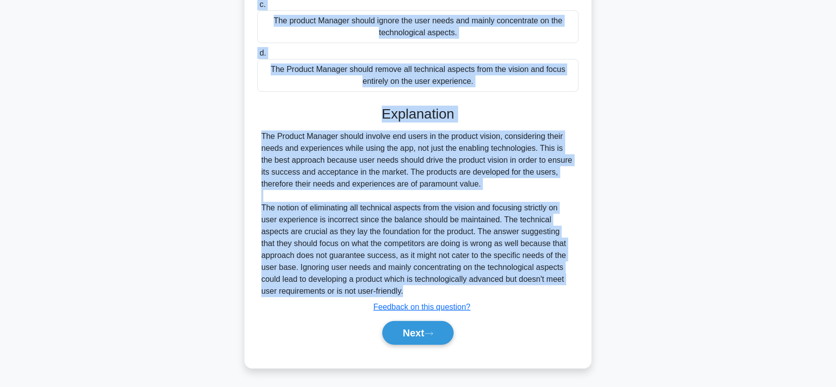
drag, startPoint x: 260, startPoint y: 76, endPoint x: 419, endPoint y: 291, distance: 267.6
click at [419, 291] on div "A tech startup is developing a AI translation app. The product vision is too fo…" at bounding box center [417, 105] width 339 height 518
click at [417, 338] on button "Next" at bounding box center [417, 333] width 71 height 24
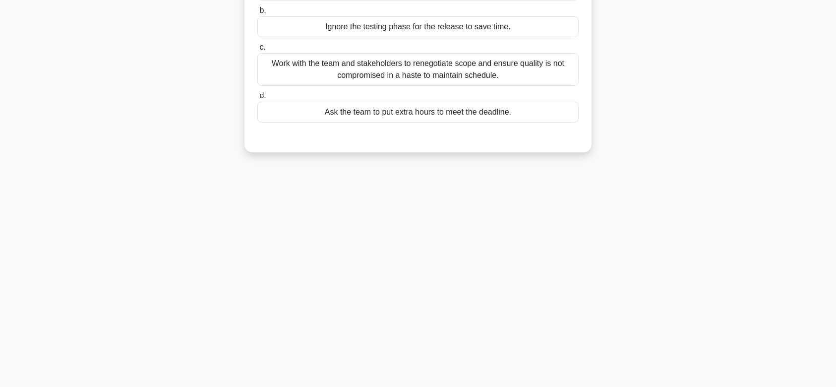
scroll to position [0, 0]
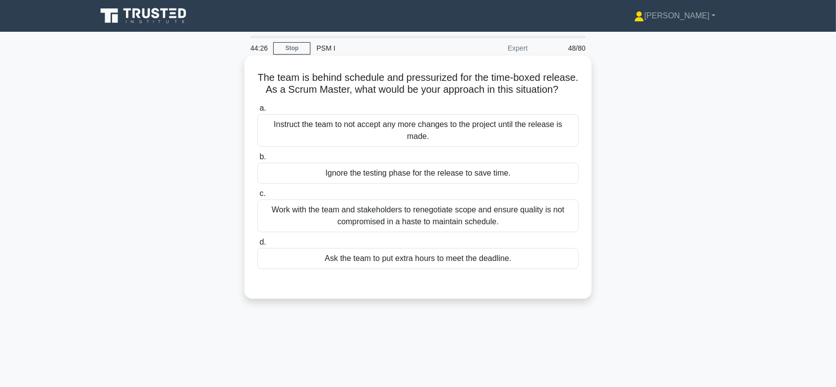
click at [402, 142] on div "Instruct the team to not accept any more changes to the project until the relea…" at bounding box center [417, 130] width 321 height 33
click at [257, 112] on input "a. Instruct the team to not accept any more changes to the project until the re…" at bounding box center [257, 108] width 0 height 6
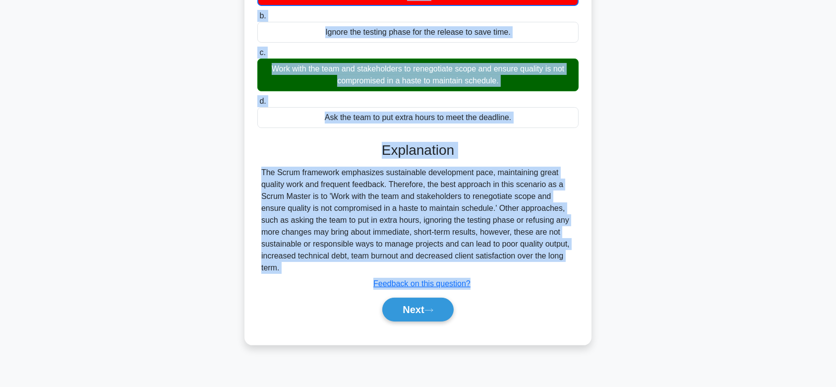
scroll to position [149, 0]
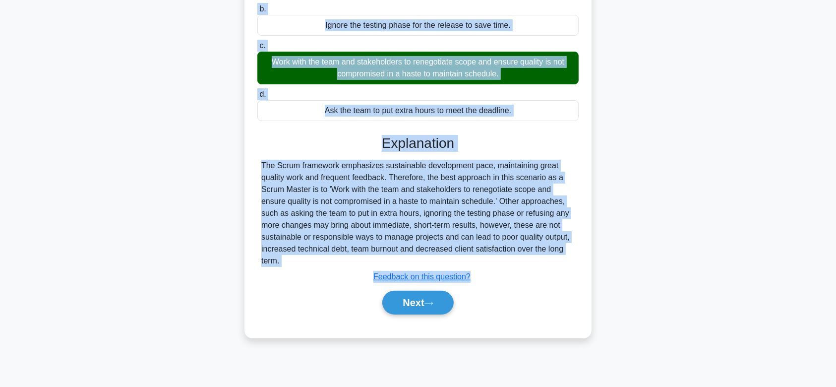
drag, startPoint x: 270, startPoint y: 77, endPoint x: 539, endPoint y: 280, distance: 336.9
click at [539, 280] on div "The team is behind schedule and pressurized for the time-boxed release. As a Sc…" at bounding box center [417, 122] width 339 height 423
click at [539, 280] on div "Explanation The Scrum framework emphasizes sustainable development pace, mainta…" at bounding box center [417, 226] width 321 height 183
drag, startPoint x: 304, startPoint y: 84, endPoint x: 480, endPoint y: 276, distance: 260.0
click at [480, 276] on div "The team is behind schedule and pressurized for the time-boxed release. As a Sc…" at bounding box center [417, 122] width 339 height 423
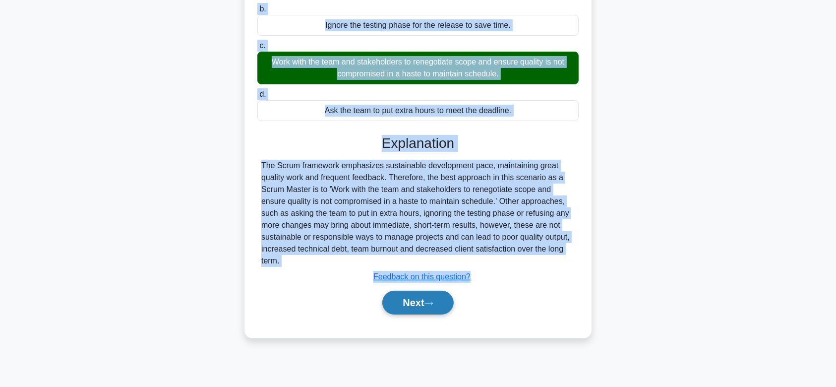
click at [415, 314] on button "Next" at bounding box center [417, 302] width 71 height 24
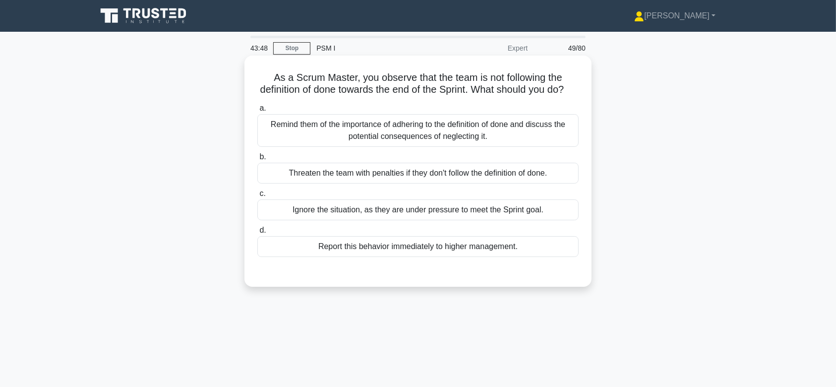
click at [423, 140] on div "Remind them of the importance of adhering to the definition of done and discuss…" at bounding box center [417, 130] width 321 height 33
click at [257, 112] on input "a. Remind them of the importance of adhering to the definition of done and disc…" at bounding box center [257, 108] width 0 height 6
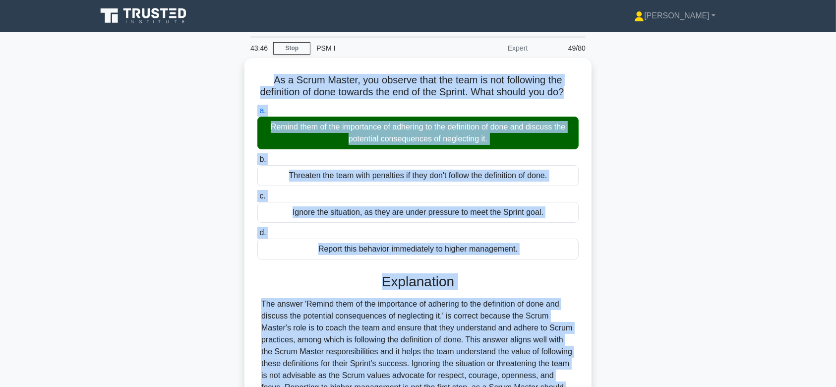
scroll to position [149, 0]
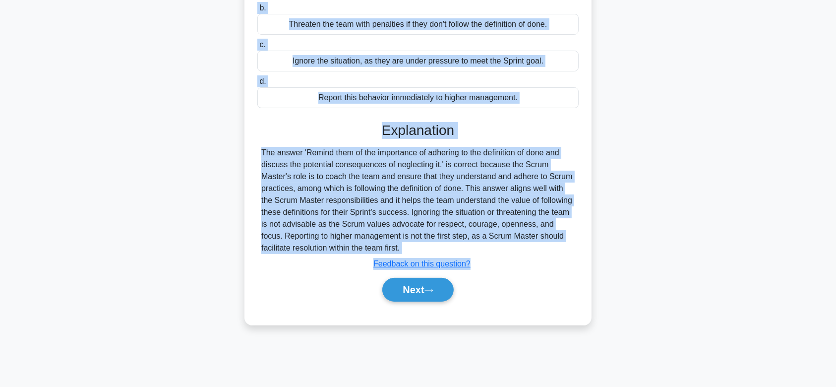
drag, startPoint x: 270, startPoint y: 77, endPoint x: 498, endPoint y: 255, distance: 288.9
click at [498, 255] on div "As a Scrum Master, you observe that the team is not following the definition of…" at bounding box center [417, 116] width 339 height 410
click at [450, 126] on div "a. Remind them of the importance of adhering to the definition of done and disc…" at bounding box center [417, 132] width 323 height 362
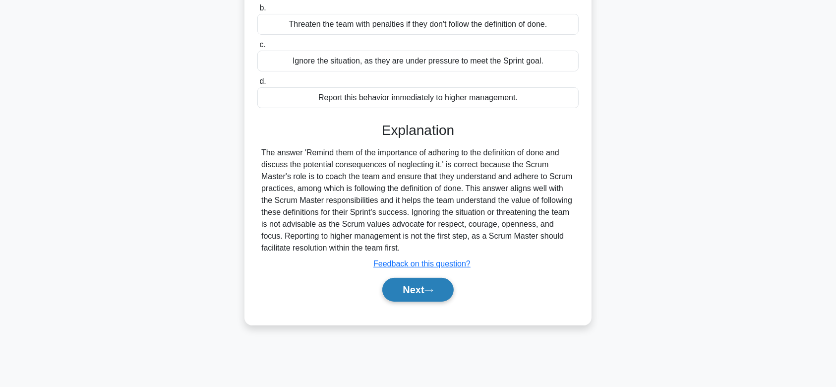
click at [411, 301] on button "Next" at bounding box center [417, 290] width 71 height 24
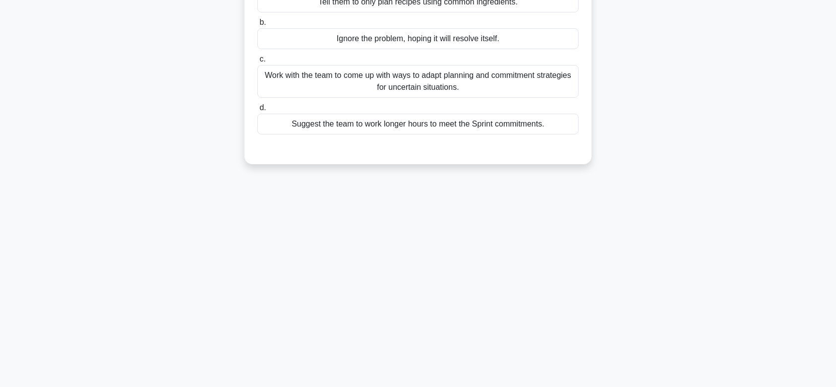
scroll to position [0, 0]
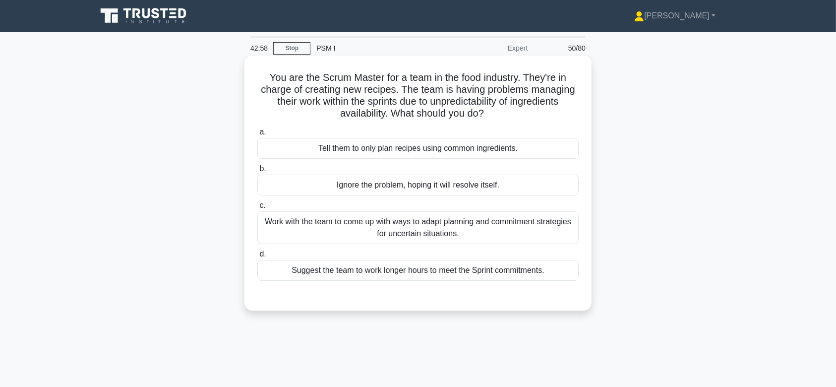
click at [425, 157] on div "Tell them to only plan recipes using common ingredients." at bounding box center [417, 148] width 321 height 21
click at [257, 135] on input "a. Tell them to only plan recipes using common ingredients." at bounding box center [257, 132] width 0 height 6
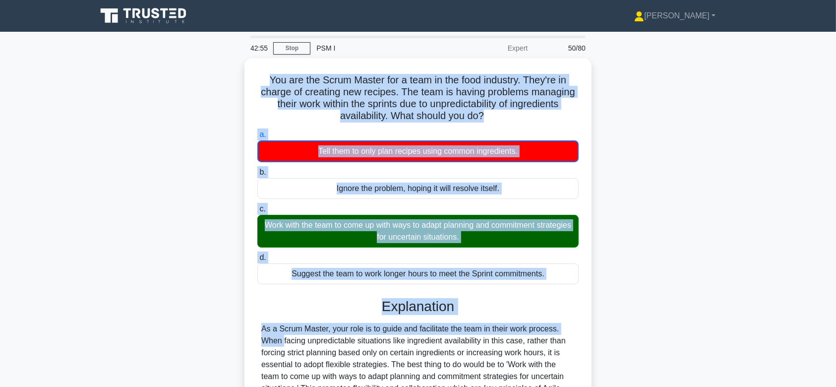
scroll to position [154, 0]
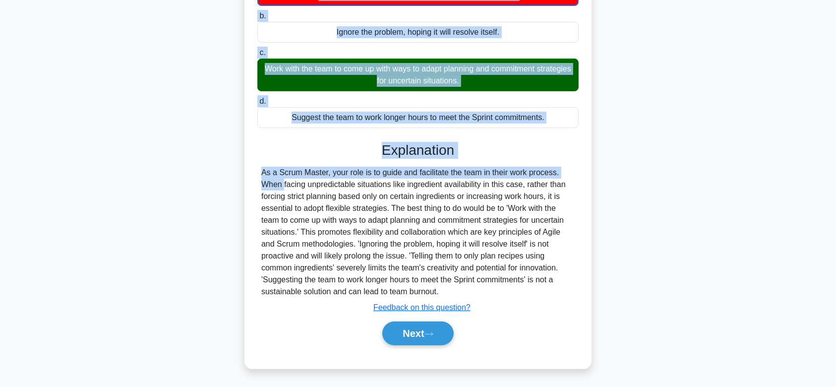
drag, startPoint x: 259, startPoint y: 74, endPoint x: 512, endPoint y: 290, distance: 332.6
click at [512, 290] on div "You are the Scrum Master for a team in the food industry. They're in charge of …" at bounding box center [417, 135] width 339 height 458
click at [421, 330] on button "Next" at bounding box center [417, 333] width 71 height 24
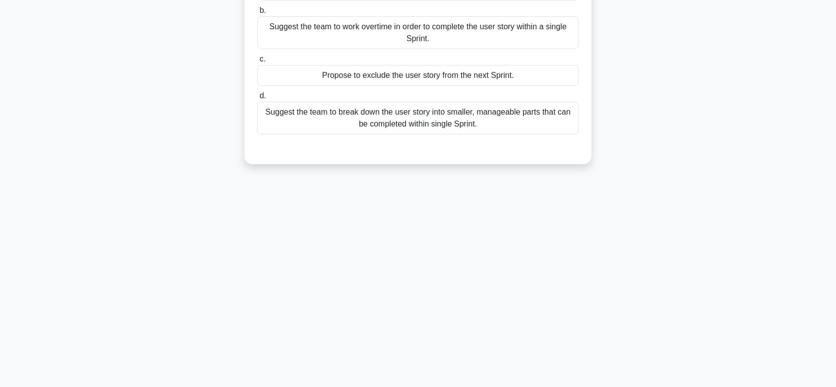
scroll to position [0, 0]
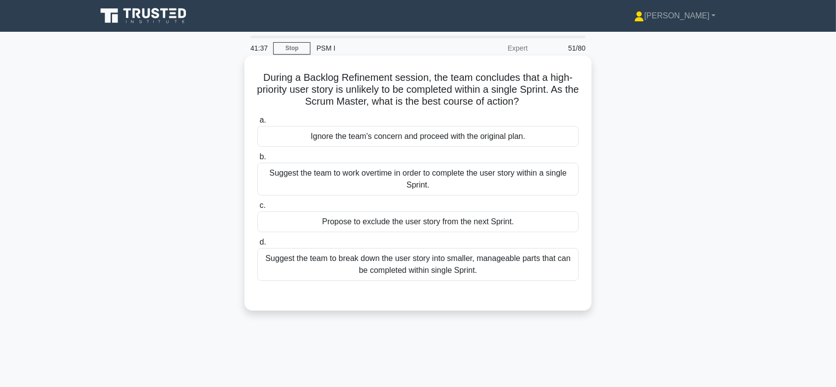
click at [397, 179] on div "Suggest the team to work overtime in order to complete the user story within a …" at bounding box center [417, 179] width 321 height 33
click at [257, 160] on input "b. Suggest the team to work overtime in order to complete the user story within…" at bounding box center [257, 157] width 0 height 6
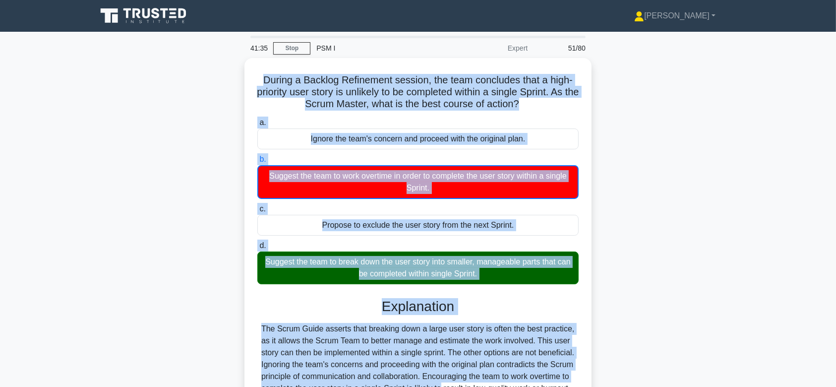
scroll to position [149, 0]
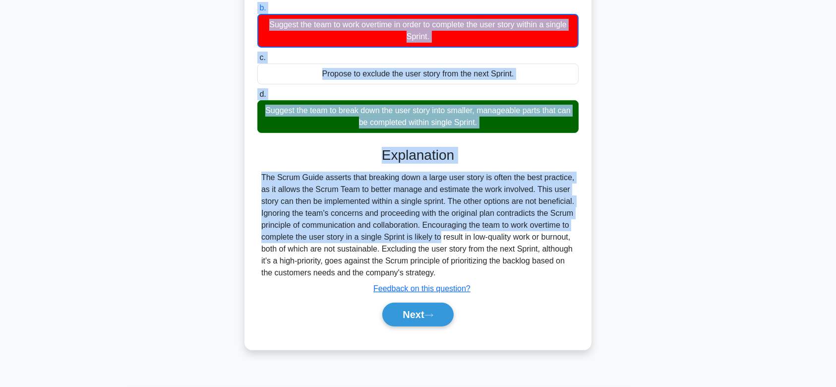
drag, startPoint x: 258, startPoint y: 78, endPoint x: 580, endPoint y: 276, distance: 377.8
click at [580, 276] on div "During a Backlog Refinement session, the team concludes that a high-priority us…" at bounding box center [417, 128] width 339 height 435
click at [440, 318] on button "Next" at bounding box center [417, 314] width 71 height 24
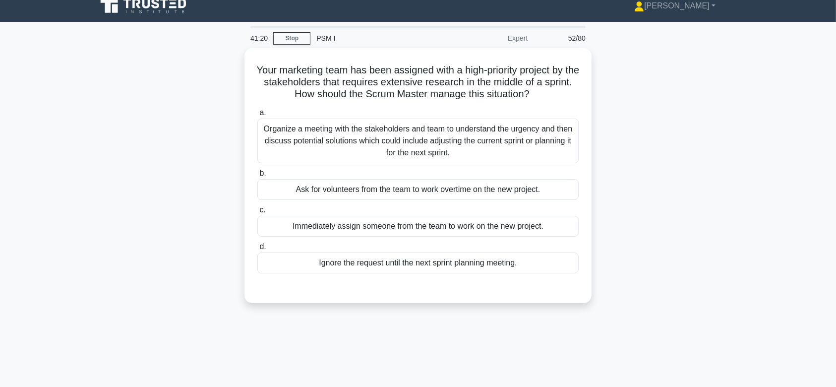
scroll to position [0, 0]
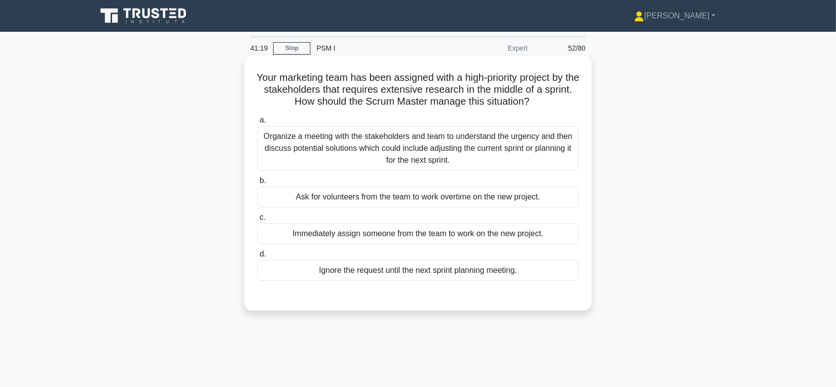
click at [406, 159] on div "Organize a meeting with the stakeholders and team to understand the urgency and…" at bounding box center [417, 148] width 321 height 45
click at [257, 123] on input "a. Organize a meeting with the stakeholders and team to understand the urgency …" at bounding box center [257, 120] width 0 height 6
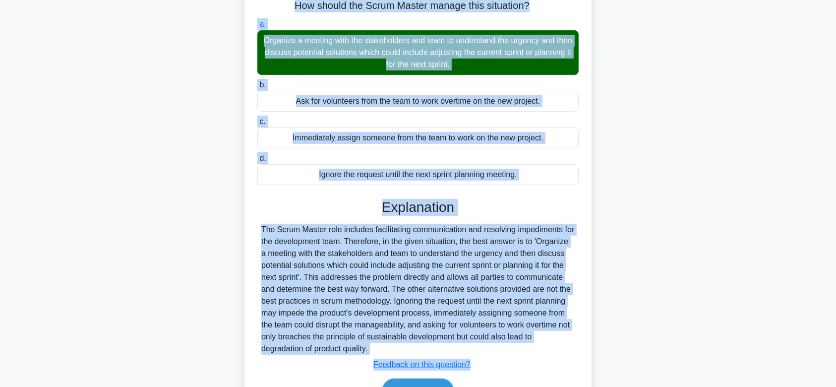
scroll to position [153, 0]
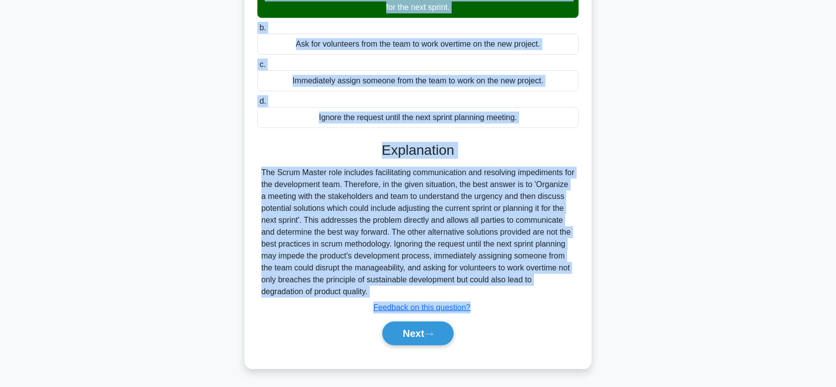
drag, startPoint x: 257, startPoint y: 73, endPoint x: 499, endPoint y: 292, distance: 326.3
click at [499, 292] on div "Your marketing team has been assigned with a high-priority project by the stake…" at bounding box center [417, 135] width 339 height 457
click at [404, 323] on button "Next" at bounding box center [417, 333] width 71 height 24
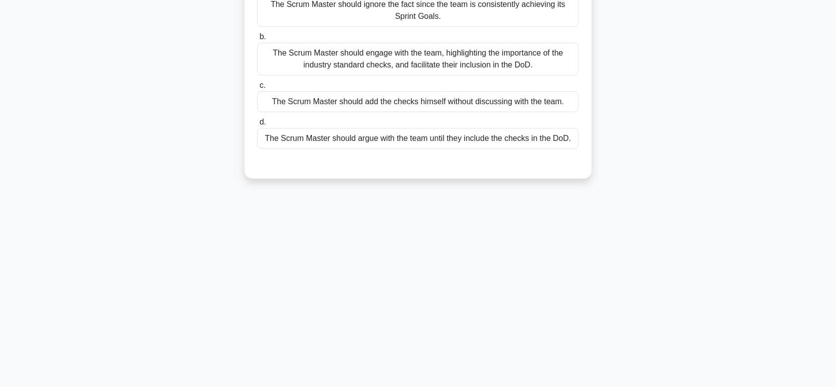
scroll to position [0, 0]
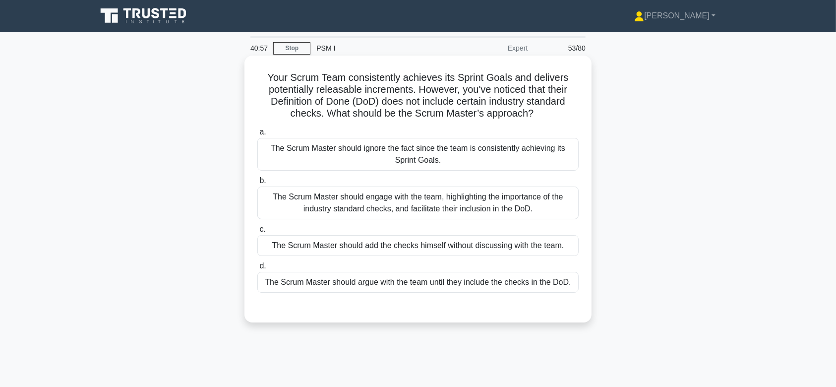
click at [404, 153] on div "The Scrum Master should ignore the fact since the team is consistently achievin…" at bounding box center [417, 154] width 321 height 33
click at [257, 135] on input "a. The Scrum Master should ignore the fact since the team is consistently achie…" at bounding box center [257, 132] width 0 height 6
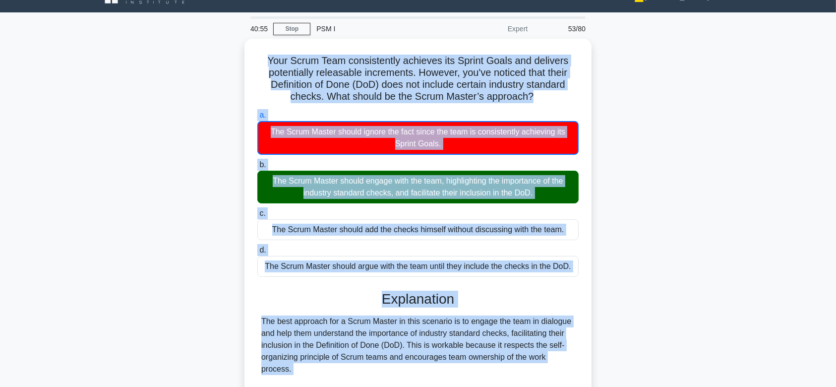
scroll to position [177, 0]
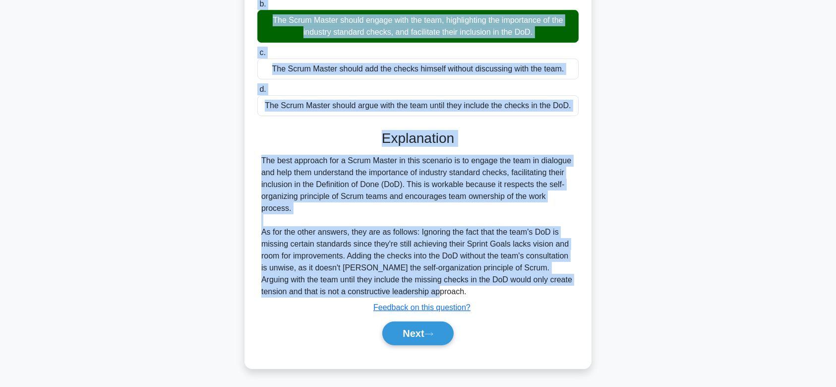
drag, startPoint x: 264, startPoint y: 73, endPoint x: 457, endPoint y: 287, distance: 288.5
click at [457, 287] on div "Your Scrum Team consistently achieves its Sprint Goals and delivers potentially…" at bounding box center [417, 123] width 339 height 482
click at [402, 325] on button "Next" at bounding box center [417, 333] width 71 height 24
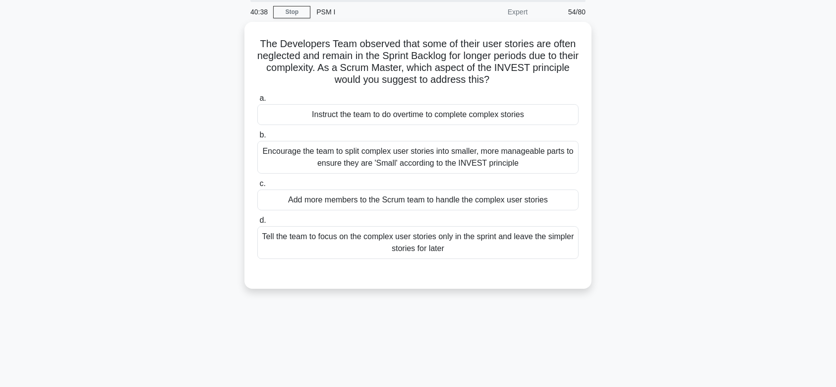
scroll to position [0, 0]
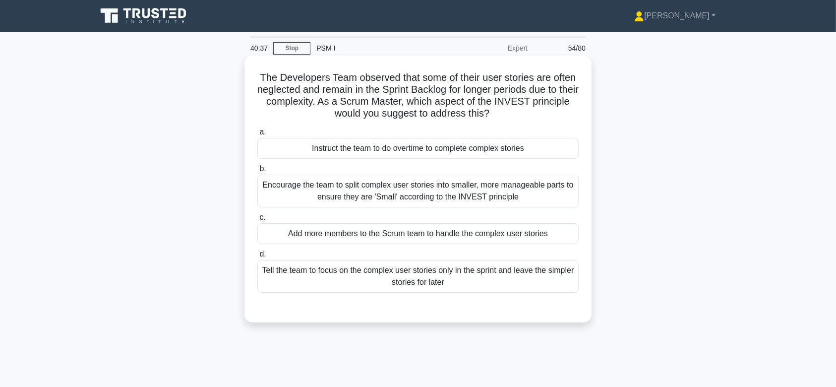
click at [410, 200] on div "Encourage the team to split complex user stories into smaller, more manageable …" at bounding box center [417, 190] width 321 height 33
click at [257, 172] on input "b. Encourage the team to split complex user stories into smaller, more manageab…" at bounding box center [257, 169] width 0 height 6
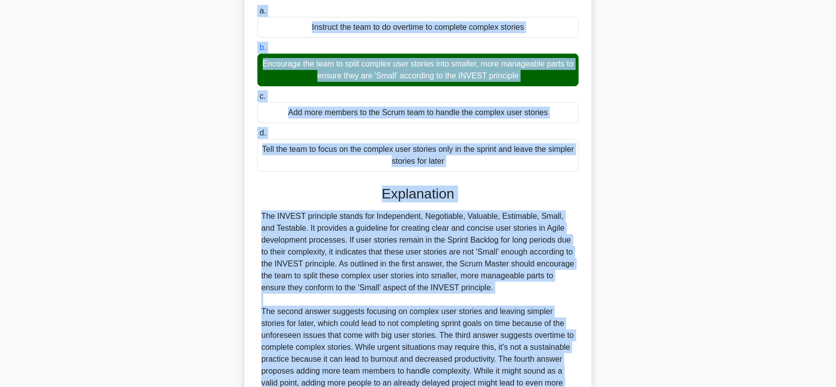
scroll to position [236, 0]
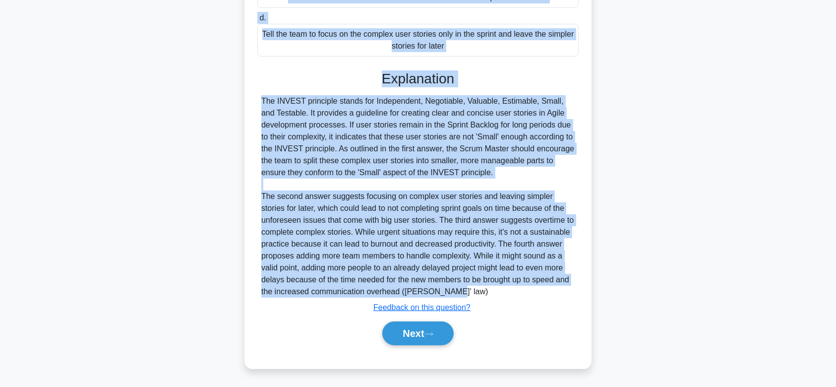
drag, startPoint x: 274, startPoint y: 79, endPoint x: 482, endPoint y: 287, distance: 294.8
click at [482, 287] on div "The Developers Team observed that some of their user stories are often neglecte…" at bounding box center [417, 94] width 339 height 541
click at [432, 338] on button "Next" at bounding box center [417, 333] width 71 height 24
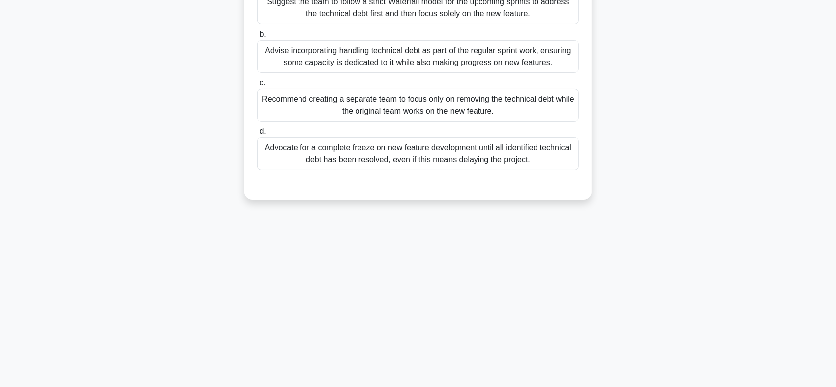
scroll to position [0, 0]
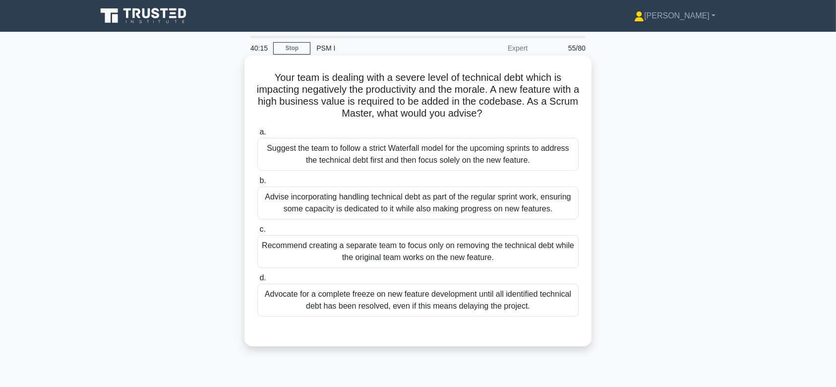
click at [450, 202] on div "Advise incorporating handling technical debt as part of the regular sprint work…" at bounding box center [417, 202] width 321 height 33
click at [257, 184] on input "b. Advise incorporating handling technical debt as part of the regular sprint w…" at bounding box center [257, 180] width 0 height 6
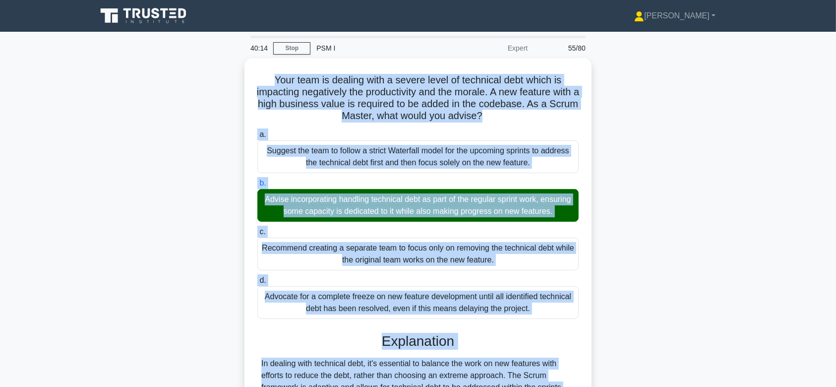
scroll to position [149, 0]
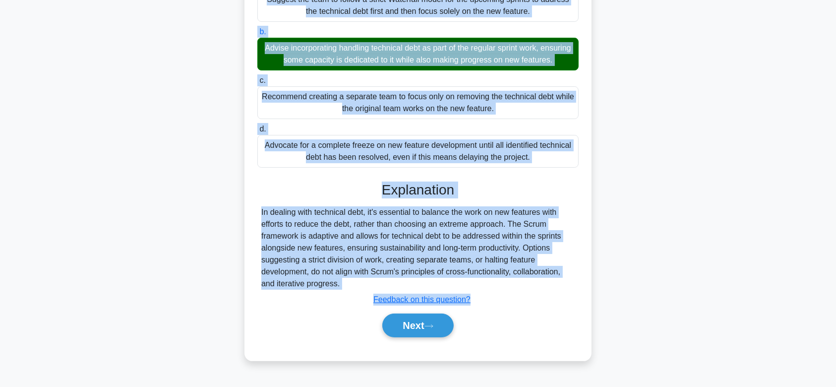
drag, startPoint x: 270, startPoint y: 70, endPoint x: 487, endPoint y: 281, distance: 302.5
click at [487, 281] on div "Your team is dealing with a severe level of technical debt which is impacting n…" at bounding box center [417, 134] width 339 height 446
click at [426, 330] on button "Next" at bounding box center [417, 325] width 71 height 24
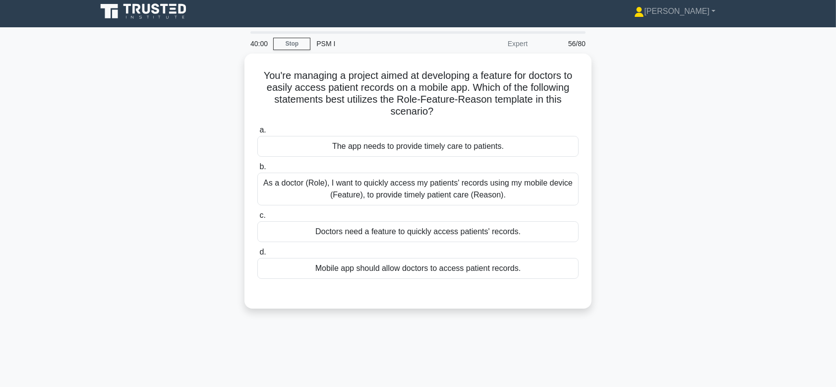
scroll to position [0, 0]
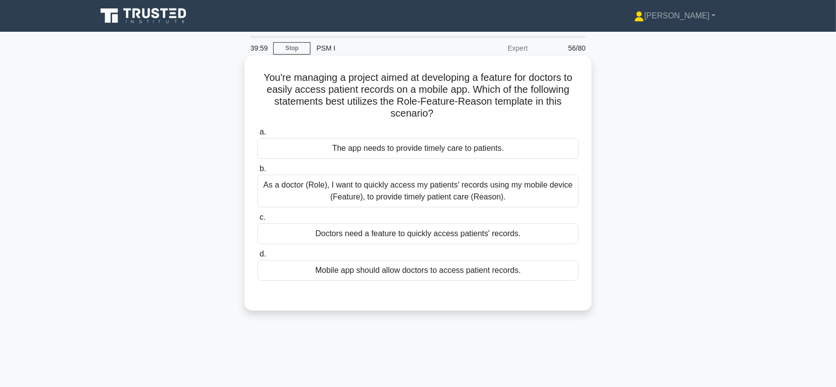
click at [408, 204] on div "As a doctor (Role), I want to quickly access my patients' records using my mobi…" at bounding box center [417, 190] width 321 height 33
click at [257, 172] on input "b. As a doctor (Role), I want to quickly access my patients' records using my m…" at bounding box center [257, 169] width 0 height 6
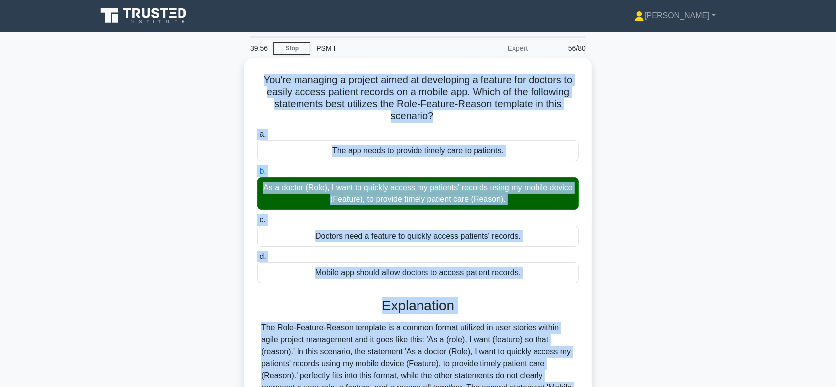
scroll to position [149, 0]
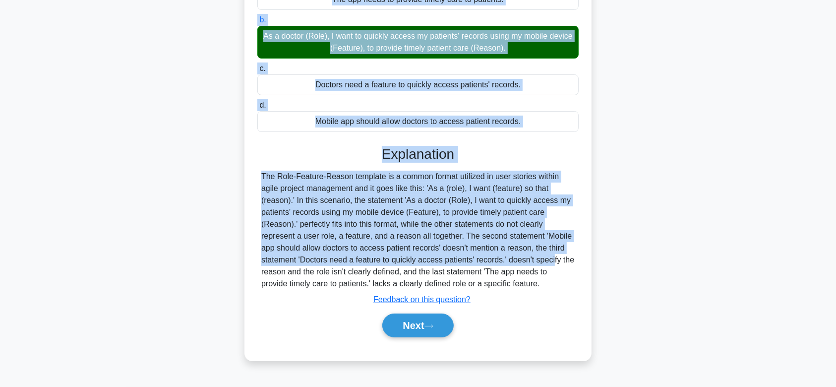
drag, startPoint x: 255, startPoint y: 74, endPoint x: 547, endPoint y: 284, distance: 359.1
click at [547, 284] on div "You're managing a project aimed at developing a feature for doctors to easily a…" at bounding box center [417, 134] width 339 height 446
click at [410, 323] on button "Next" at bounding box center [417, 325] width 71 height 24
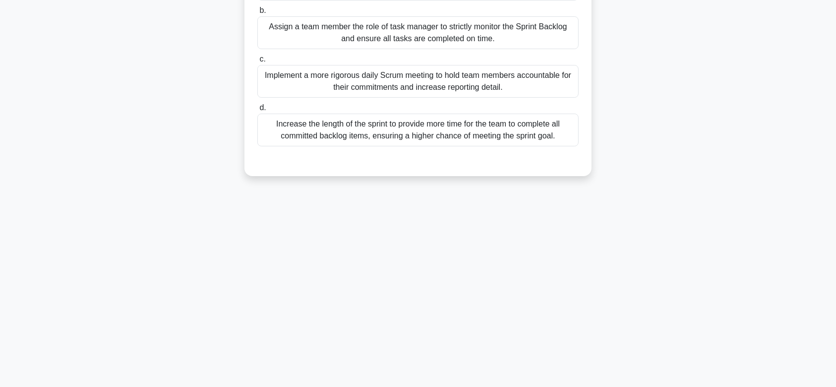
scroll to position [0, 0]
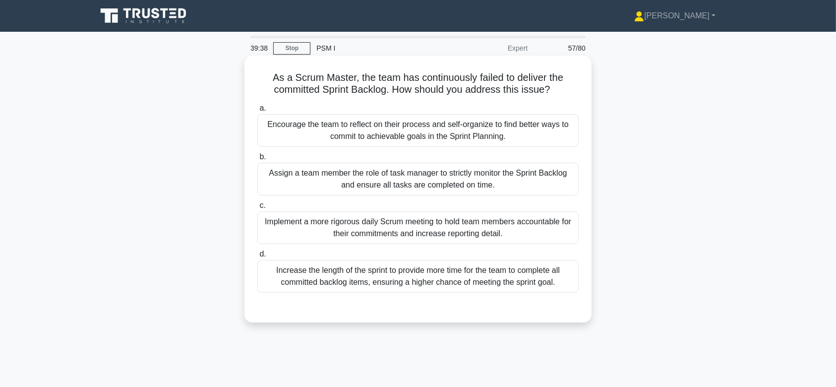
click at [388, 180] on div "Assign a team member the role of task manager to strictly monitor the Sprint Ba…" at bounding box center [417, 179] width 321 height 33
click at [257, 160] on input "b. Assign a team member the role of task manager to strictly monitor the Sprint…" at bounding box center [257, 157] width 0 height 6
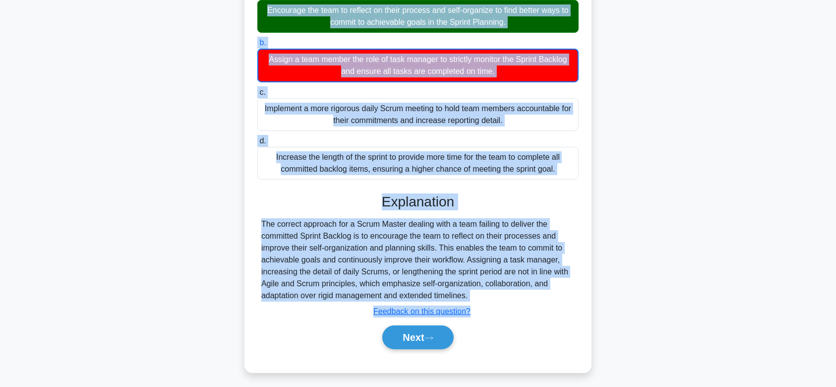
scroll to position [149, 0]
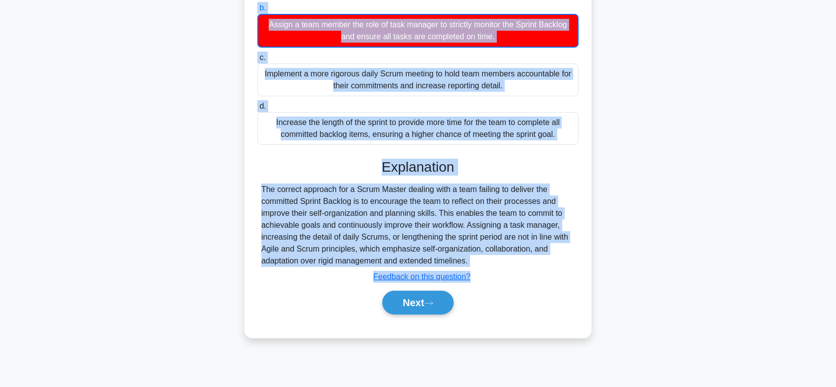
drag, startPoint x: 270, startPoint y: 77, endPoint x: 500, endPoint y: 260, distance: 293.9
click at [500, 260] on div "As a Scrum Master, the team has continuously failed to deliver the committed Sp…" at bounding box center [417, 122] width 339 height 423
click at [421, 303] on button "Next" at bounding box center [417, 302] width 71 height 24
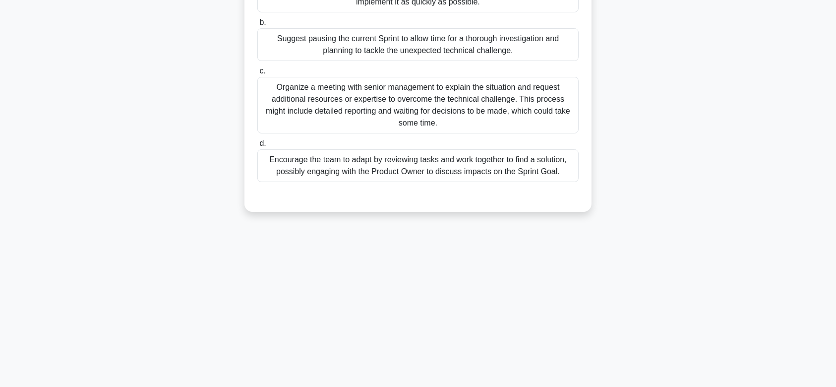
scroll to position [0, 0]
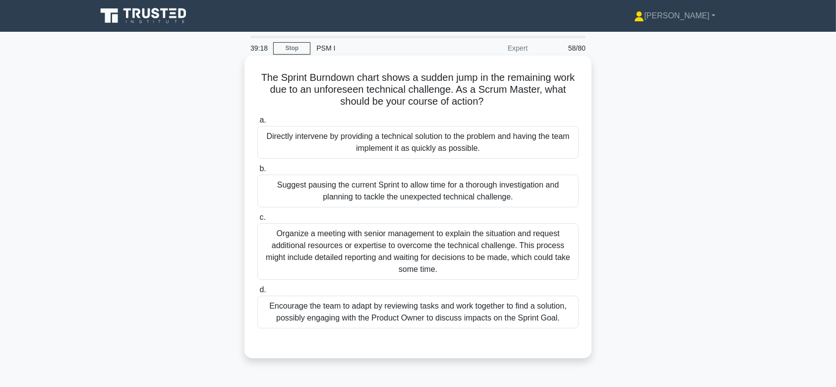
click at [408, 198] on div "Suggest pausing the current Sprint to allow time for a thorough investigation a…" at bounding box center [417, 190] width 321 height 33
click at [257, 172] on input "b. Suggest pausing the current Sprint to allow time for a thorough investigatio…" at bounding box center [257, 169] width 0 height 6
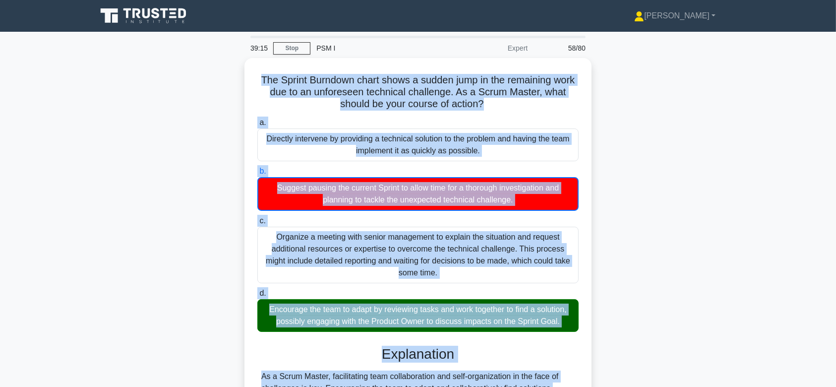
scroll to position [149, 0]
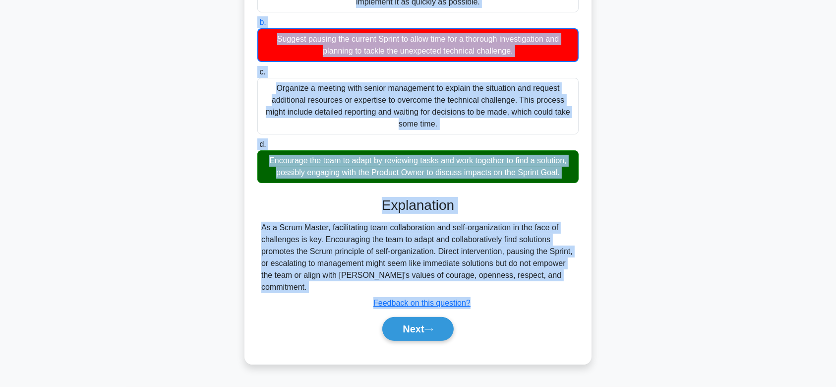
drag, startPoint x: 254, startPoint y: 77, endPoint x: 594, endPoint y: 274, distance: 392.4
click at [594, 274] on div "The Sprint Burndown chart shows a sudden jump in the remaining work due to an u…" at bounding box center [418, 142] width 654 height 466
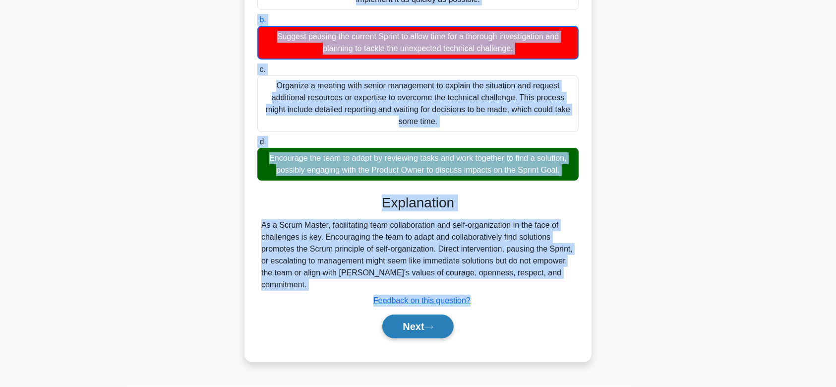
click at [416, 314] on button "Next" at bounding box center [417, 326] width 71 height 24
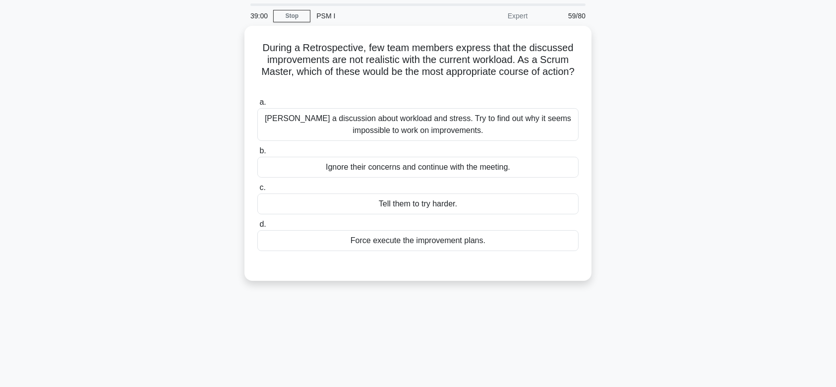
scroll to position [0, 0]
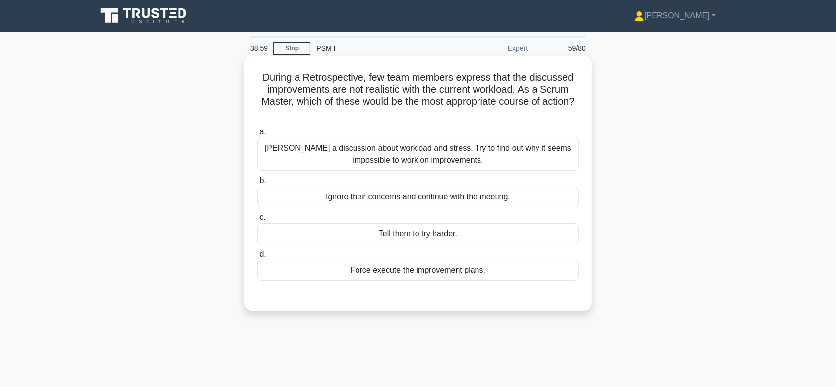
click at [448, 147] on div "Foster a discussion about workload and stress. Try to find out why it seems imp…" at bounding box center [417, 154] width 321 height 33
click at [257, 135] on input "a. Foster a discussion about workload and stress. Try to find out why it seems …" at bounding box center [257, 132] width 0 height 6
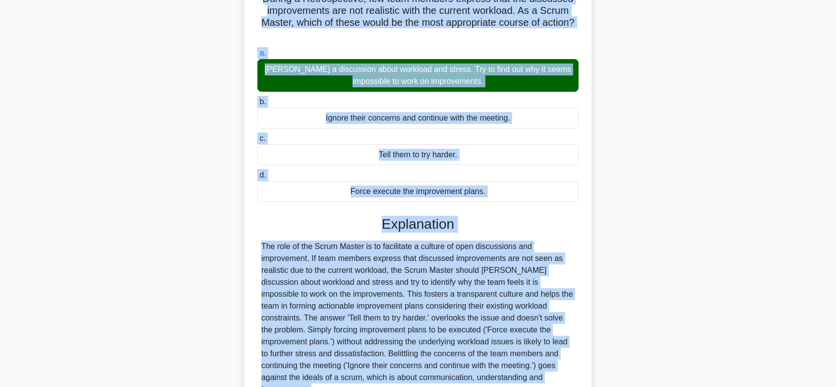
scroll to position [126, 0]
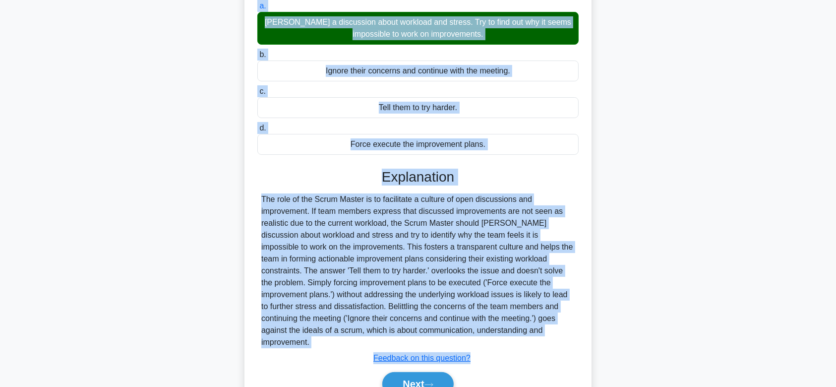
drag, startPoint x: 257, startPoint y: 77, endPoint x: 579, endPoint y: 335, distance: 412.5
click at [579, 335] on div "During a Retrospective, few team members express that the discussed improvement…" at bounding box center [417, 174] width 339 height 481
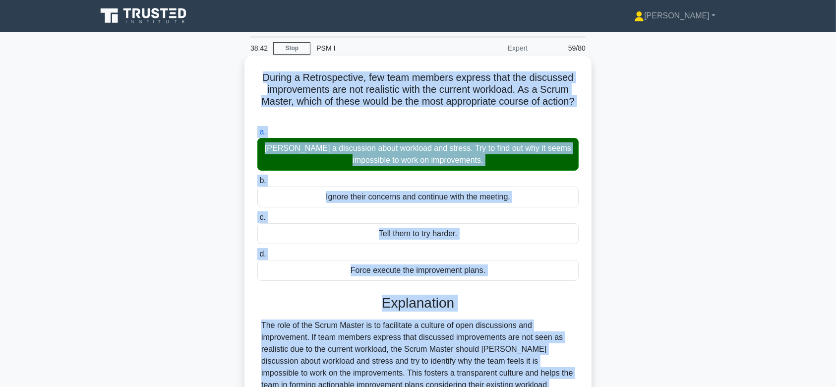
scroll to position [165, 0]
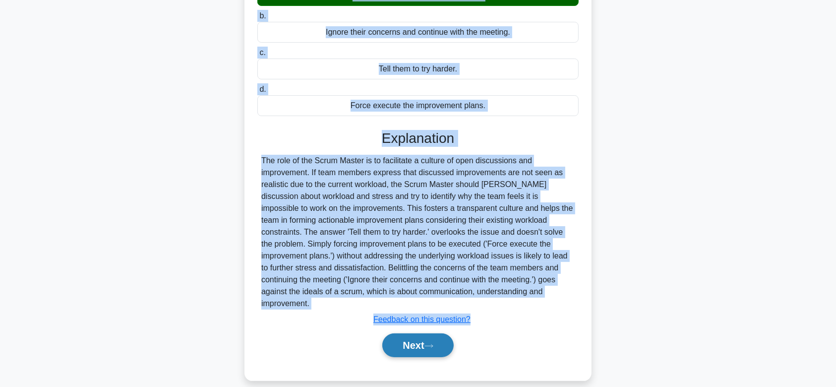
click at [404, 333] on button "Next" at bounding box center [417, 345] width 71 height 24
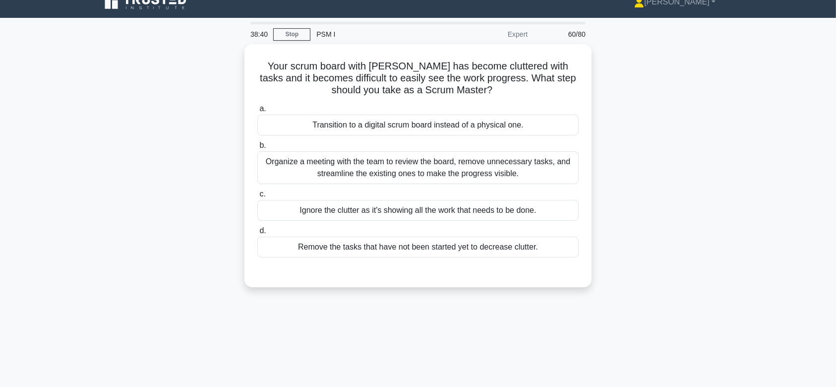
scroll to position [0, 0]
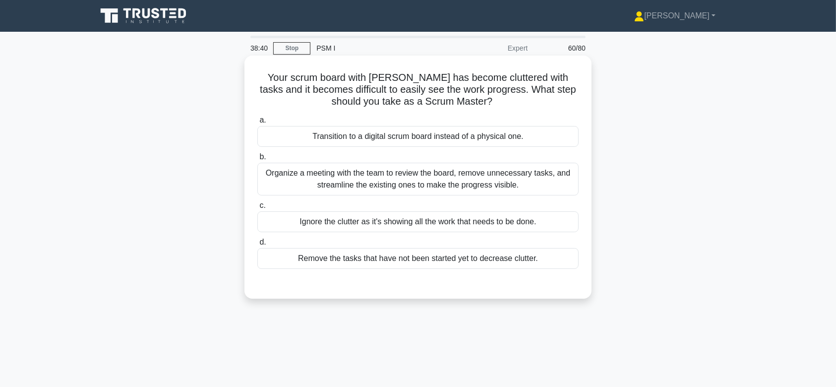
click at [440, 180] on div "Organize a meeting with the team to review the board, remove unnecessary tasks,…" at bounding box center [417, 179] width 321 height 33
click at [257, 160] on input "b. Organize a meeting with the team to review the board, remove unnecessary tas…" at bounding box center [257, 157] width 0 height 6
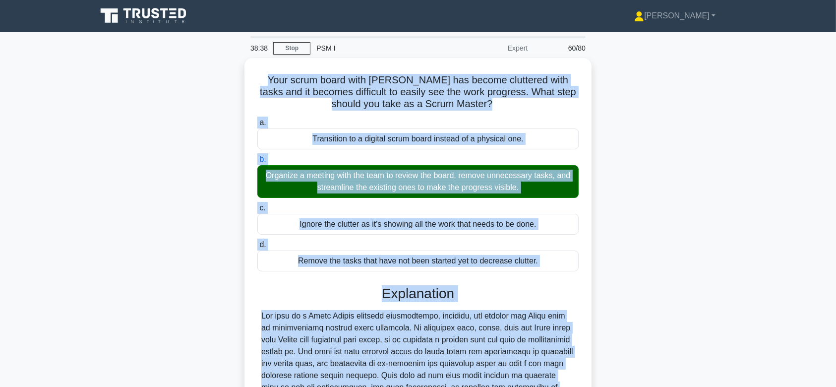
scroll to position [212, 0]
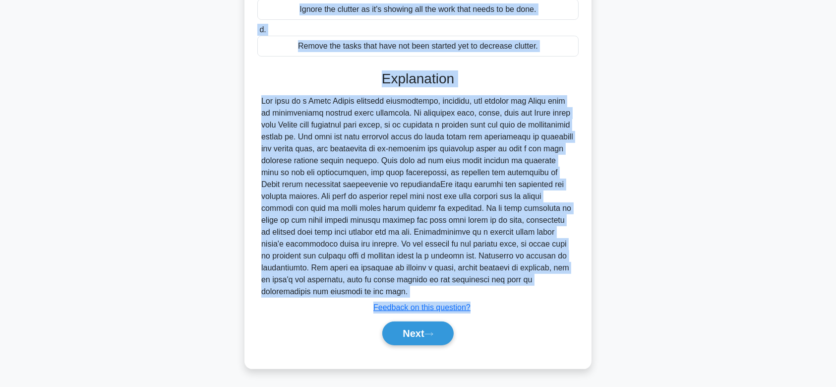
drag, startPoint x: 258, startPoint y: 74, endPoint x: 499, endPoint y: 287, distance: 321.3
click at [499, 287] on div "Your scrum board with Kanban has become cluttered with tasks and it becomes dif…" at bounding box center [417, 105] width 339 height 517
click at [426, 330] on button "Next" at bounding box center [417, 333] width 71 height 24
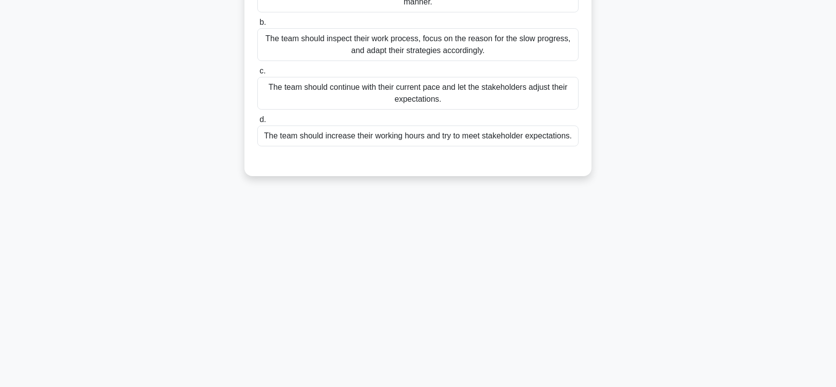
scroll to position [0, 0]
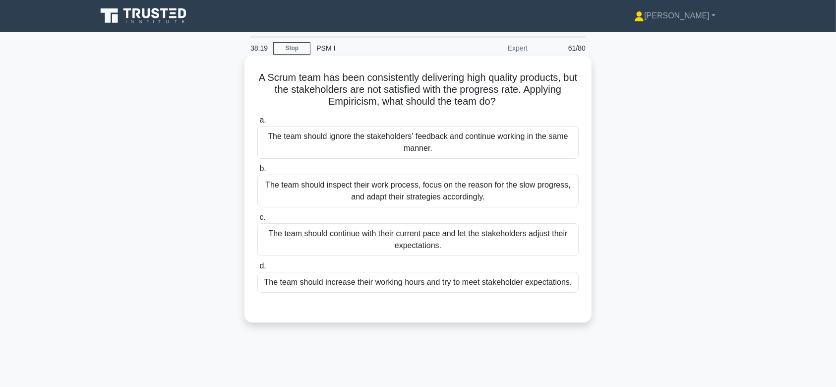
click at [422, 182] on div "The team should inspect their work process, focus on the reason for the slow pr…" at bounding box center [417, 190] width 321 height 33
click at [257, 172] on input "b. The team should inspect their work process, focus on the reason for the slow…" at bounding box center [257, 169] width 0 height 6
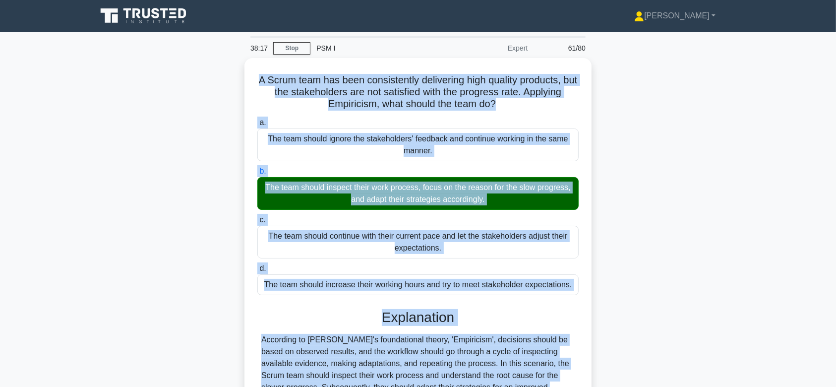
scroll to position [153, 0]
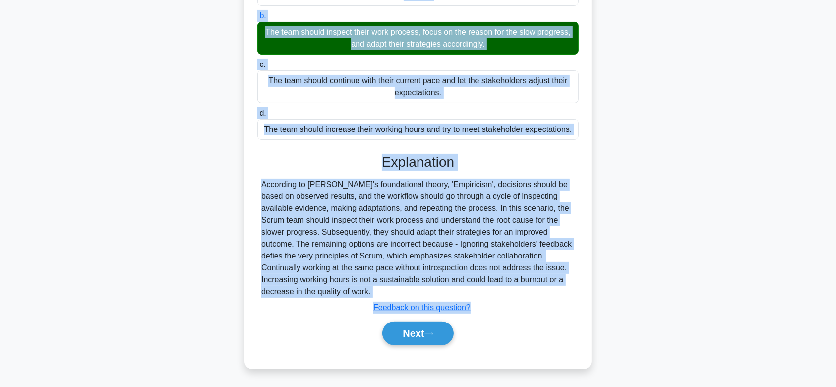
drag, startPoint x: 259, startPoint y: 77, endPoint x: 512, endPoint y: 291, distance: 331.3
click at [512, 291] on div "A Scrum team has been consistently delivering high quality products, but the st…" at bounding box center [417, 135] width 339 height 457
click at [449, 324] on button "Next" at bounding box center [417, 333] width 71 height 24
click at [406, 326] on button "Next" at bounding box center [417, 333] width 71 height 24
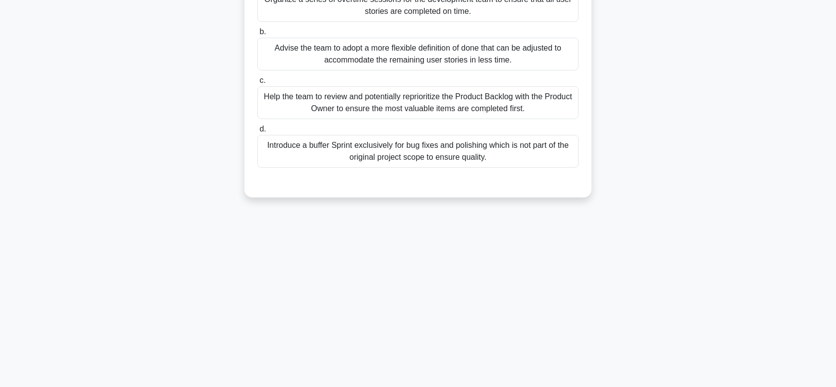
scroll to position [0, 0]
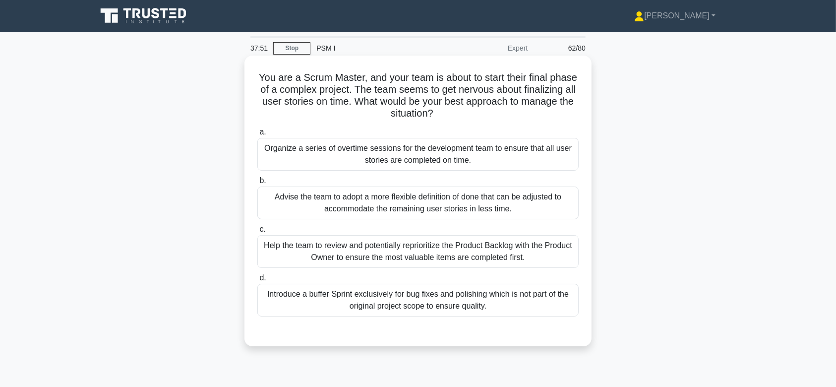
click at [358, 201] on div "Advise the team to adopt a more flexible definition of done that can be adjuste…" at bounding box center [417, 202] width 321 height 33
click at [257, 184] on input "b. Advise the team to adopt a more flexible definition of done that can be adju…" at bounding box center [257, 180] width 0 height 6
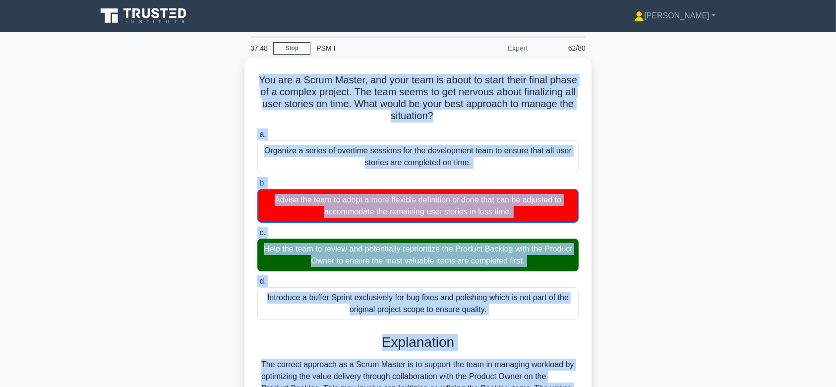
scroll to position [154, 0]
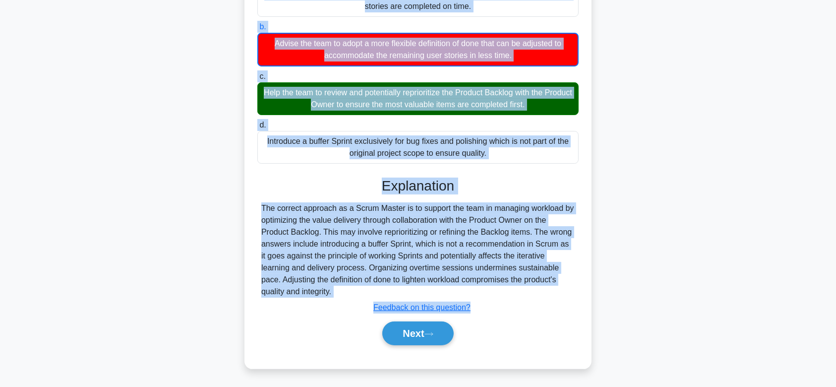
drag, startPoint x: 269, startPoint y: 75, endPoint x: 409, endPoint y: 289, distance: 255.3
click at [409, 289] on div "You are a Scrum Master, and your team is about to start their final phase of a …" at bounding box center [417, 135] width 339 height 458
click at [419, 338] on button "Next" at bounding box center [417, 333] width 71 height 24
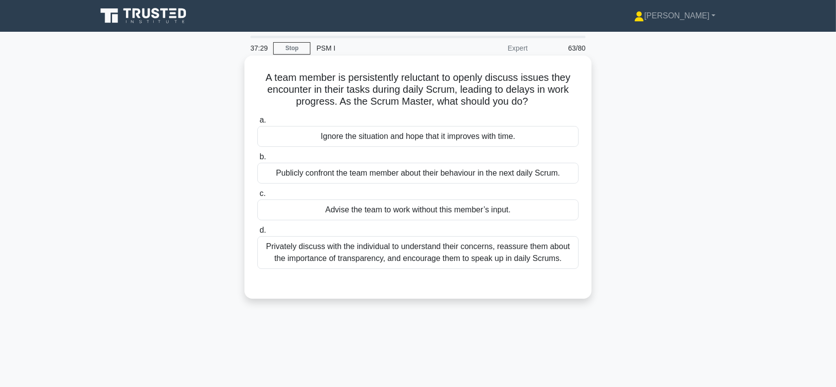
click at [393, 248] on div "Privately discuss with the individual to understand their concerns, reassure th…" at bounding box center [417, 252] width 321 height 33
click at [257, 233] on input "d. Privately discuss with the individual to understand their concerns, reassure…" at bounding box center [257, 230] width 0 height 6
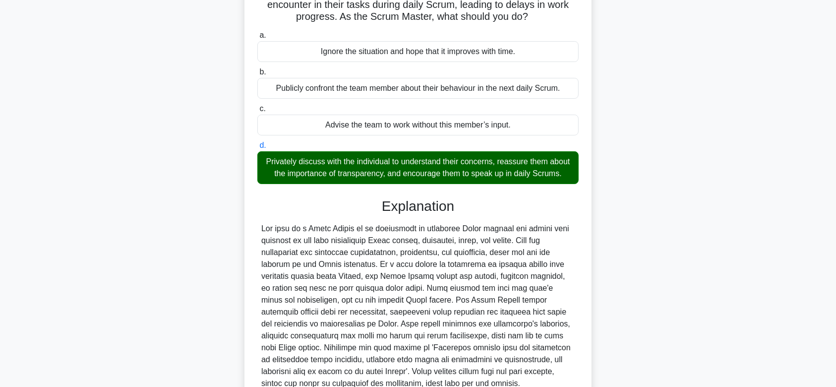
scroll to position [176, 0]
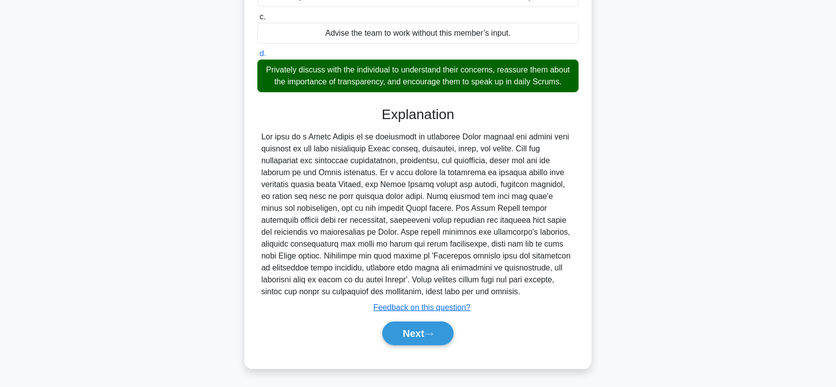
drag, startPoint x: 395, startPoint y: 137, endPoint x: 576, endPoint y: 297, distance: 241.9
click at [576, 297] on div "A team member is persistently reluctant to openly discuss issues they encounter…" at bounding box center [417, 123] width 339 height 481
click at [441, 327] on button "Next" at bounding box center [417, 333] width 71 height 24
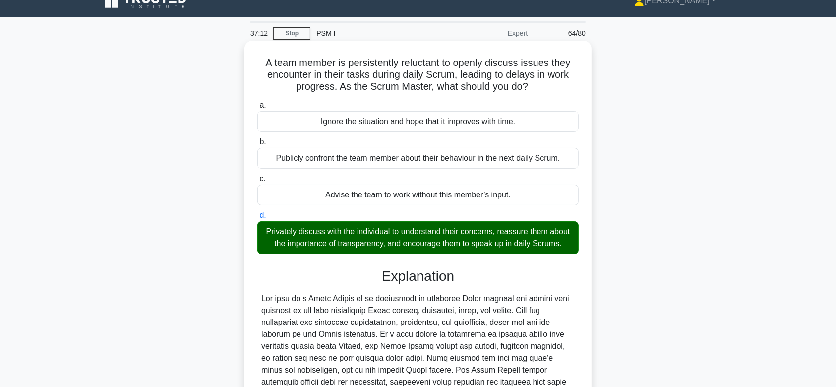
scroll to position [0, 0]
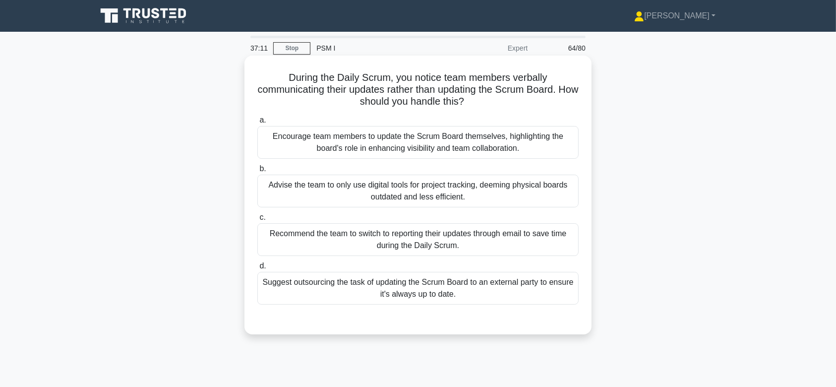
click at [421, 142] on div "Encourage team members to update the Scrum Board themselves, highlighting the b…" at bounding box center [417, 142] width 321 height 33
click at [257, 123] on input "a. Encourage team members to update the Scrum Board themselves, highlighting th…" at bounding box center [257, 120] width 0 height 6
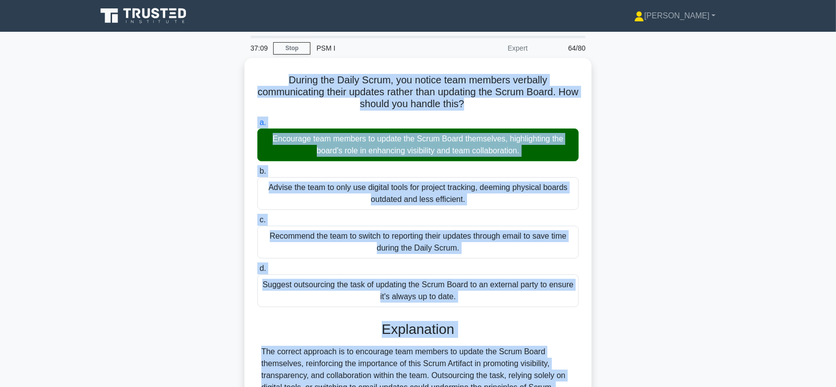
scroll to position [149, 0]
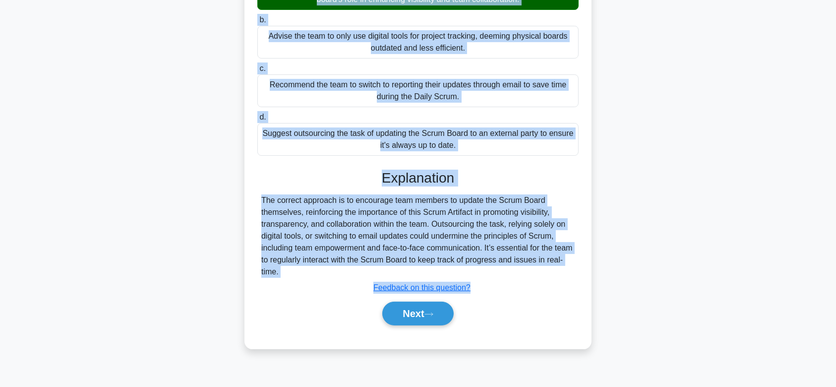
drag, startPoint x: 280, startPoint y: 69, endPoint x: 475, endPoint y: 275, distance: 283.6
click at [475, 275] on div "During the Daily Scrum, you notice team members verbally communicating their up…" at bounding box center [417, 128] width 339 height 434
drag, startPoint x: 434, startPoint y: 308, endPoint x: 446, endPoint y: 167, distance: 141.3
click at [446, 167] on div "a. Encourage team members to update the Scrum Board themselves, highlighting th…" at bounding box center [417, 150] width 323 height 374
click at [414, 307] on button "Next" at bounding box center [417, 313] width 71 height 24
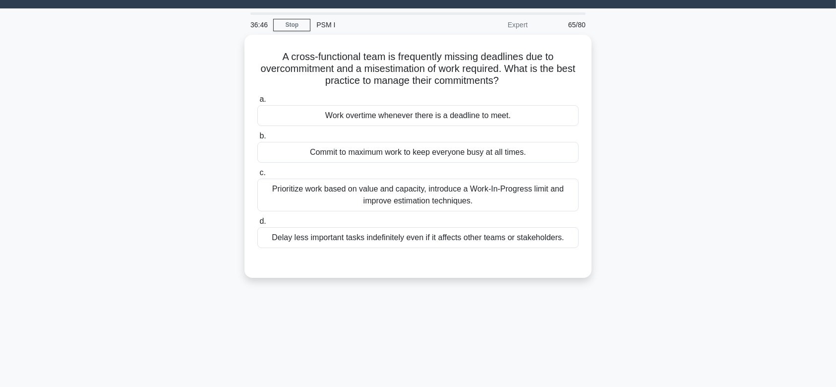
scroll to position [8, 0]
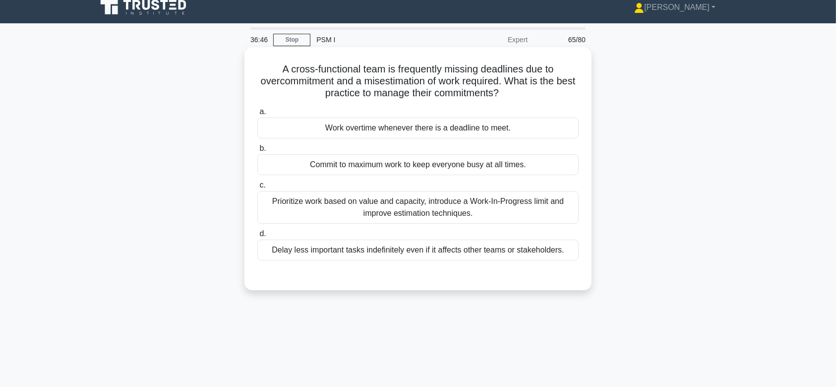
click at [441, 185] on label "c. Prioritize work based on value and capacity, introduce a Work-In-Progress li…" at bounding box center [417, 201] width 321 height 45
click at [257, 185] on input "c. Prioritize work based on value and capacity, introduce a Work-In-Progress li…" at bounding box center [257, 185] width 0 height 6
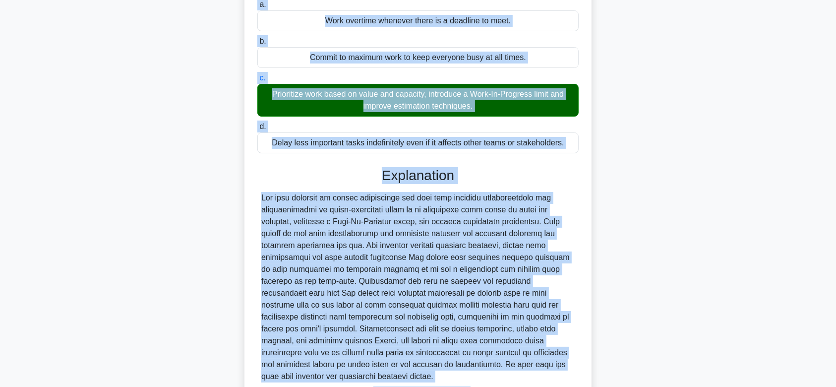
scroll to position [200, 0]
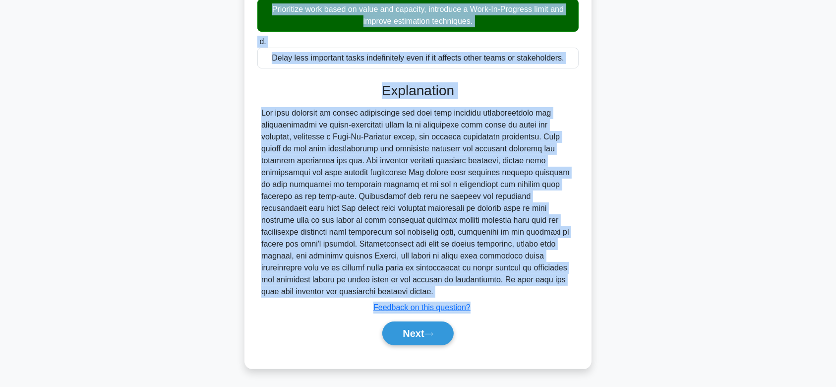
drag, startPoint x: 277, startPoint y: 66, endPoint x: 520, endPoint y: 292, distance: 331.8
click at [520, 292] on div "A cross-functional team is frequently missing deadlines due to overcommitment a…" at bounding box center [417, 111] width 339 height 505
drag, startPoint x: 420, startPoint y: 329, endPoint x: 414, endPoint y: 179, distance: 149.3
click at [414, 179] on div "Explanation Submit feedback Feedback on this question? Next" at bounding box center [417, 215] width 321 height 267
click at [424, 327] on button "Next" at bounding box center [417, 333] width 71 height 24
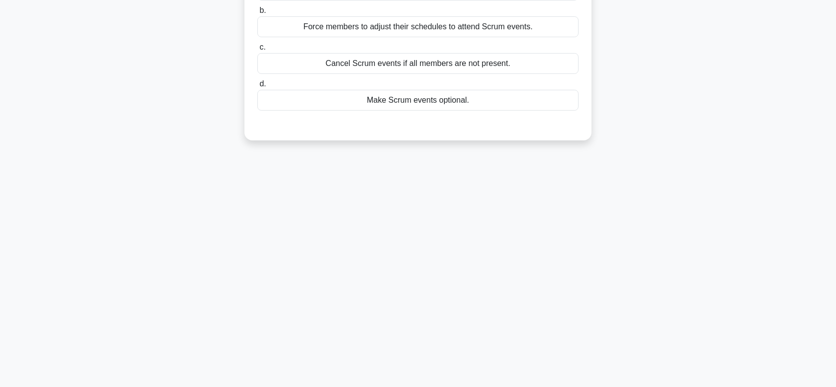
scroll to position [0, 0]
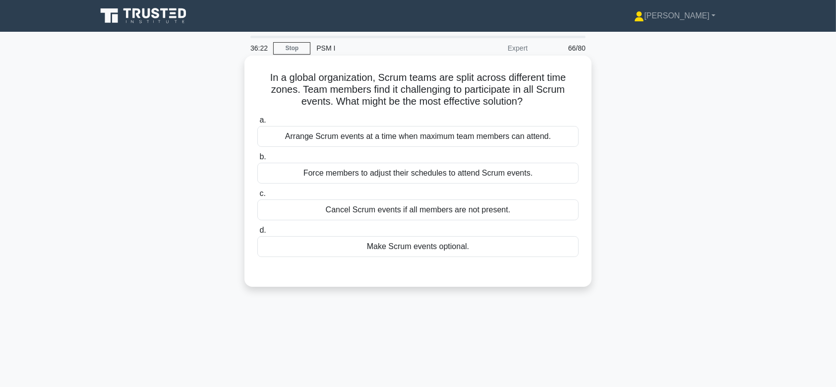
click at [400, 180] on div "Force members to adjust their schedules to attend Scrum events." at bounding box center [417, 173] width 321 height 21
click at [257, 160] on input "b. Force members to adjust their schedules to attend Scrum events." at bounding box center [257, 157] width 0 height 6
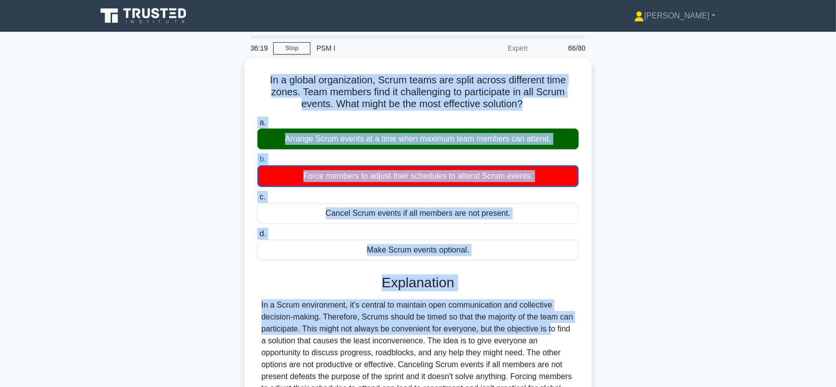
scroll to position [149, 0]
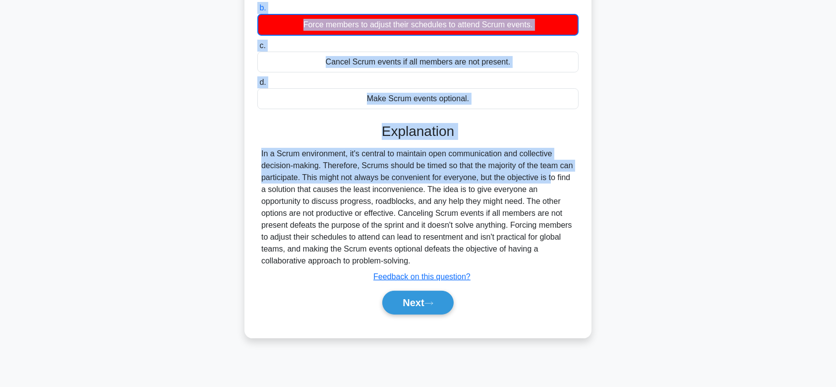
drag, startPoint x: 325, startPoint y: 102, endPoint x: 502, endPoint y: 262, distance: 239.0
click at [502, 262] on div "In a global organization, Scrum teams are split across different time zones. Te…" at bounding box center [417, 122] width 339 height 423
drag, startPoint x: 420, startPoint y: 300, endPoint x: 446, endPoint y: 131, distance: 171.5
click at [446, 131] on div "Explanation In a Scrum environment, it's central to maintain open communication…" at bounding box center [417, 220] width 321 height 195
click at [418, 303] on button "Next" at bounding box center [417, 302] width 71 height 24
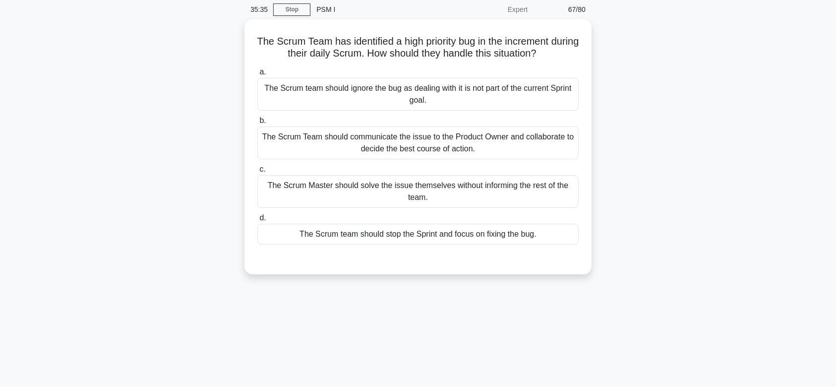
scroll to position [0, 0]
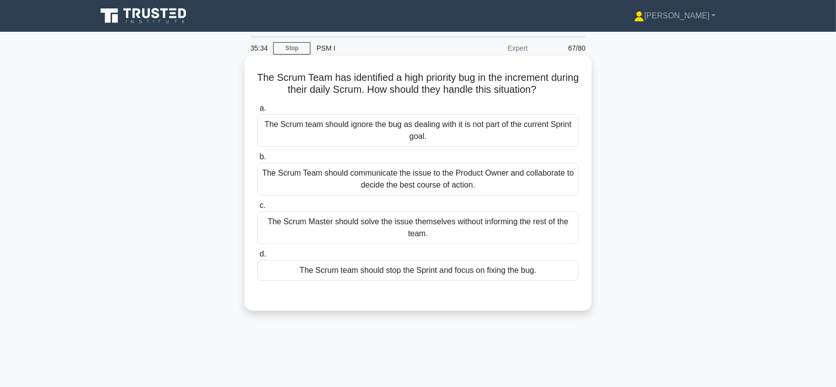
click at [408, 172] on div "The Scrum Team should communicate the issue to the Product Owner and collaborat…" at bounding box center [417, 179] width 321 height 33
click at [257, 160] on input "b. The Scrum Team should communicate the issue to the Product Owner and collabo…" at bounding box center [257, 157] width 0 height 6
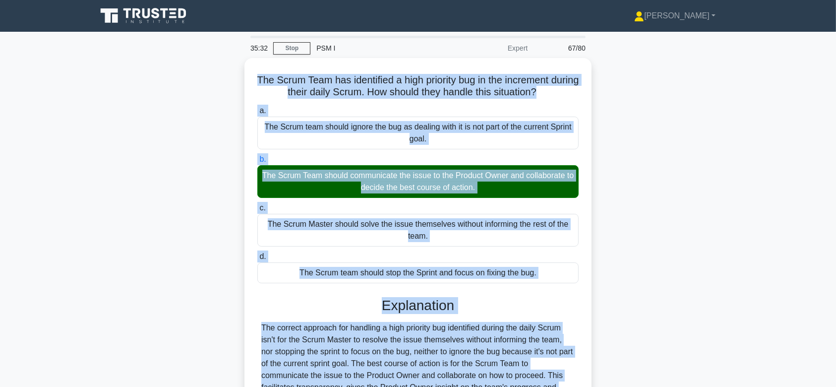
scroll to position [153, 0]
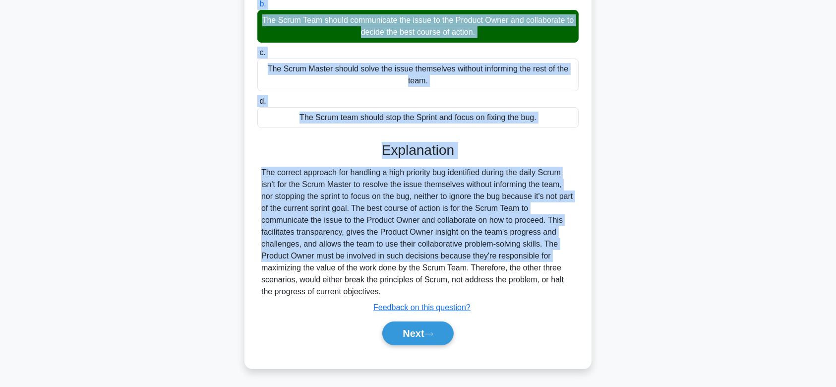
drag, startPoint x: 263, startPoint y: 77, endPoint x: 488, endPoint y: 293, distance: 311.6
click at [488, 293] on div "The Scrum Team has identified a high priority bug in the increment during their…" at bounding box center [417, 135] width 339 height 457
click at [426, 323] on button "Next" at bounding box center [417, 333] width 71 height 24
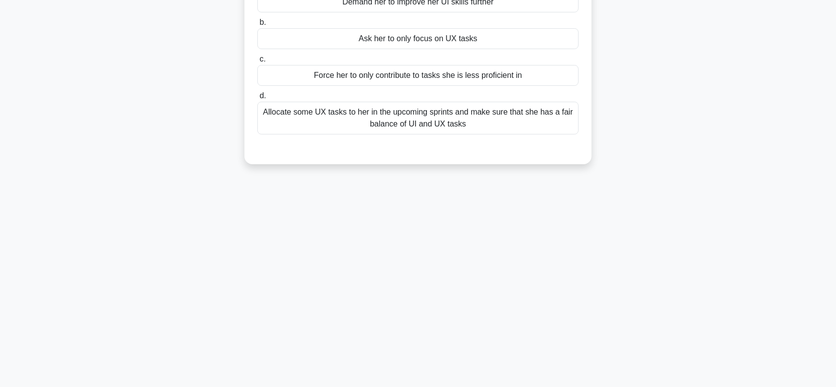
scroll to position [0, 0]
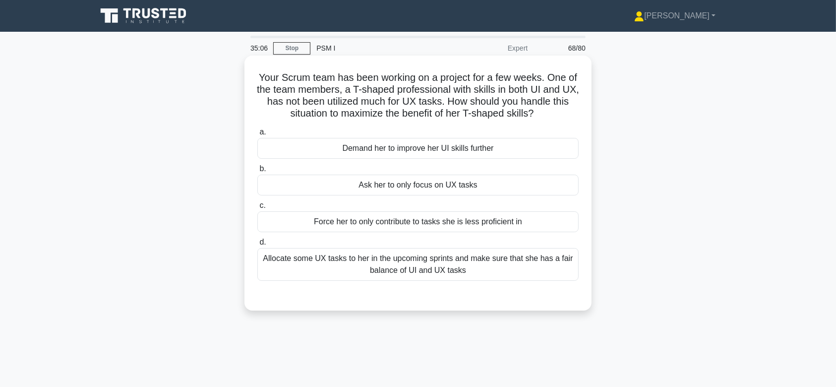
click at [451, 195] on div "Ask her to only focus on UX tasks" at bounding box center [417, 184] width 321 height 21
click at [257, 172] on input "b. Ask her to only focus on UX tasks" at bounding box center [257, 169] width 0 height 6
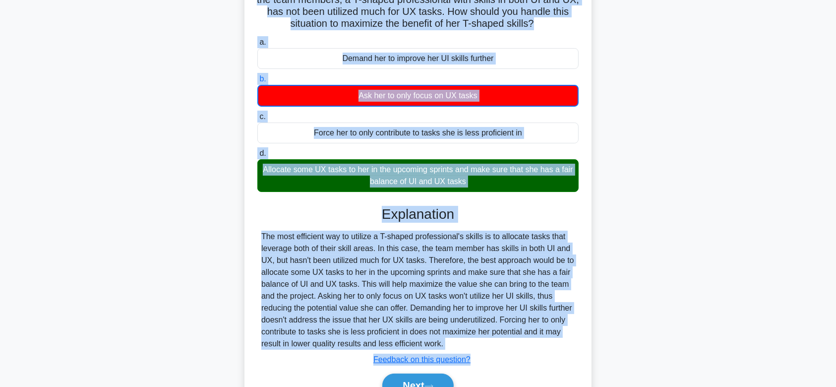
scroll to position [149, 0]
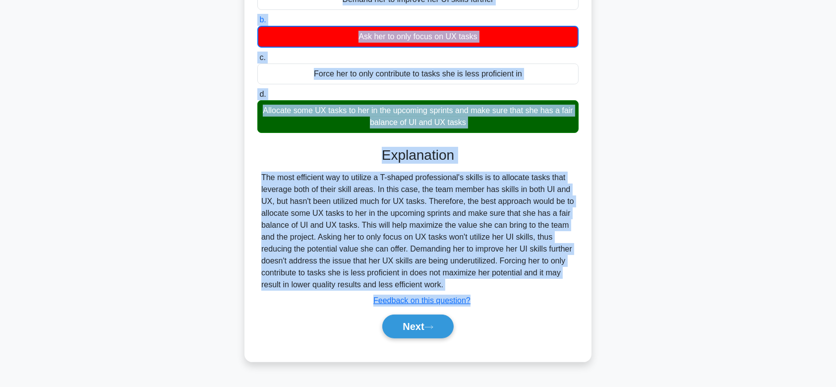
drag, startPoint x: 260, startPoint y: 74, endPoint x: 478, endPoint y: 280, distance: 299.4
click at [478, 280] on div "Your Scrum team has been working on a project for a few weeks. One of the team …" at bounding box center [417, 134] width 339 height 447
click at [412, 329] on button "Next" at bounding box center [417, 326] width 71 height 24
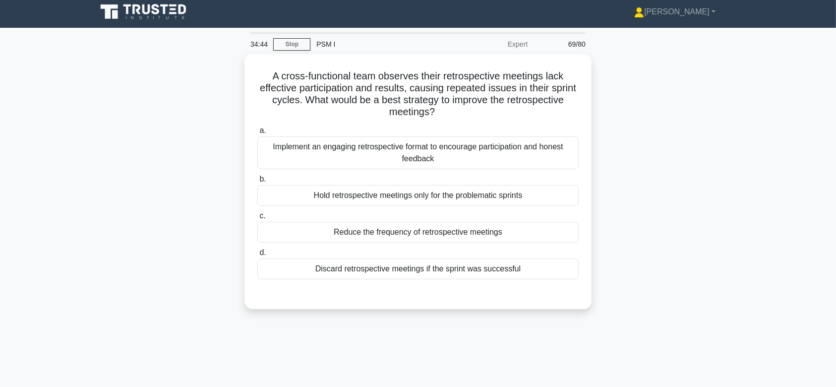
scroll to position [0, 0]
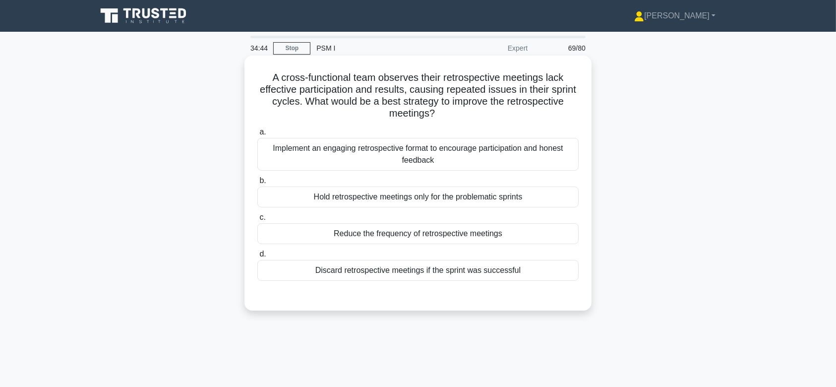
click at [445, 162] on div "Implement an engaging retrospective format to encourage participation and hones…" at bounding box center [417, 154] width 321 height 33
click at [257, 135] on input "a. Implement an engaging retrospective format to encourage participation and ho…" at bounding box center [257, 132] width 0 height 6
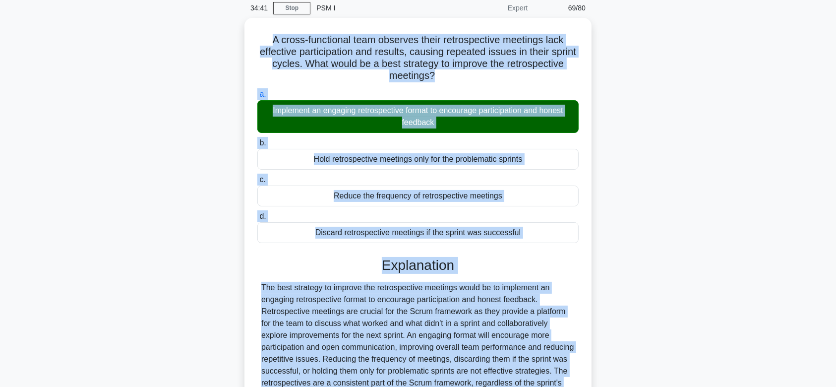
scroll to position [153, 0]
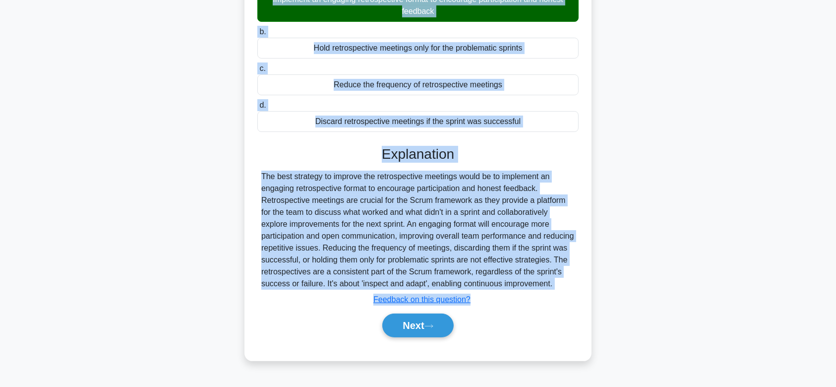
drag, startPoint x: 267, startPoint y: 77, endPoint x: 544, endPoint y: 290, distance: 349.6
click at [544, 290] on div "A cross-functional team observes their retrospective meetings lack effective pa…" at bounding box center [417, 134] width 339 height 446
click at [400, 329] on button "Next" at bounding box center [417, 325] width 71 height 24
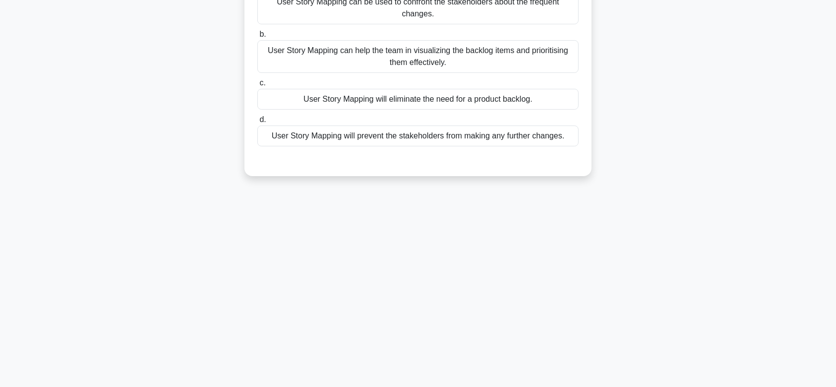
scroll to position [0, 0]
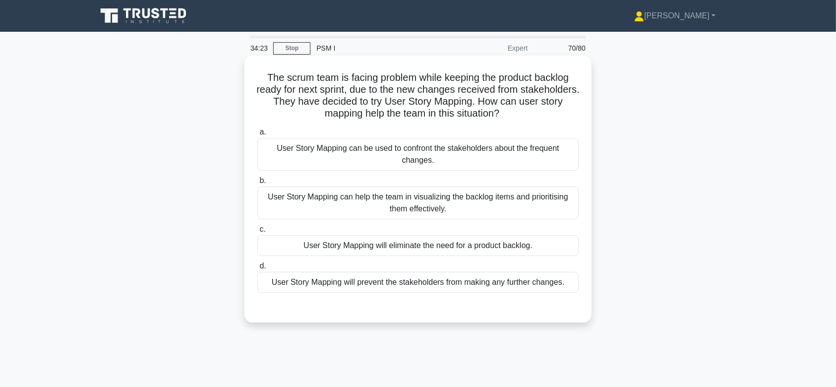
click at [456, 163] on div "User Story Mapping can be used to confront the stakeholders about the frequent …" at bounding box center [417, 154] width 321 height 33
click at [257, 135] on input "a. User Story Mapping can be used to confront the stakeholders about the freque…" at bounding box center [257, 132] width 0 height 6
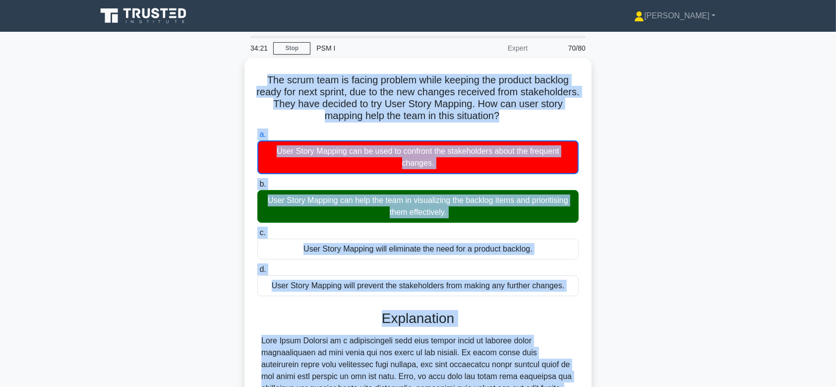
scroll to position [177, 0]
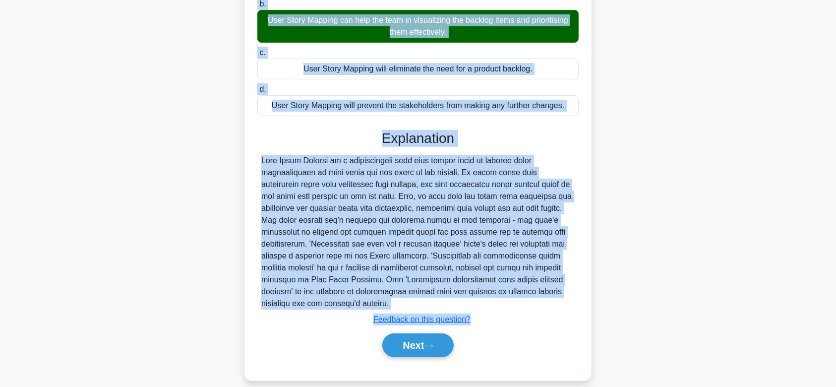
drag, startPoint x: 256, startPoint y: 76, endPoint x: 565, endPoint y: 291, distance: 376.3
click at [565, 291] on div "The scrum team is facing problem while keeping the product backlog ready for ne…" at bounding box center [417, 129] width 339 height 494
click at [412, 333] on button "Next" at bounding box center [417, 345] width 71 height 24
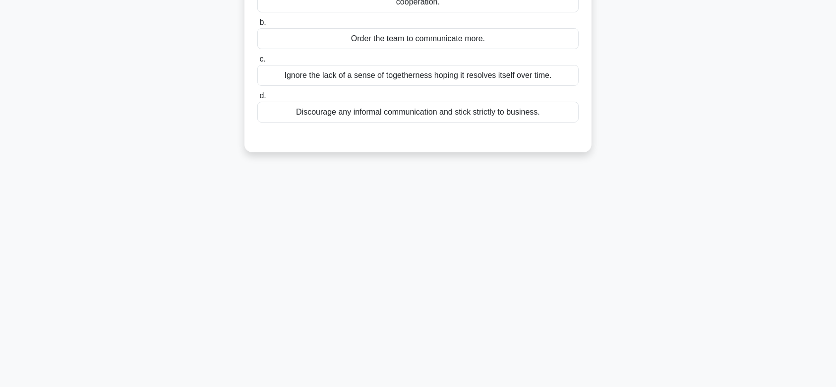
scroll to position [0, 0]
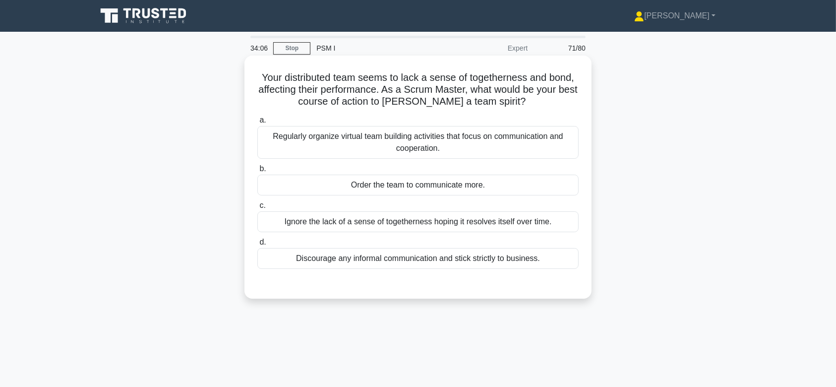
click at [406, 144] on div "Regularly organize virtual team building activities that focus on communication…" at bounding box center [417, 142] width 321 height 33
click at [257, 123] on input "a. Regularly organize virtual team building activities that focus on communicat…" at bounding box center [257, 120] width 0 height 6
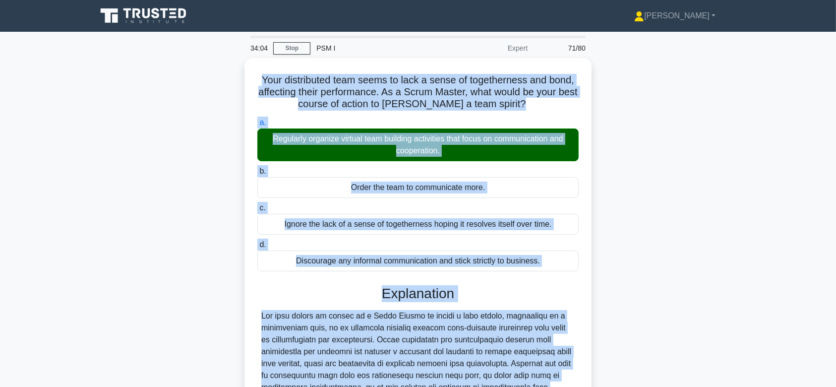
scroll to position [165, 0]
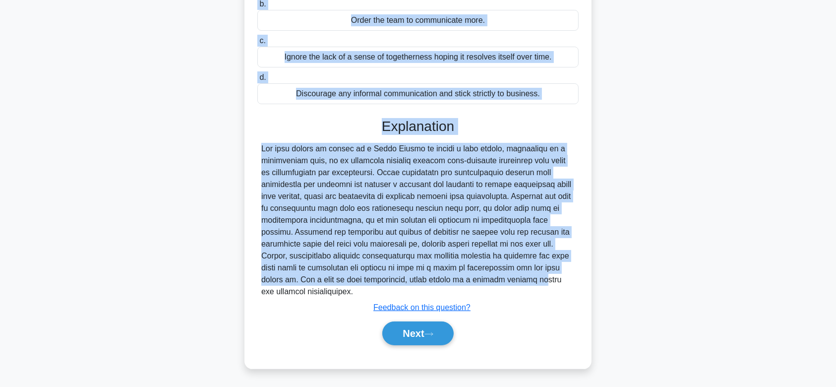
drag, startPoint x: 464, startPoint y: 187, endPoint x: 512, endPoint y: 291, distance: 114.4
click at [512, 291] on div "Your distributed team seems to lack a sense of togetherness and bond, affecting…" at bounding box center [417, 129] width 339 height 469
click at [435, 339] on button "Next" at bounding box center [417, 333] width 71 height 24
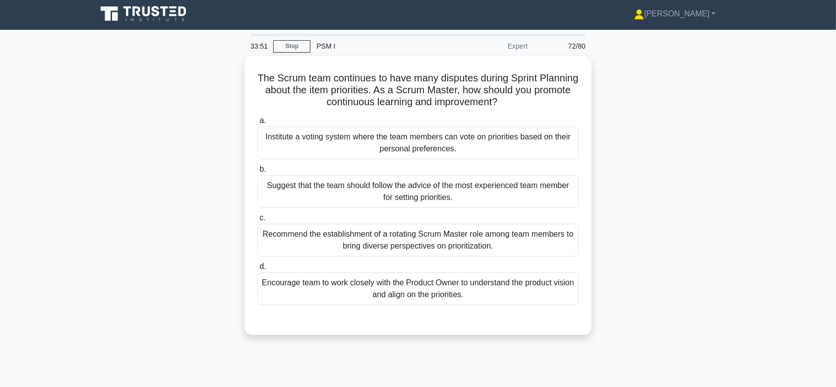
scroll to position [0, 0]
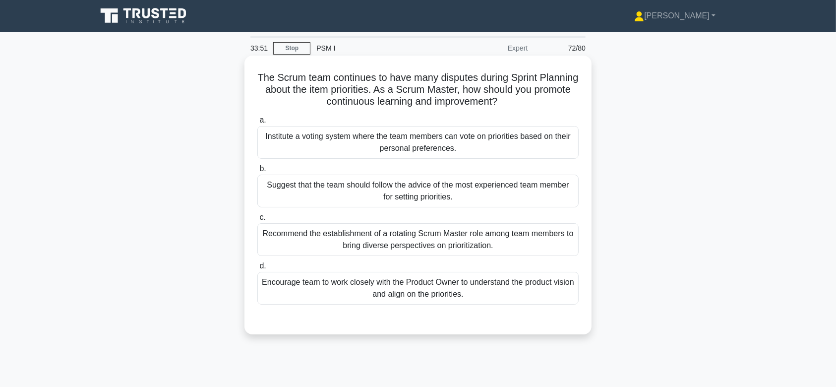
click at [443, 138] on div "Institute a voting system where the team members can vote on priorities based o…" at bounding box center [417, 142] width 321 height 33
click at [257, 123] on input "a. Institute a voting system where the team members can vote on priorities base…" at bounding box center [257, 120] width 0 height 6
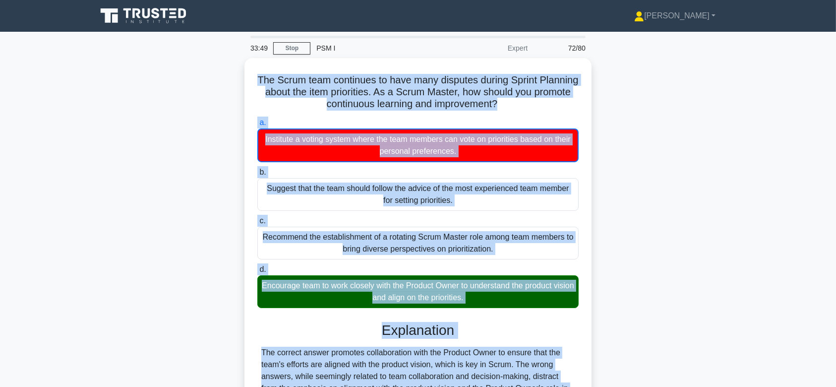
scroll to position [149, 0]
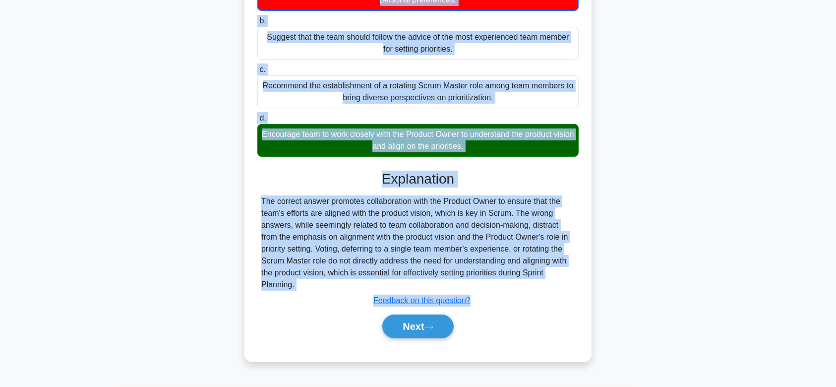
drag, startPoint x: 274, startPoint y: 76, endPoint x: 490, endPoint y: 284, distance: 299.4
click at [490, 284] on div "The Scrum team continues to have many disputes during Sprint Planning about the…" at bounding box center [417, 134] width 339 height 447
click at [428, 320] on button "Next" at bounding box center [417, 326] width 71 height 24
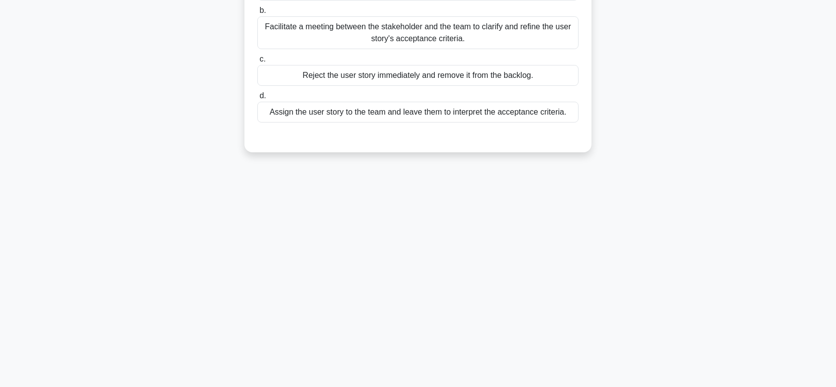
scroll to position [0, 0]
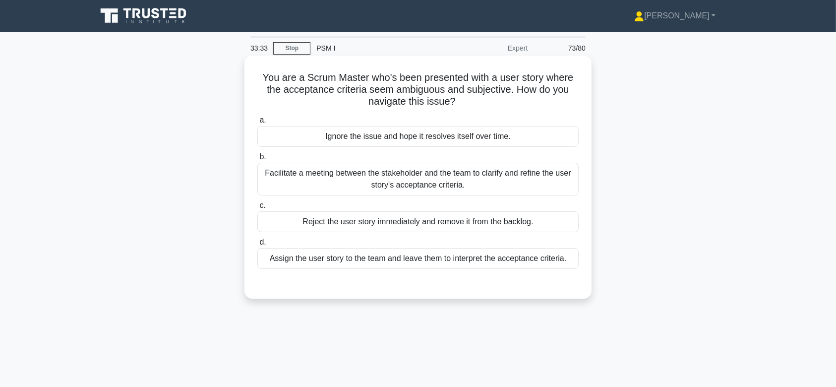
click at [414, 176] on div "Facilitate a meeting between the stakeholder and the team to clarify and refine…" at bounding box center [417, 179] width 321 height 33
click at [257, 160] on input "b. Facilitate a meeting between the stakeholder and the team to clarify and ref…" at bounding box center [257, 157] width 0 height 6
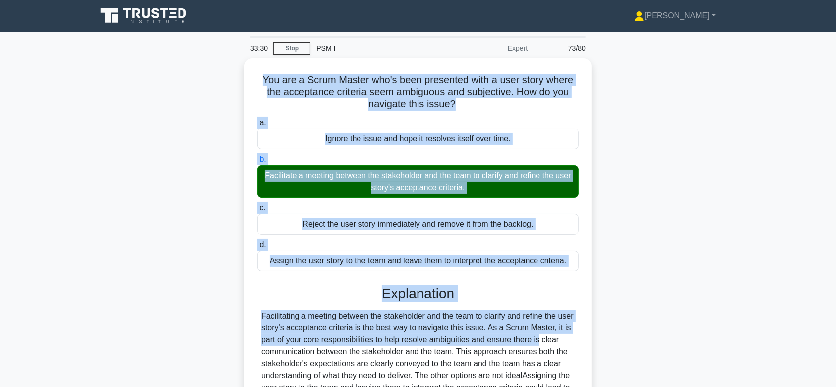
scroll to position [149, 0]
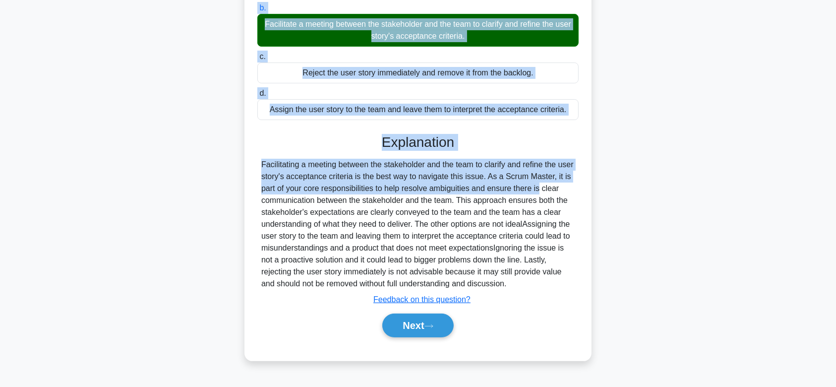
drag, startPoint x: 257, startPoint y: 74, endPoint x: 529, endPoint y: 289, distance: 346.9
click at [529, 289] on div "You are a Scrum Master who's been presented with a user story where the accepta…" at bounding box center [417, 134] width 339 height 446
drag, startPoint x: 416, startPoint y: 323, endPoint x: 436, endPoint y: 132, distance: 192.3
click at [436, 132] on div "a. Ignore the issue and hope it resolves itself over time. b. c. d." at bounding box center [417, 156] width 323 height 386
click at [430, 320] on button "Next" at bounding box center [417, 325] width 71 height 24
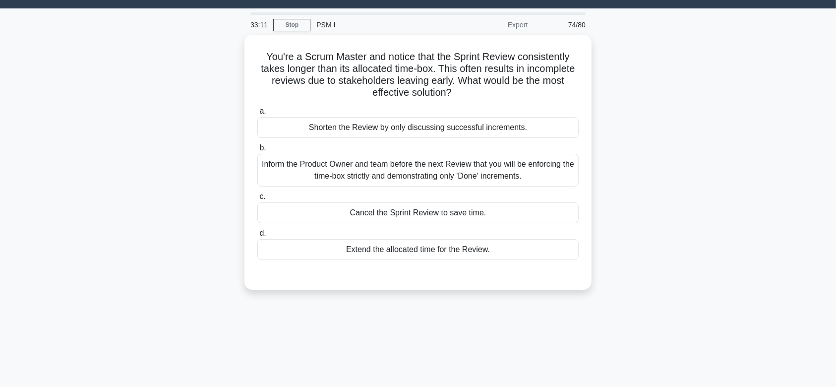
scroll to position [0, 0]
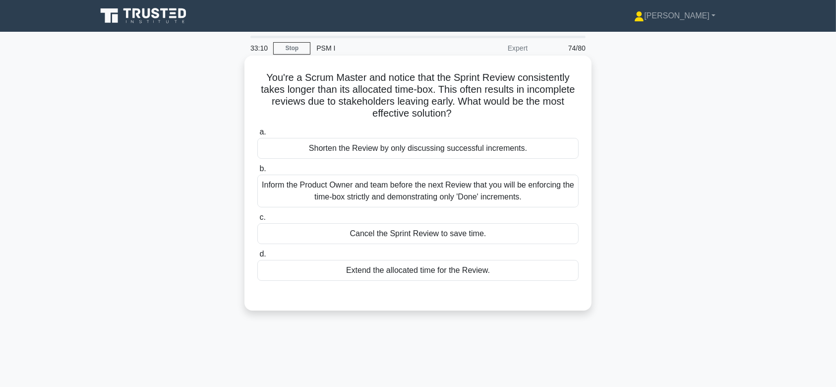
click at [439, 184] on div "Inform the Product Owner and team before the next Review that you will be enfor…" at bounding box center [417, 190] width 321 height 33
click at [257, 172] on input "b. Inform the Product Owner and team before the next Review that you will be en…" at bounding box center [257, 169] width 0 height 6
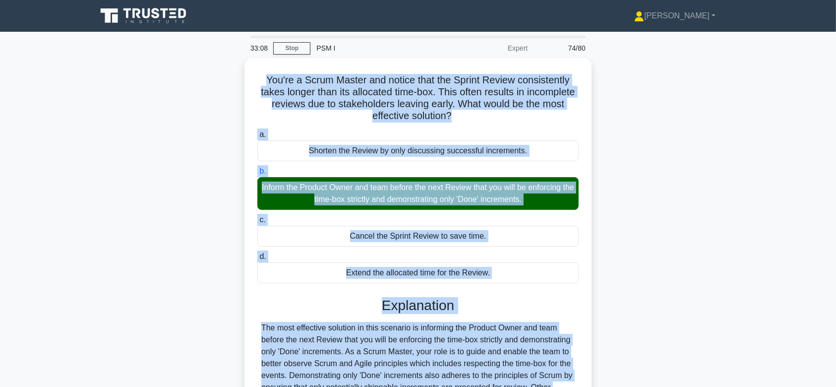
scroll to position [165, 0]
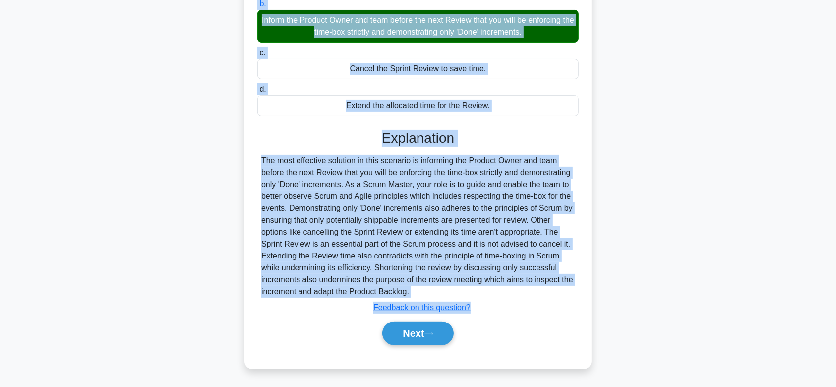
drag, startPoint x: 262, startPoint y: 76, endPoint x: 507, endPoint y: 287, distance: 323.3
click at [507, 287] on div "You're a Scrum Master and notice that the Sprint Review consistently takes long…" at bounding box center [417, 129] width 339 height 469
click at [430, 321] on button "Next" at bounding box center [417, 333] width 71 height 24
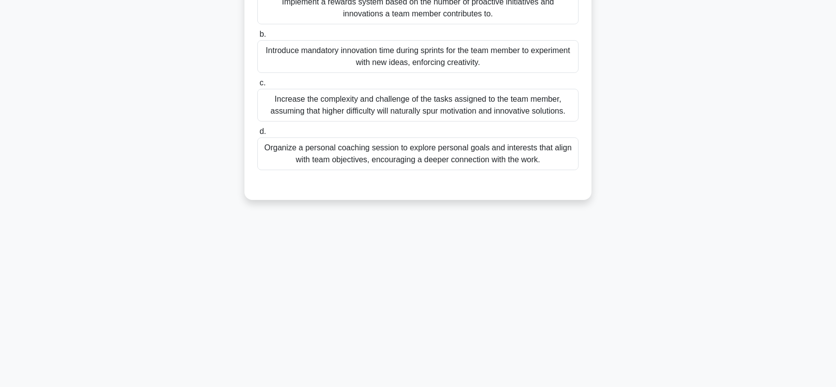
scroll to position [0, 0]
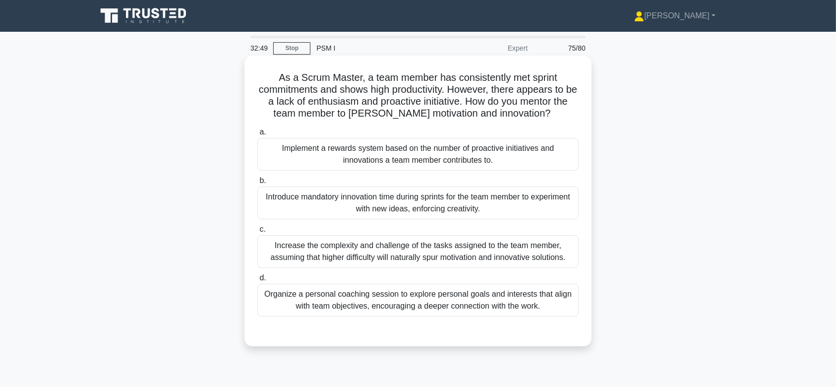
click at [451, 199] on div "Introduce mandatory innovation time during sprints for the team member to exper…" at bounding box center [417, 202] width 321 height 33
click at [257, 184] on input "b. Introduce mandatory innovation time during sprints for the team member to ex…" at bounding box center [257, 180] width 0 height 6
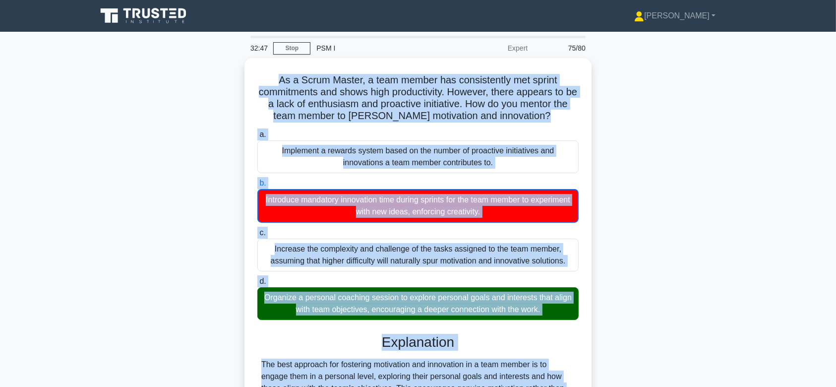
scroll to position [149, 0]
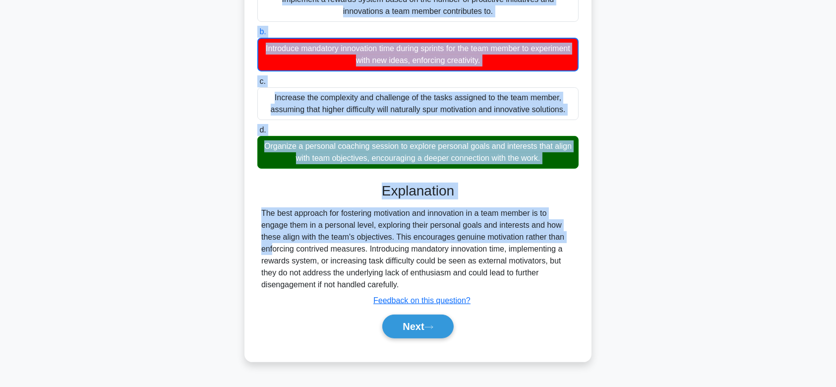
drag, startPoint x: 277, startPoint y: 78, endPoint x: 526, endPoint y: 283, distance: 322.6
click at [526, 283] on div "As a Scrum Master, a team member has consistently met sprint commitments and sh…" at bounding box center [417, 134] width 339 height 447
click at [426, 319] on button "Next" at bounding box center [417, 326] width 71 height 24
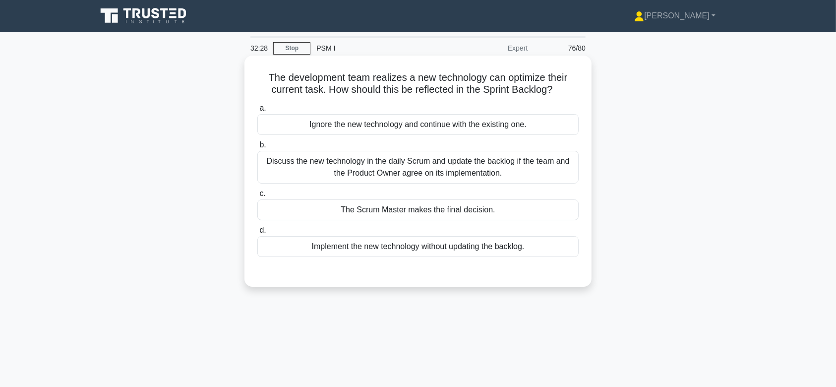
click at [409, 173] on div "Discuss the new technology in the daily Scrum and update the backlog if the tea…" at bounding box center [417, 167] width 321 height 33
click at [257, 148] on input "b. Discuss the new technology in the daily Scrum and update the backlog if the …" at bounding box center [257, 145] width 0 height 6
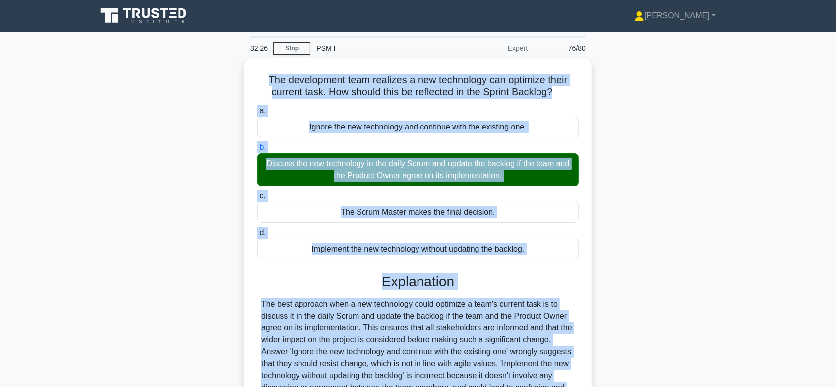
scroll to position [149, 0]
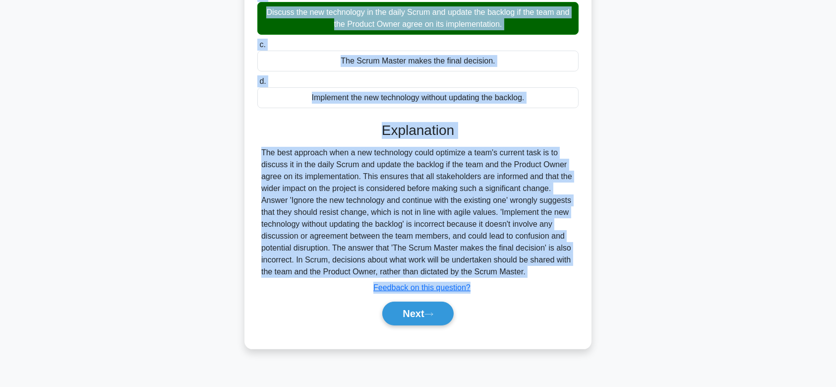
drag, startPoint x: 265, startPoint y: 77, endPoint x: 543, endPoint y: 273, distance: 340.2
click at [543, 273] on div "The development team realizes a new technology can optimize their current task.…" at bounding box center [417, 128] width 339 height 434
click at [430, 318] on button "Next" at bounding box center [417, 313] width 71 height 24
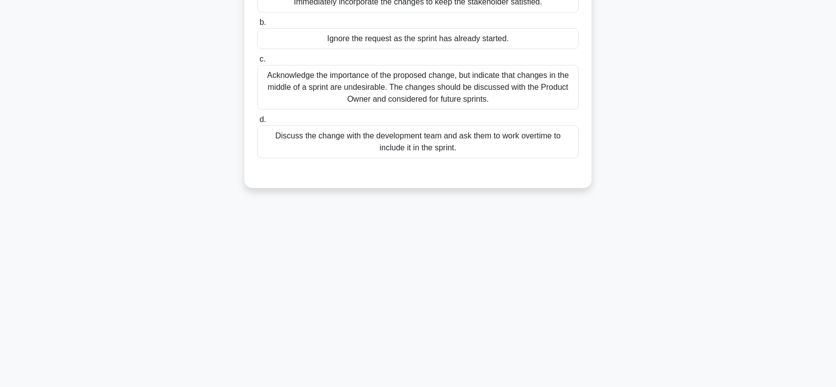
scroll to position [0, 0]
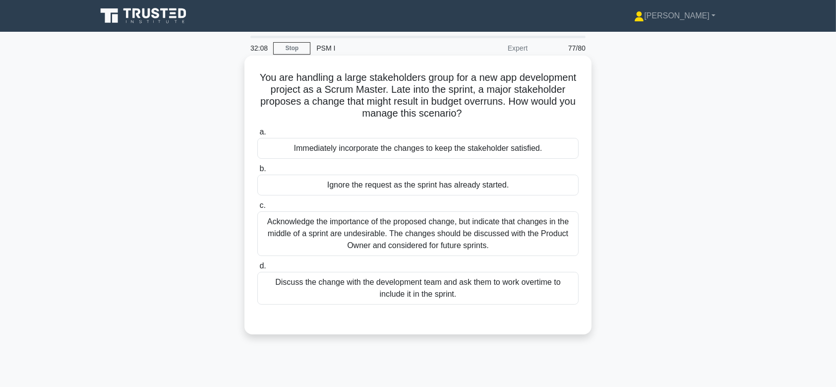
click at [486, 227] on div "Acknowledge the importance of the proposed change, but indicate that changes in…" at bounding box center [417, 233] width 321 height 45
click at [257, 209] on input "c. Acknowledge the importance of the proposed change, but indicate that changes…" at bounding box center [257, 205] width 0 height 6
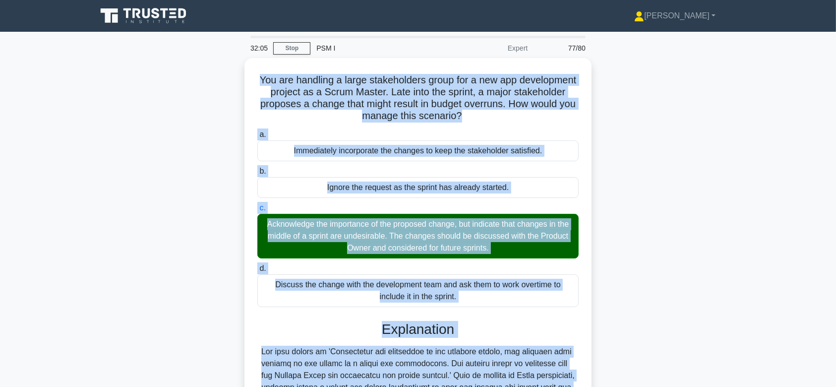
scroll to position [200, 0]
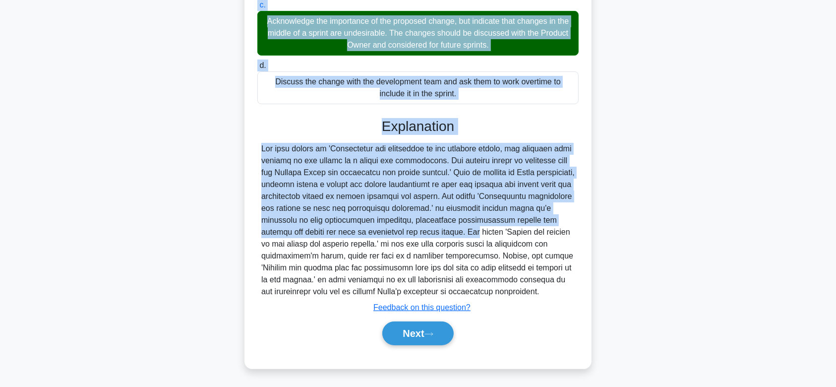
drag, startPoint x: 285, startPoint y: 74, endPoint x: 579, endPoint y: 294, distance: 367.6
click at [579, 294] on div "You are handling a large stakeholders group for a new app development project a…" at bounding box center [417, 111] width 339 height 505
click at [420, 337] on button "Next" at bounding box center [417, 333] width 71 height 24
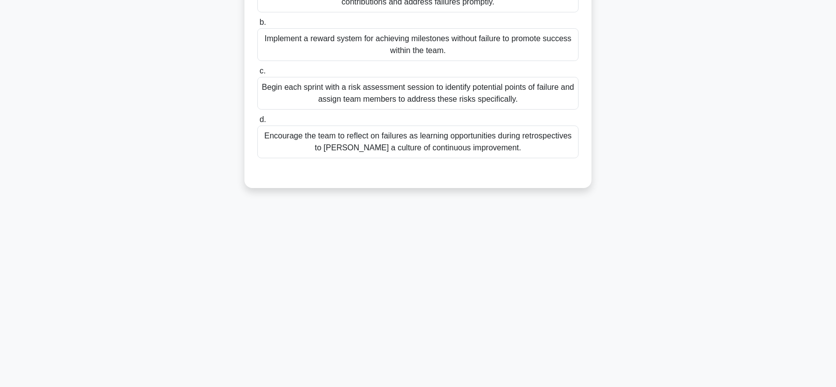
scroll to position [0, 0]
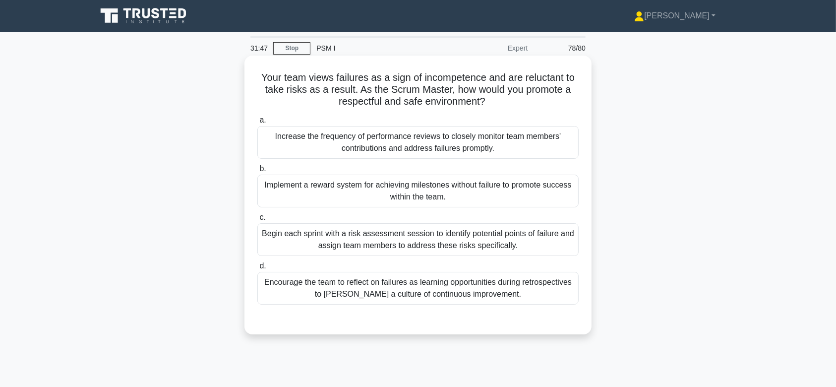
click at [420, 172] on label "b. Implement a reward system for achieving milestones without failure to promot…" at bounding box center [417, 185] width 321 height 45
click at [257, 172] on input "b. Implement a reward system for achieving milestones without failure to promot…" at bounding box center [257, 169] width 0 height 6
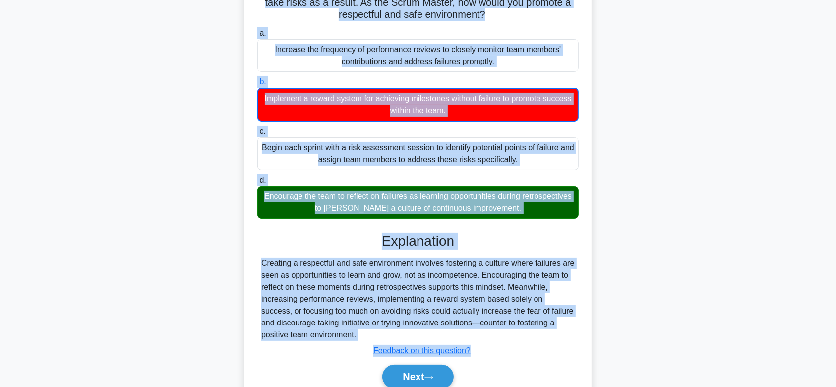
scroll to position [149, 0]
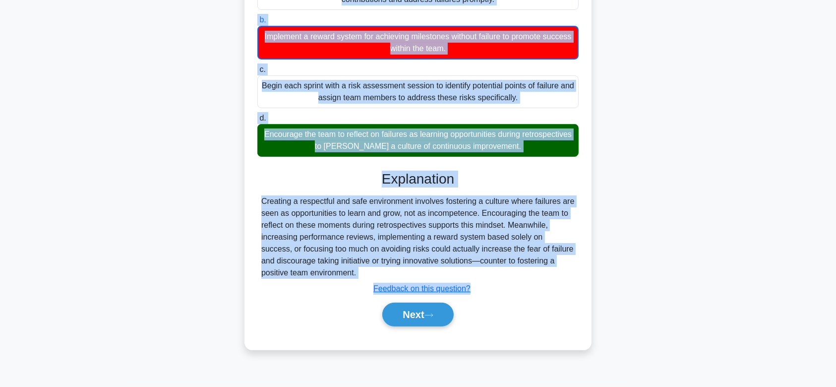
drag, startPoint x: 257, startPoint y: 77, endPoint x: 533, endPoint y: 276, distance: 340.6
click at [533, 276] on div "Your team views failures as a sign of incompetence and are reluctant to take ri…" at bounding box center [417, 128] width 339 height 435
click at [441, 304] on button "Next" at bounding box center [417, 314] width 71 height 24
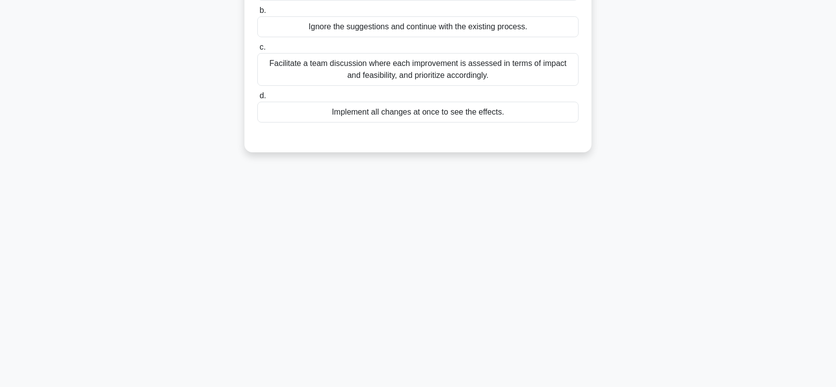
scroll to position [0, 0]
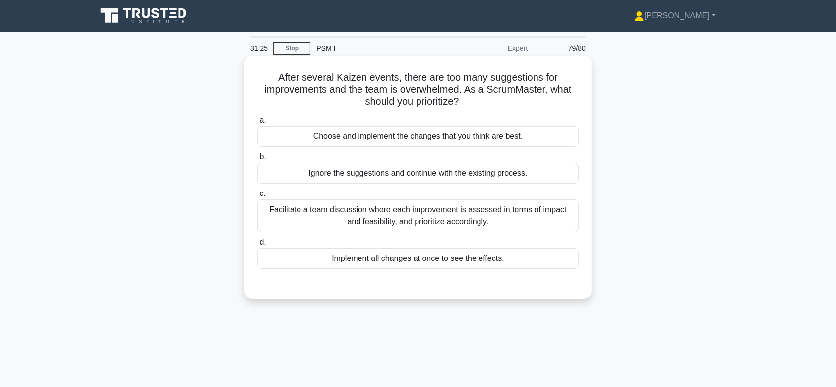
click at [427, 175] on div "Ignore the suggestions and continue with the existing process." at bounding box center [417, 173] width 321 height 21
click at [257, 160] on input "b. Ignore the suggestions and continue with the existing process." at bounding box center [257, 157] width 0 height 6
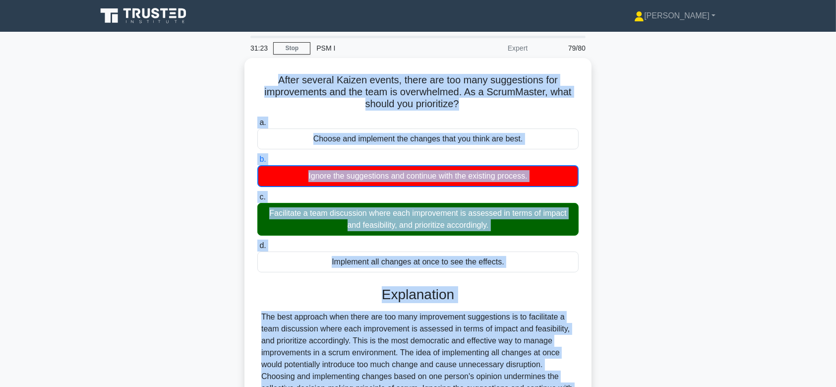
scroll to position [149, 0]
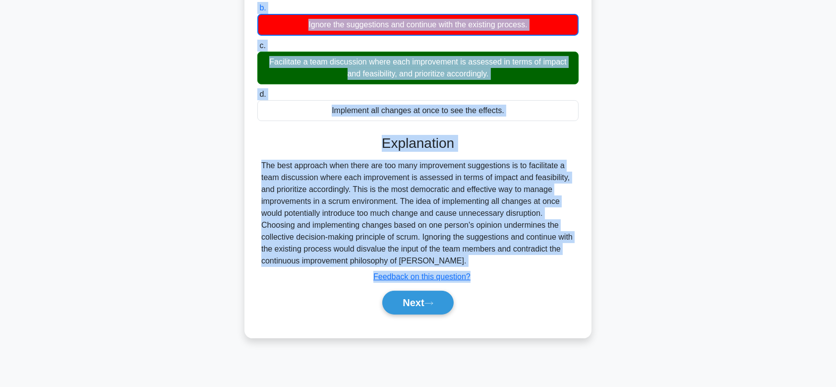
drag, startPoint x: 275, startPoint y: 78, endPoint x: 552, endPoint y: 261, distance: 332.4
click at [552, 261] on div "After several Kaizen events, there are too many suggestions for improvements an…" at bounding box center [417, 122] width 339 height 423
click at [413, 301] on button "Next" at bounding box center [417, 302] width 71 height 24
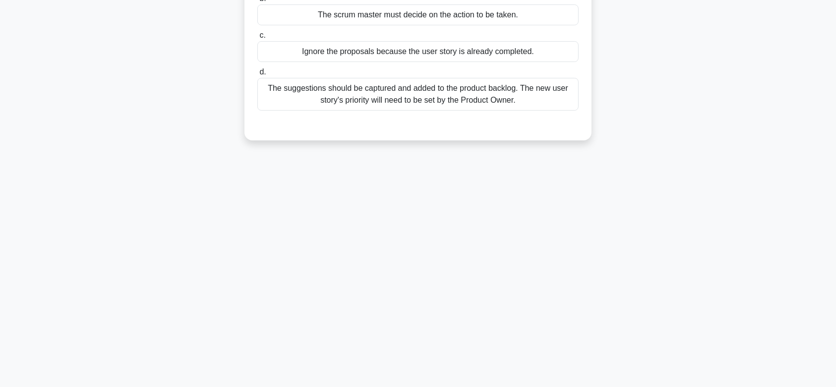
scroll to position [0, 0]
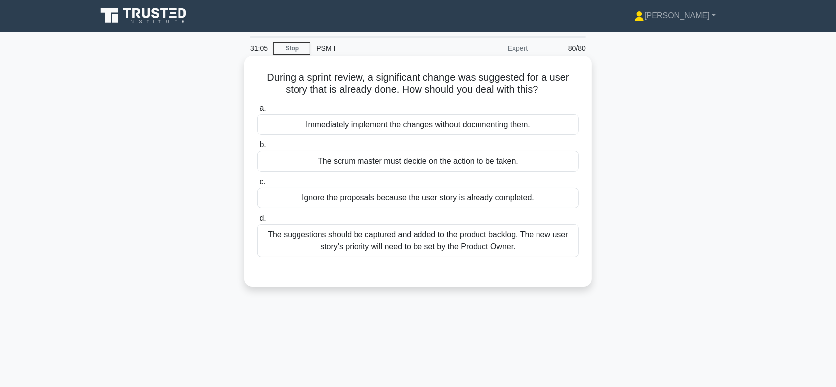
click at [432, 248] on div "The suggestions should be captured and added to the product backlog. The new us…" at bounding box center [417, 240] width 321 height 33
click at [257, 222] on input "d. The suggestions should be captured and added to the product backlog. The new…" at bounding box center [257, 218] width 0 height 6
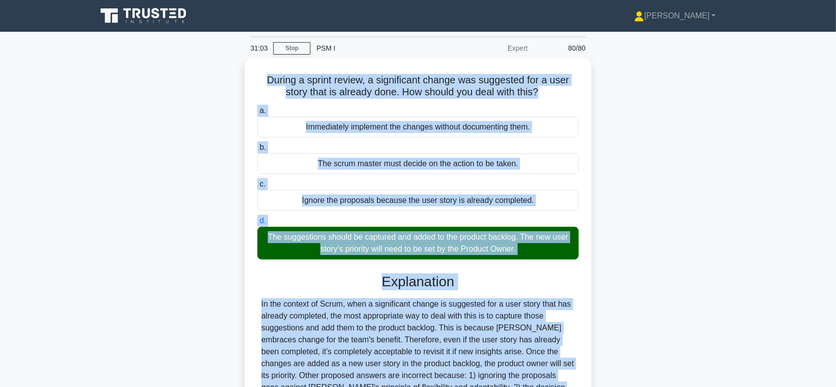
scroll to position [149, 0]
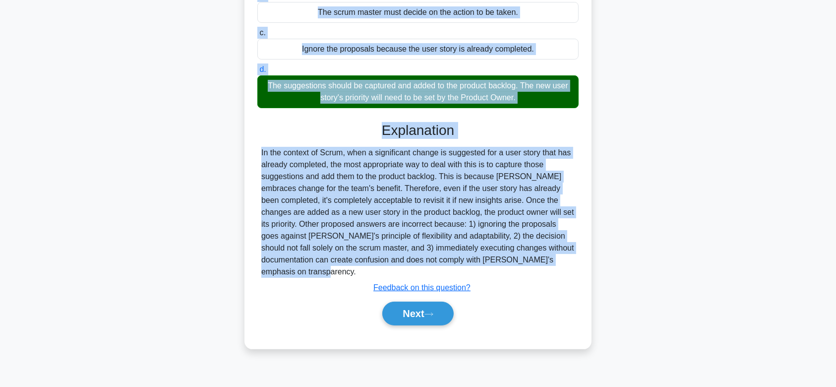
drag, startPoint x: 263, startPoint y: 75, endPoint x: 488, endPoint y: 270, distance: 298.0
click at [488, 270] on div "During a sprint review, a significant change was suggested for a user story tha…" at bounding box center [417, 128] width 339 height 434
click at [444, 313] on button "Next" at bounding box center [417, 313] width 71 height 24
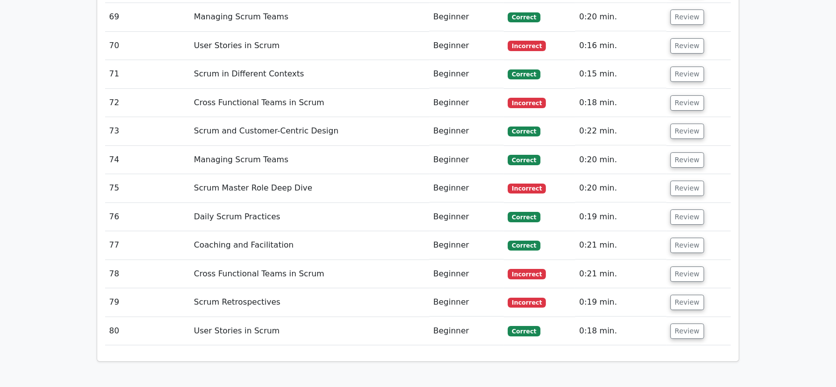
scroll to position [3520, 0]
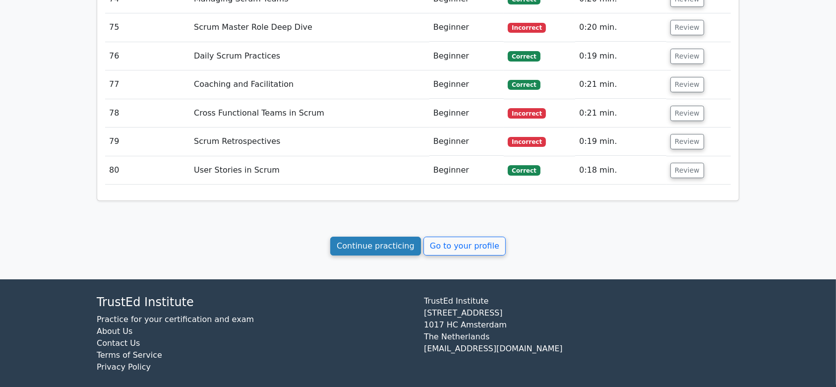
click at [389, 237] on link "Continue practicing" at bounding box center [375, 245] width 91 height 19
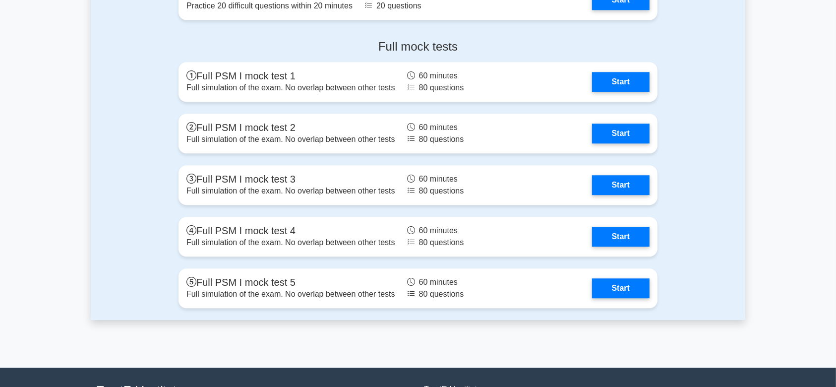
scroll to position [2564, 0]
